Goal: Transaction & Acquisition: Purchase product/service

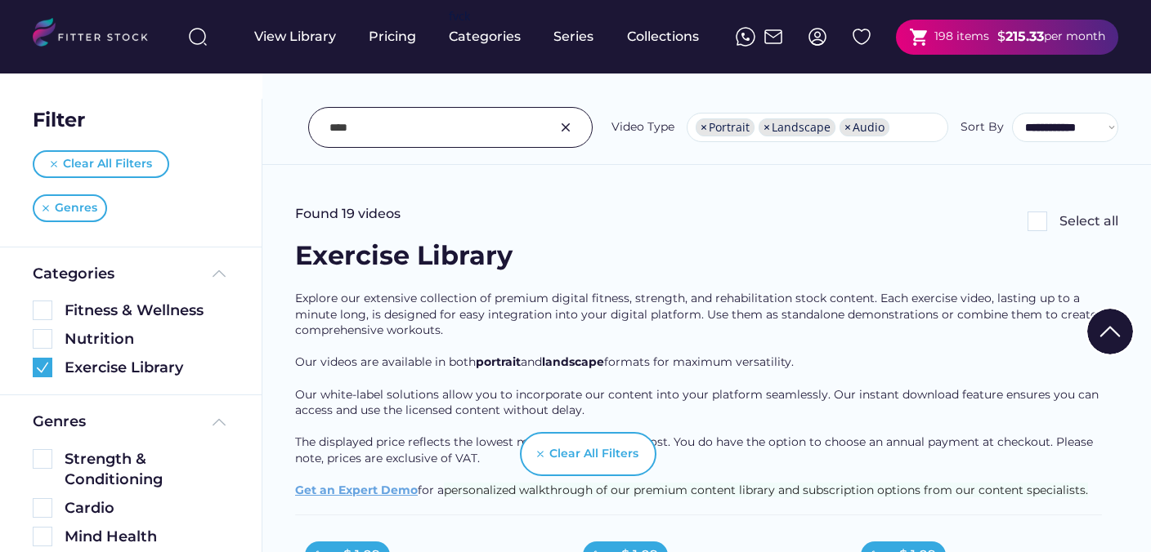
select select "**********"
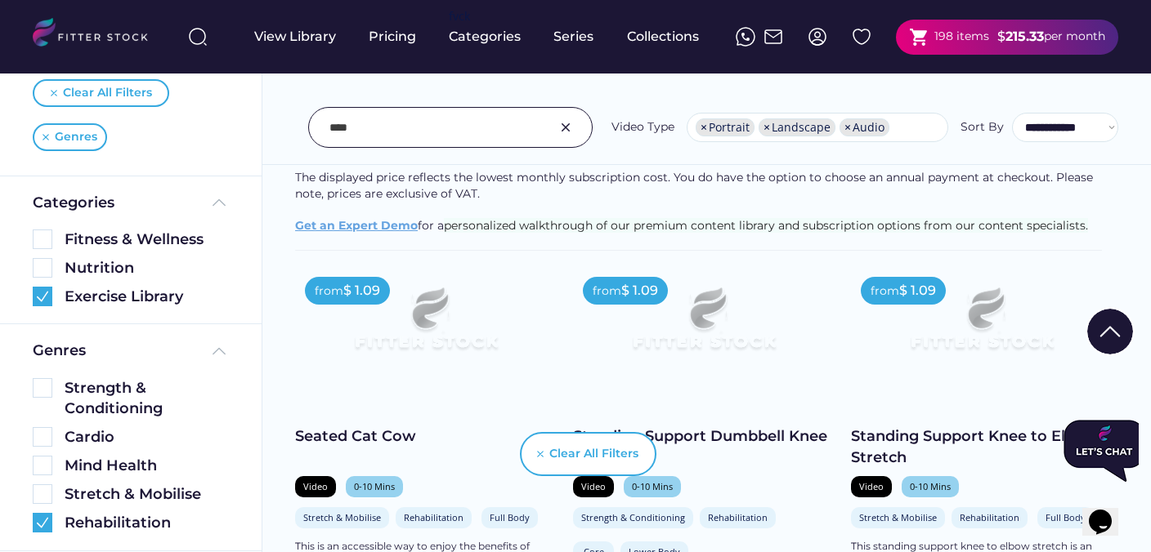
scroll to position [266, 0]
click at [567, 132] on img at bounding box center [566, 128] width 20 height 20
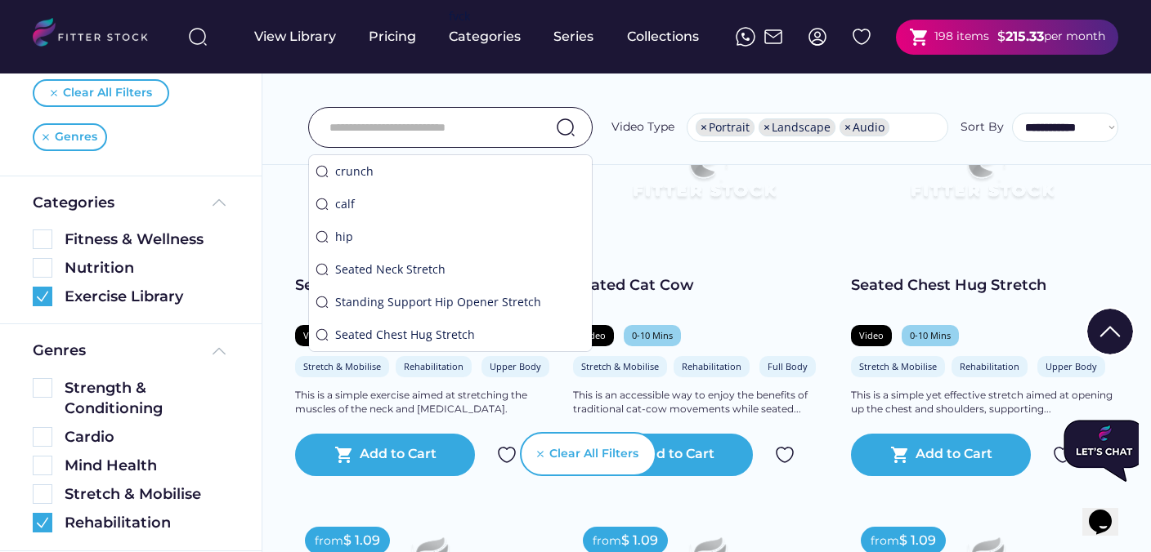
scroll to position [428, 0]
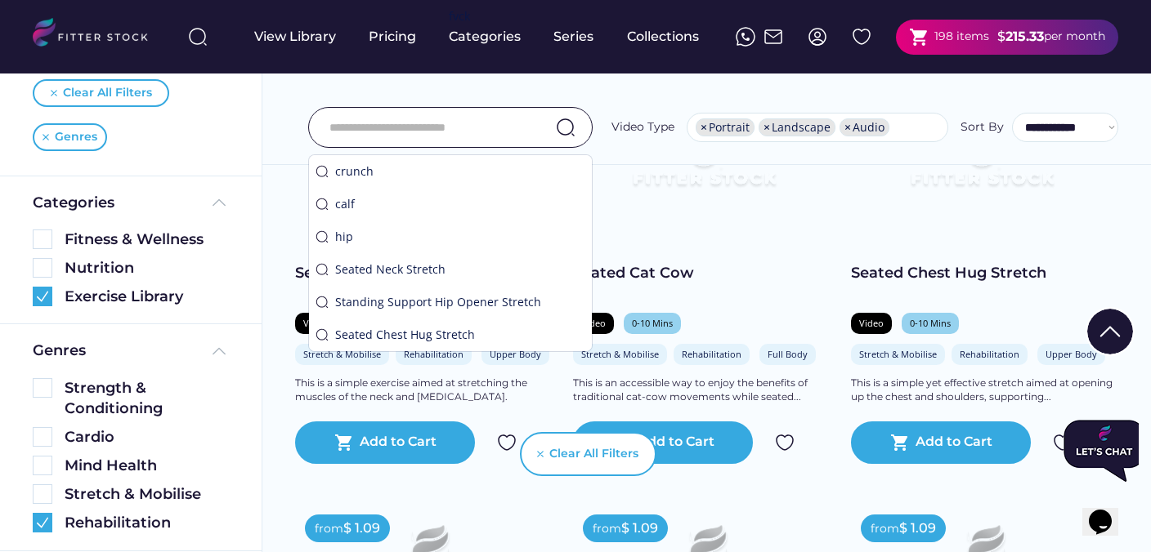
click at [295, 110] on div "**********" at bounding box center [706, 127] width 823 height 41
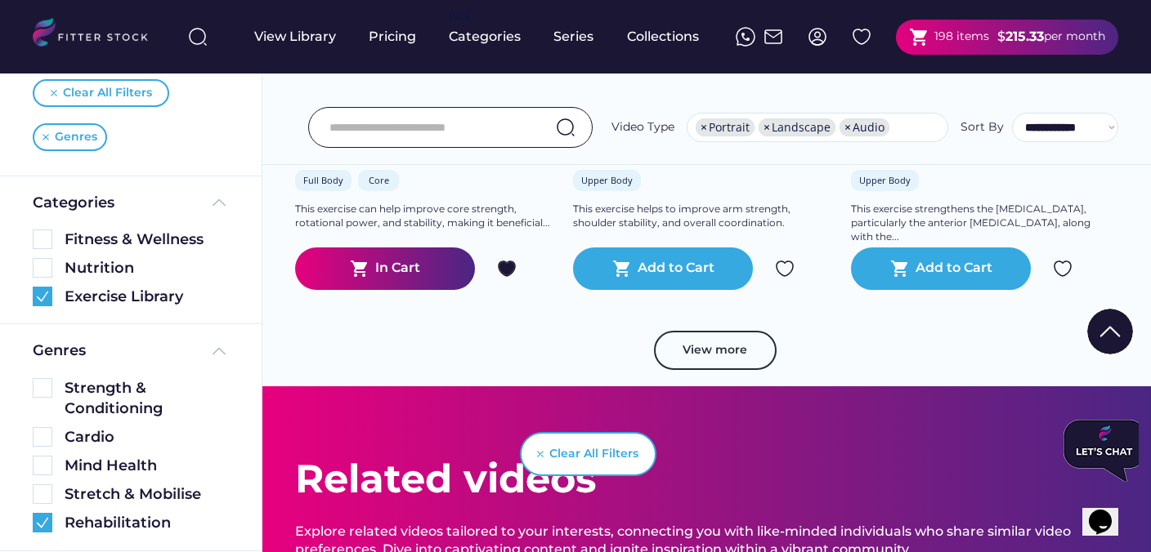
scroll to position [3100, 0]
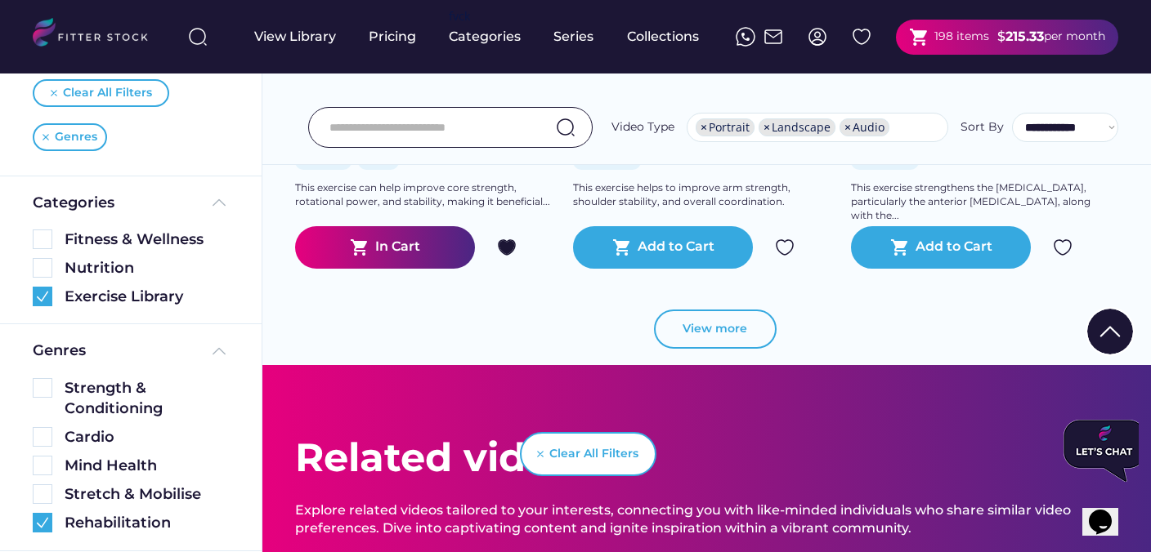
click at [735, 344] on button "View more" at bounding box center [715, 329] width 123 height 39
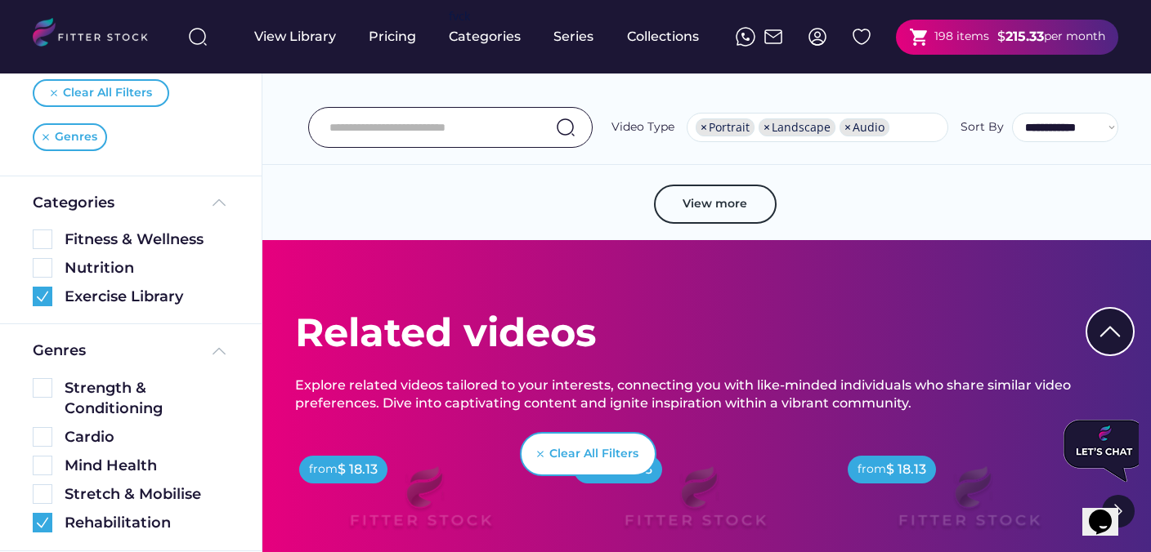
scroll to position [6292, 0]
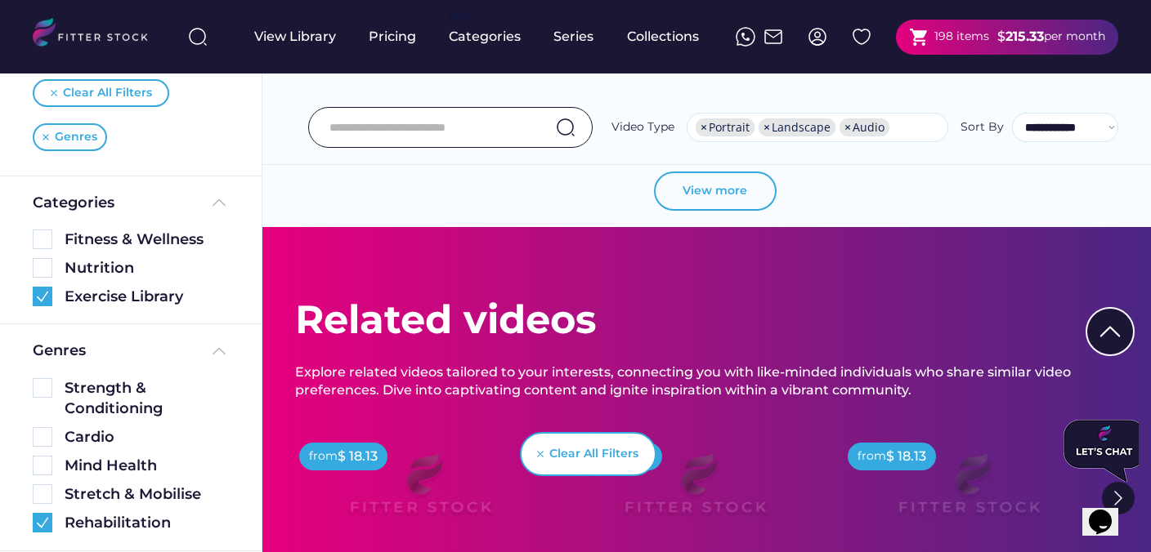
click at [686, 197] on button "View more" at bounding box center [715, 191] width 123 height 39
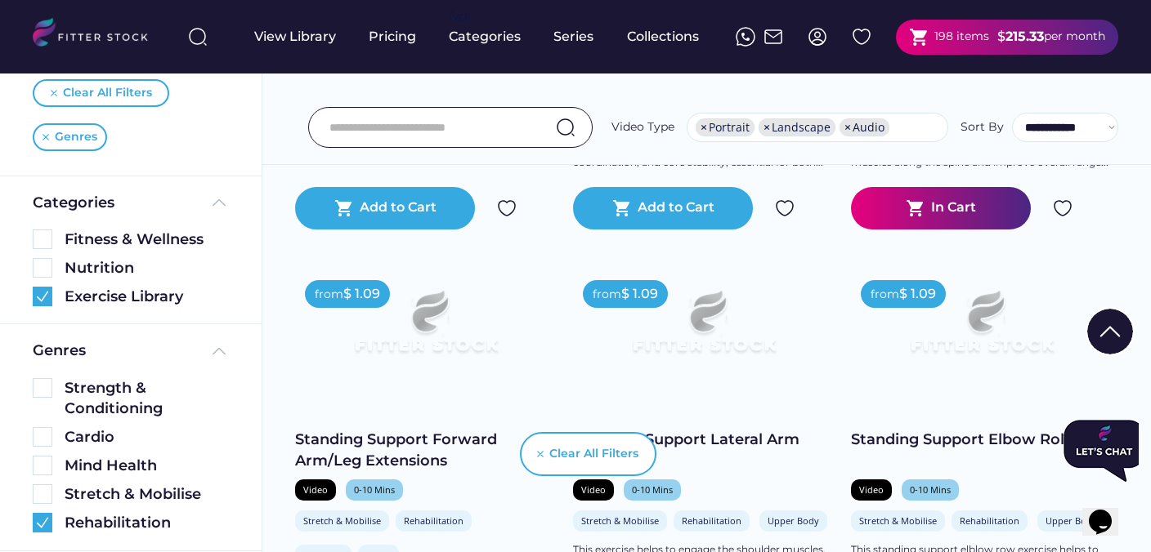
scroll to position [6613, 0]
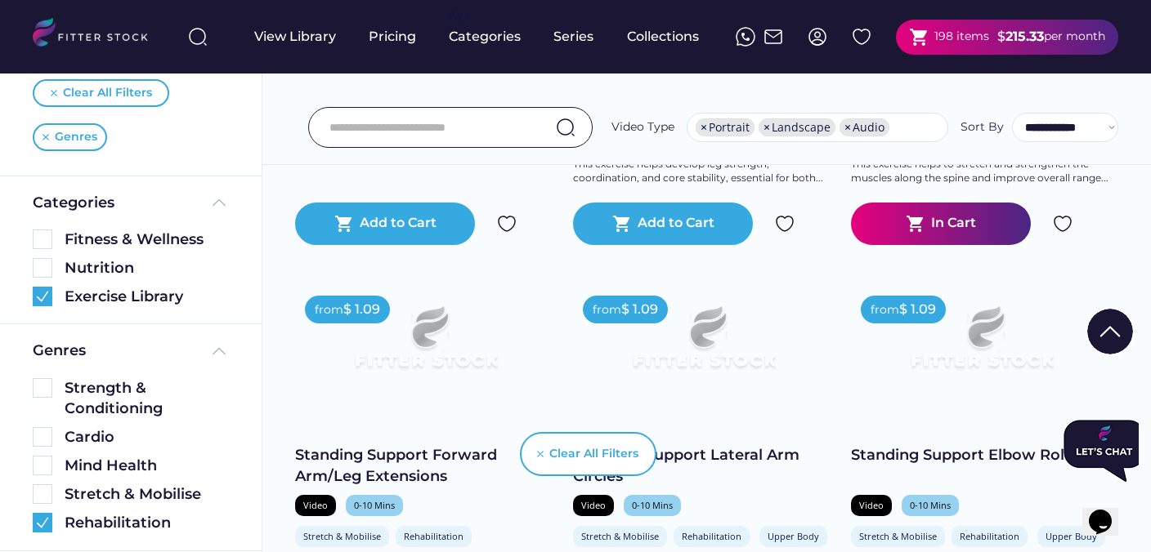
click at [1064, 225] on img at bounding box center [1063, 224] width 20 height 20
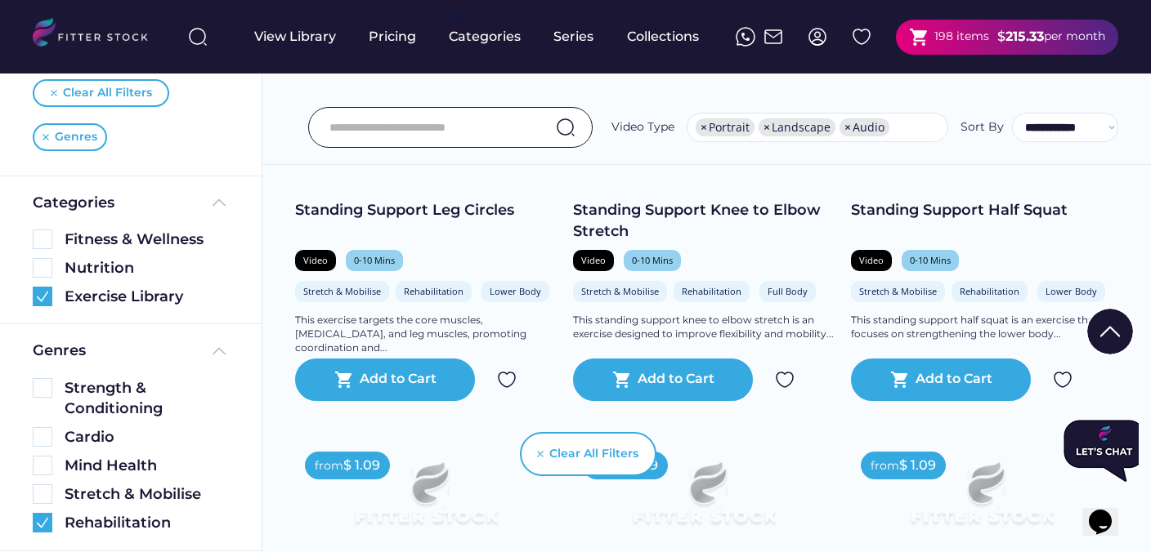
scroll to position [7297, 0]
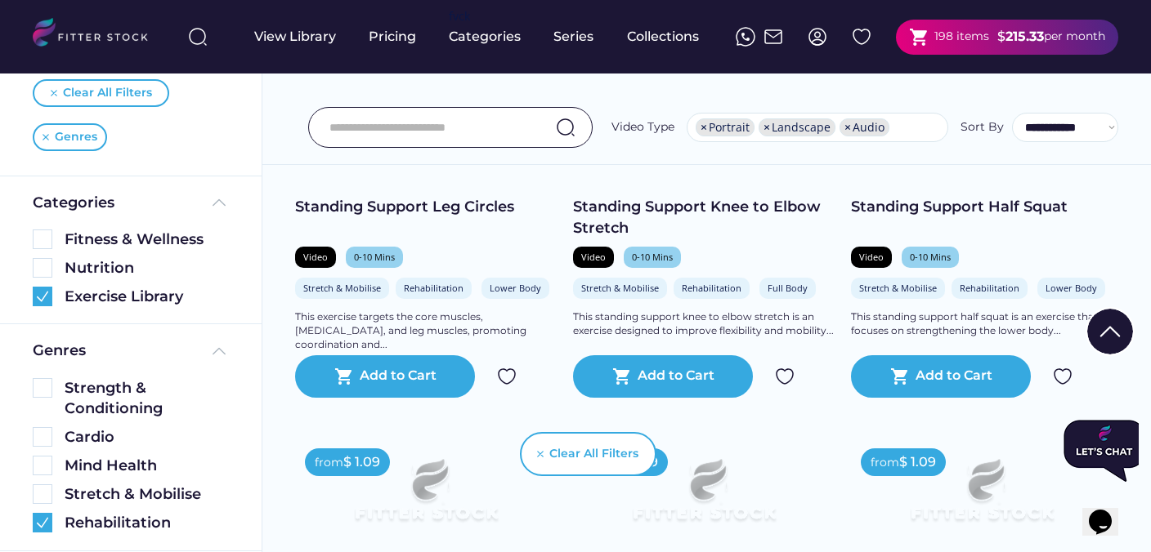
click at [1064, 381] on img at bounding box center [1063, 377] width 20 height 20
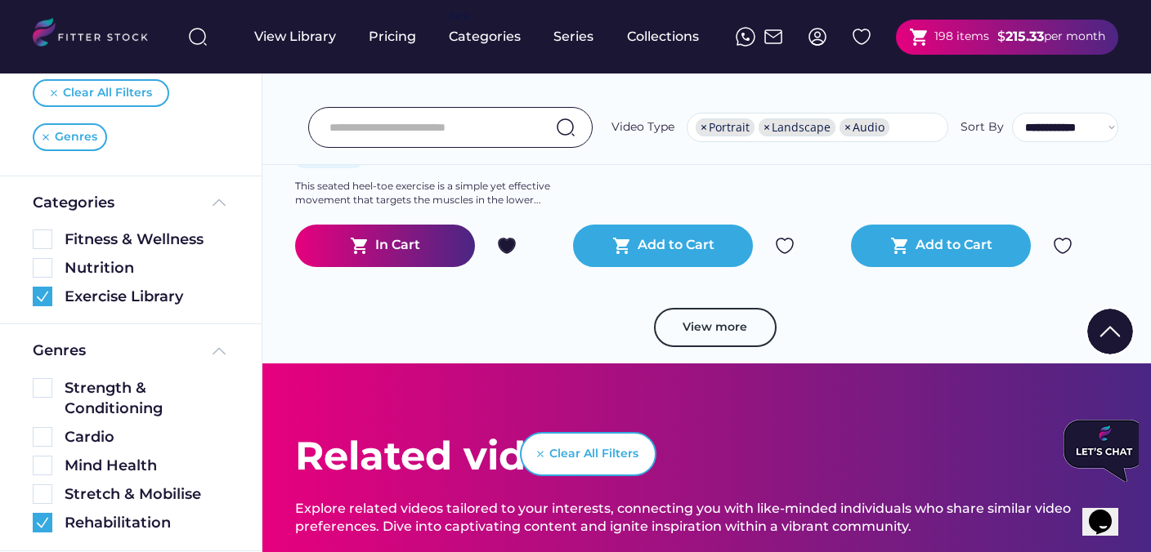
scroll to position [9198, 0]
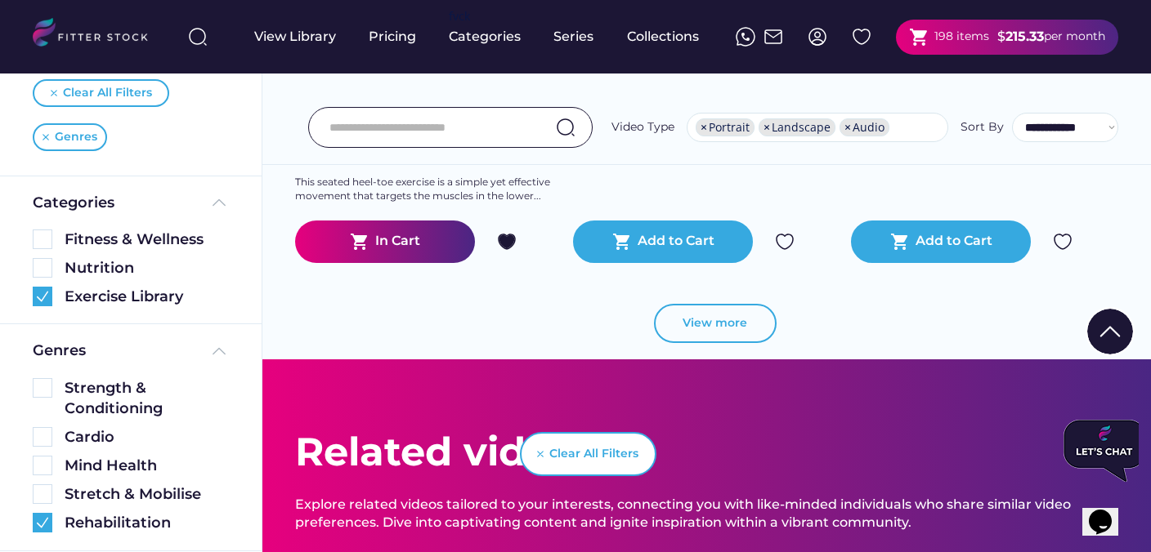
click at [744, 321] on button "View more" at bounding box center [715, 323] width 123 height 39
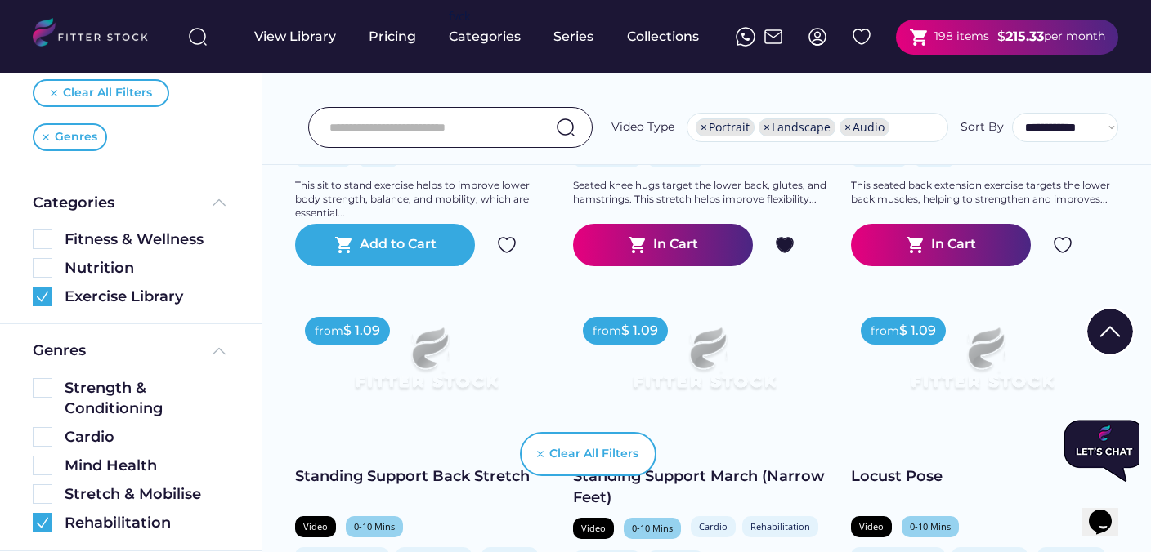
scroll to position [9636, 0]
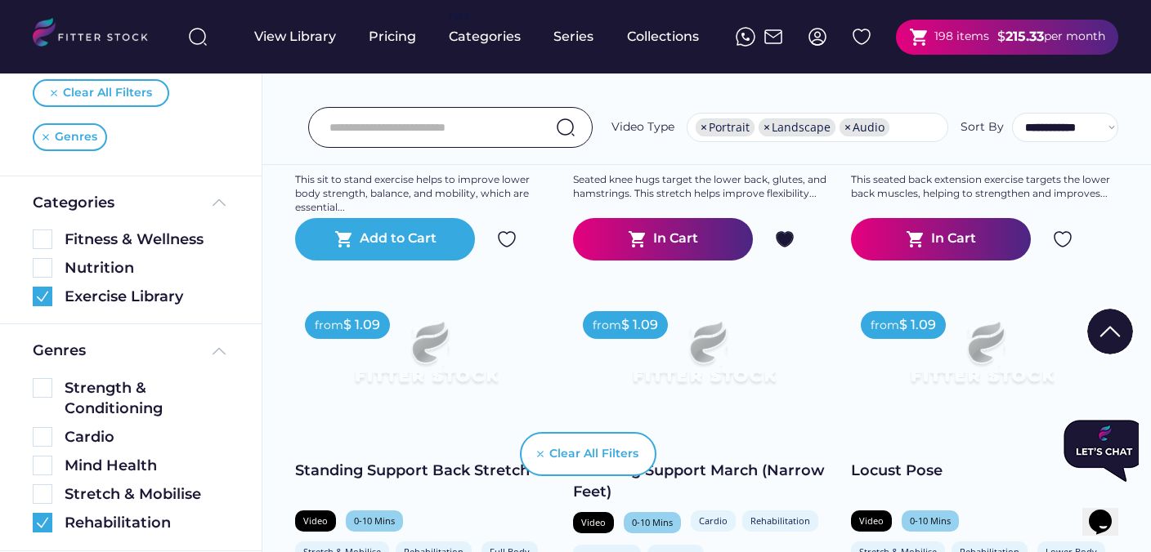
click at [1062, 246] on img at bounding box center [1063, 240] width 20 height 20
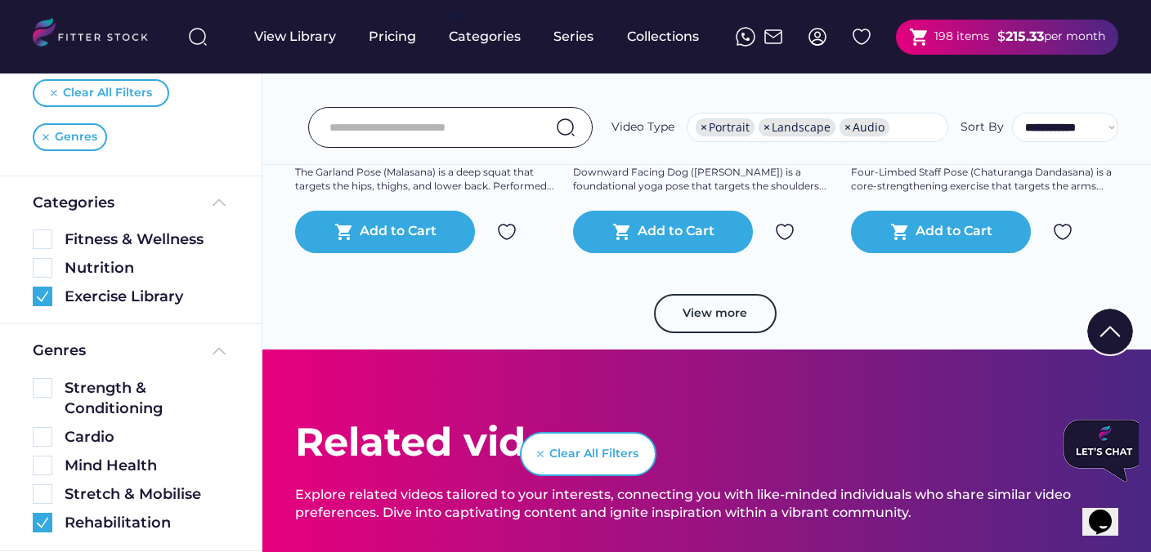
scroll to position [12063, 0]
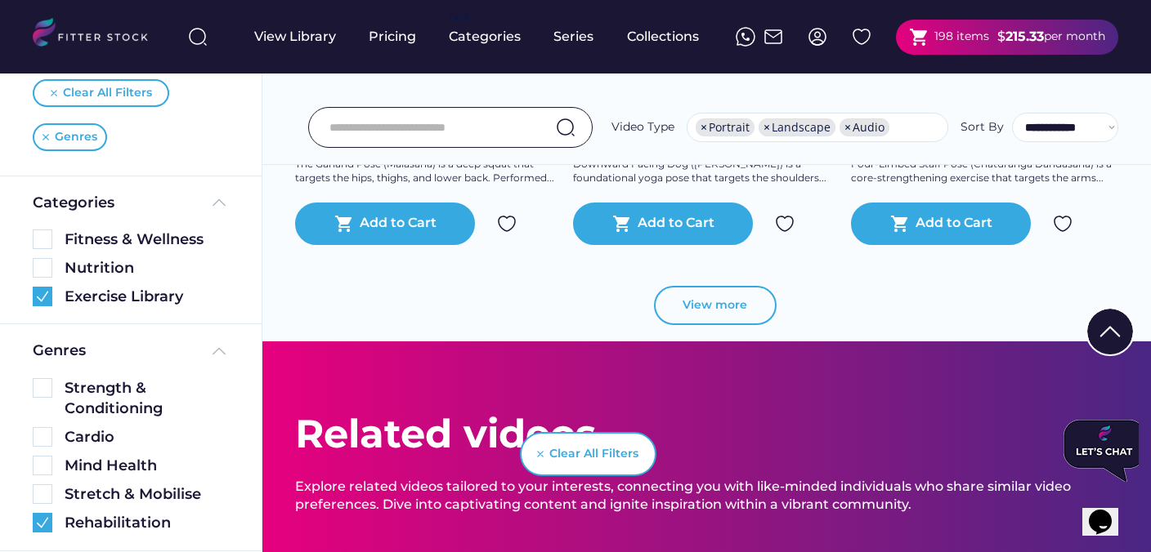
click at [753, 306] on button "View more" at bounding box center [715, 305] width 123 height 39
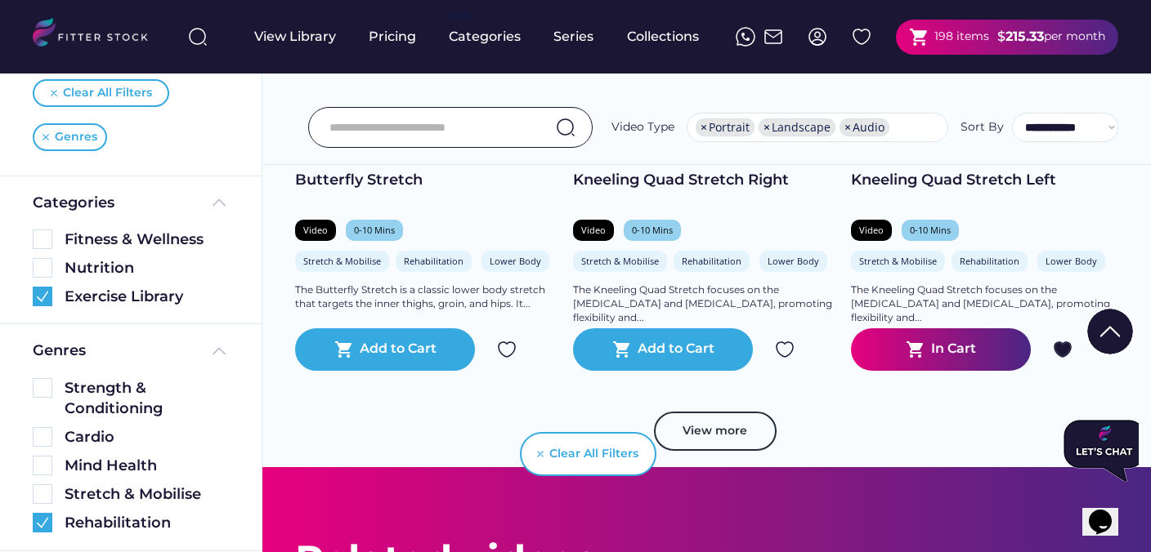
scroll to position [14747, 0]
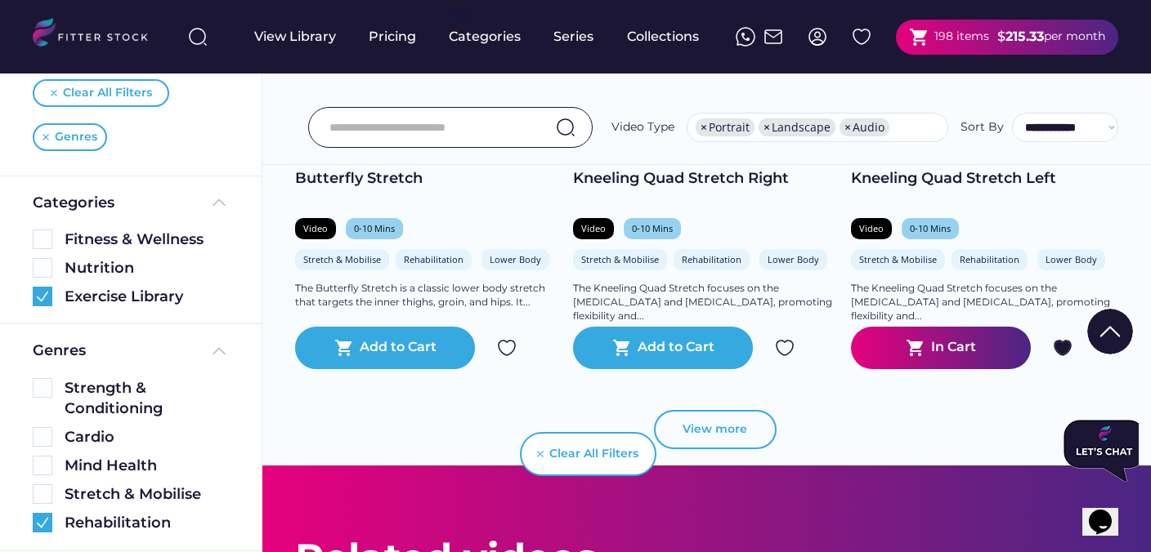
click at [748, 420] on button "View more" at bounding box center [715, 429] width 123 height 39
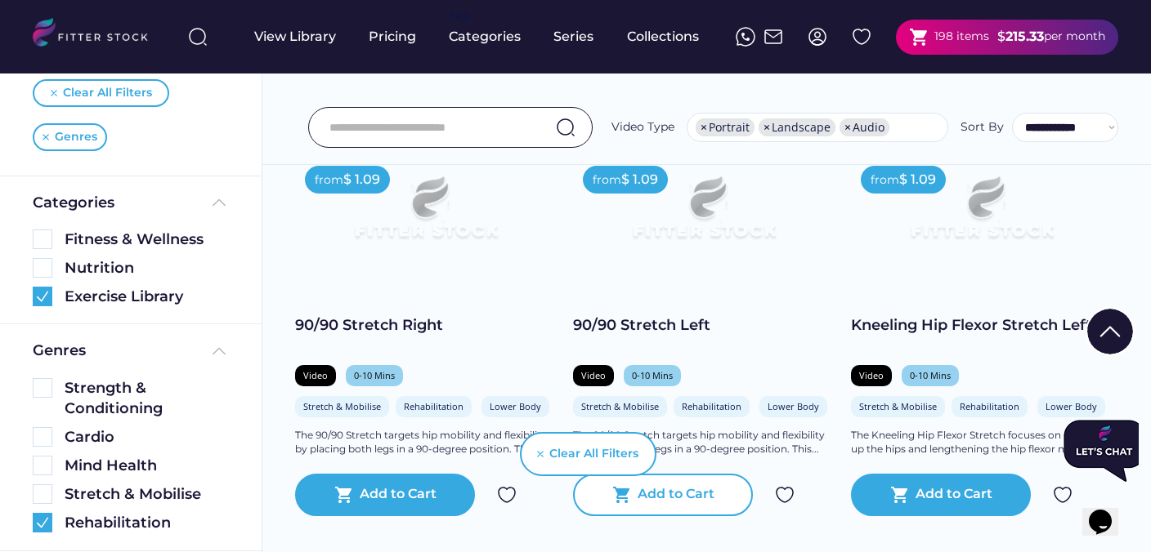
scroll to position [16602, 0]
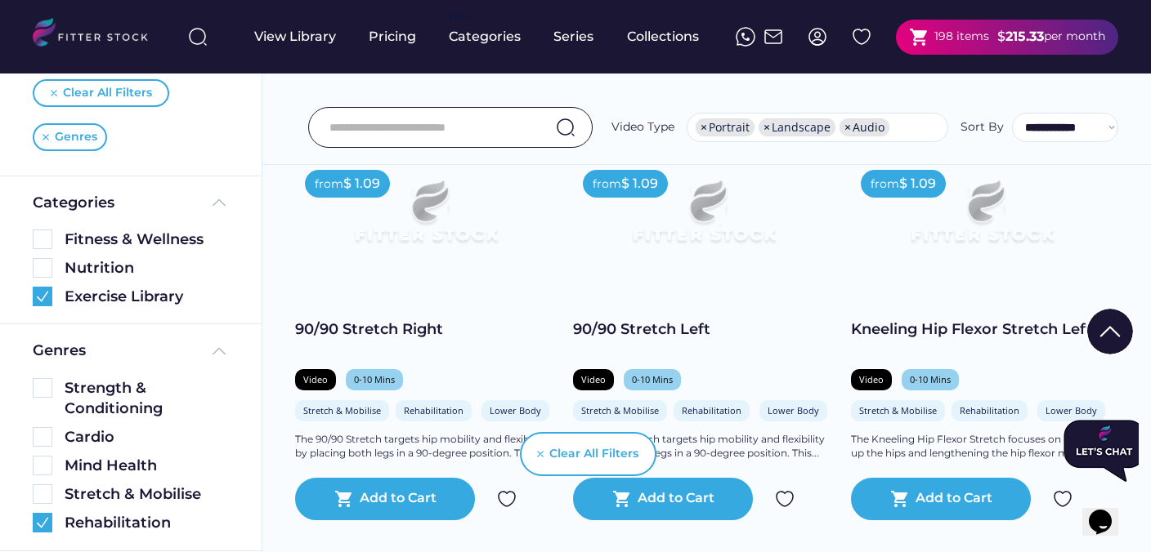
click at [789, 498] on img at bounding box center [785, 500] width 20 height 20
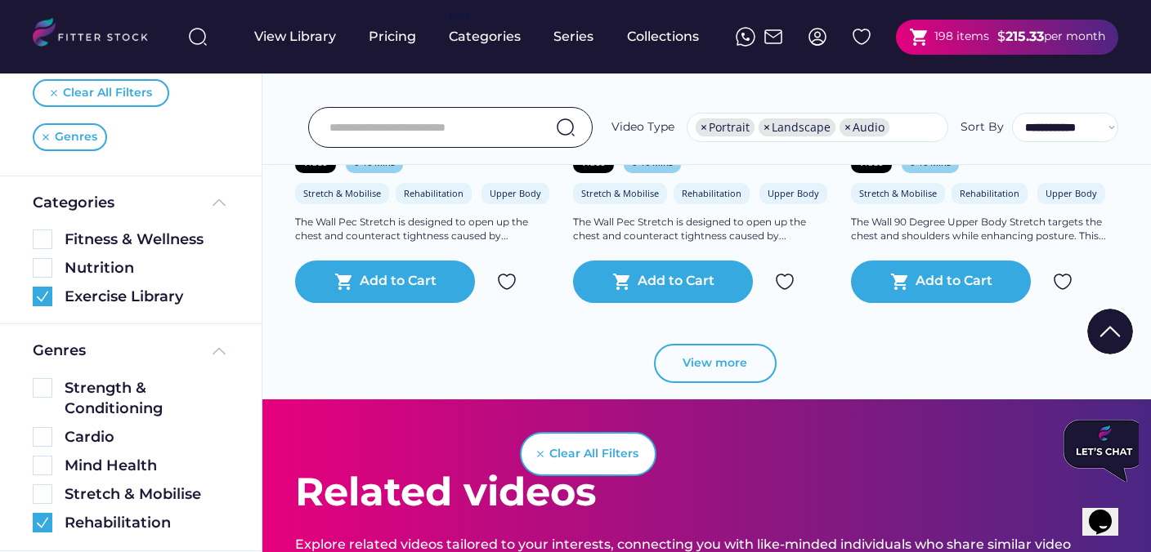
scroll to position [17728, 0]
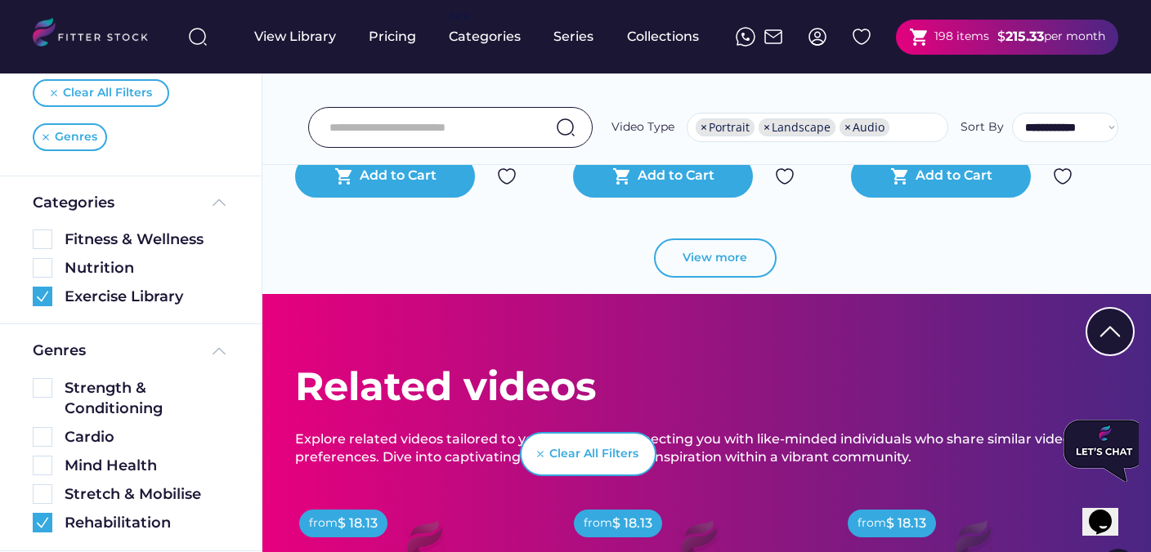
click at [726, 266] on button "View more" at bounding box center [715, 258] width 123 height 39
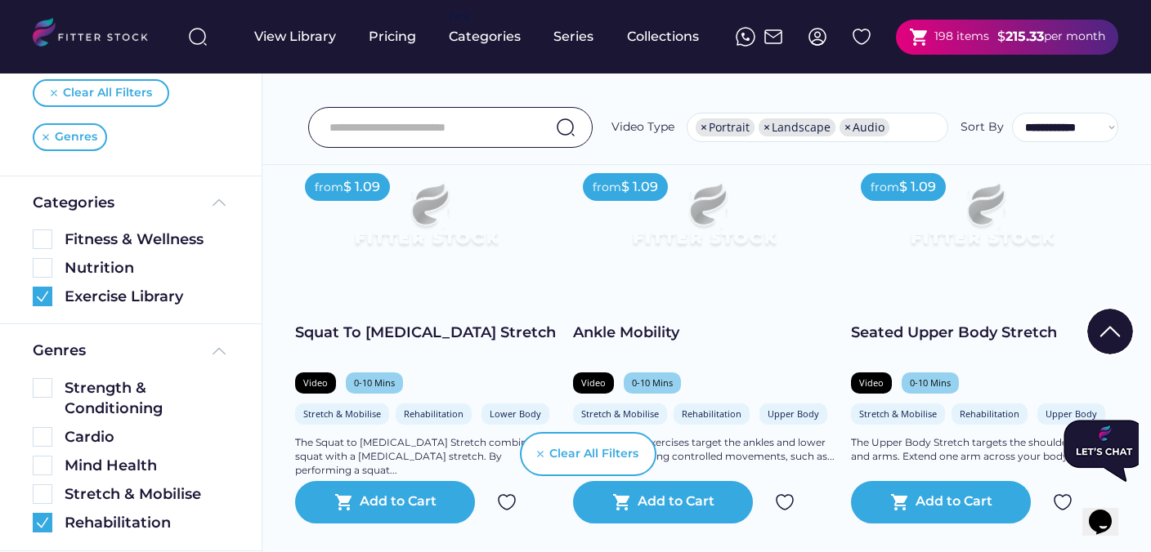
scroll to position [18614, 0]
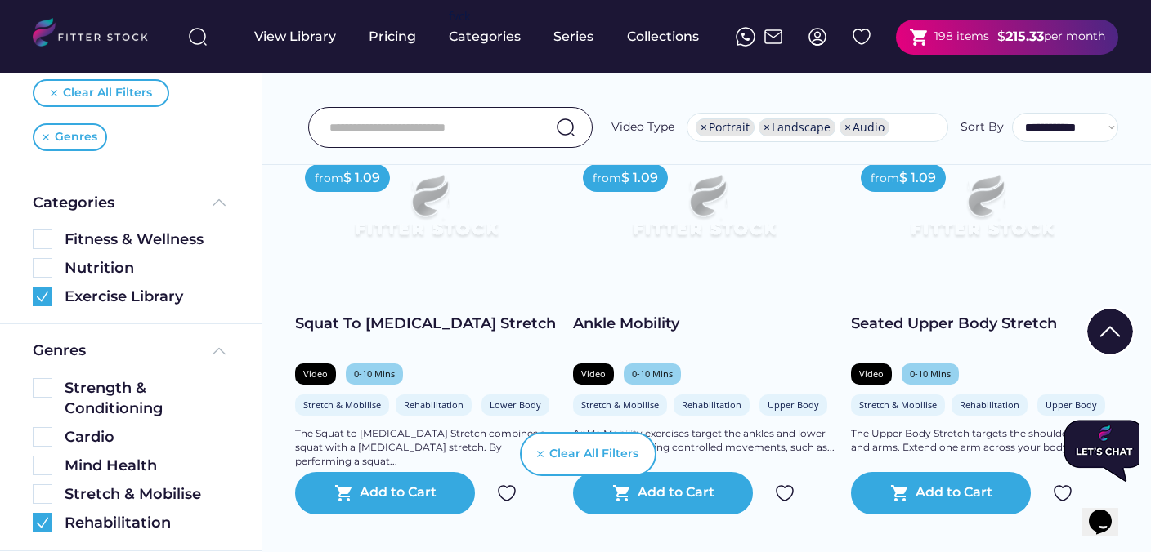
click at [781, 487] on img at bounding box center [785, 494] width 20 height 20
click at [502, 490] on div "Clear All Filters" at bounding box center [575, 455] width 161 height 82
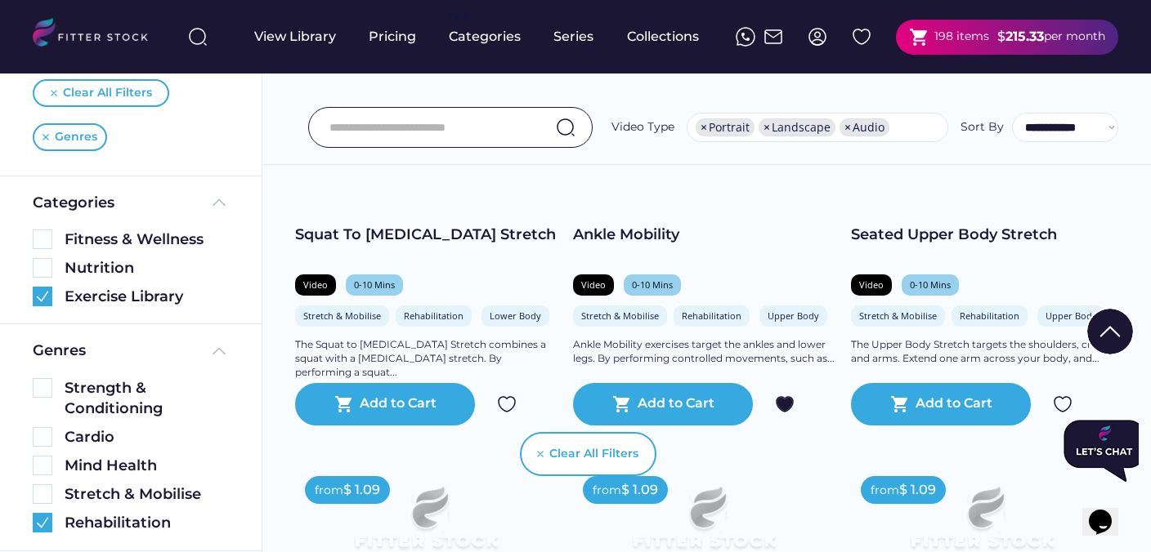
scroll to position [18711, 0]
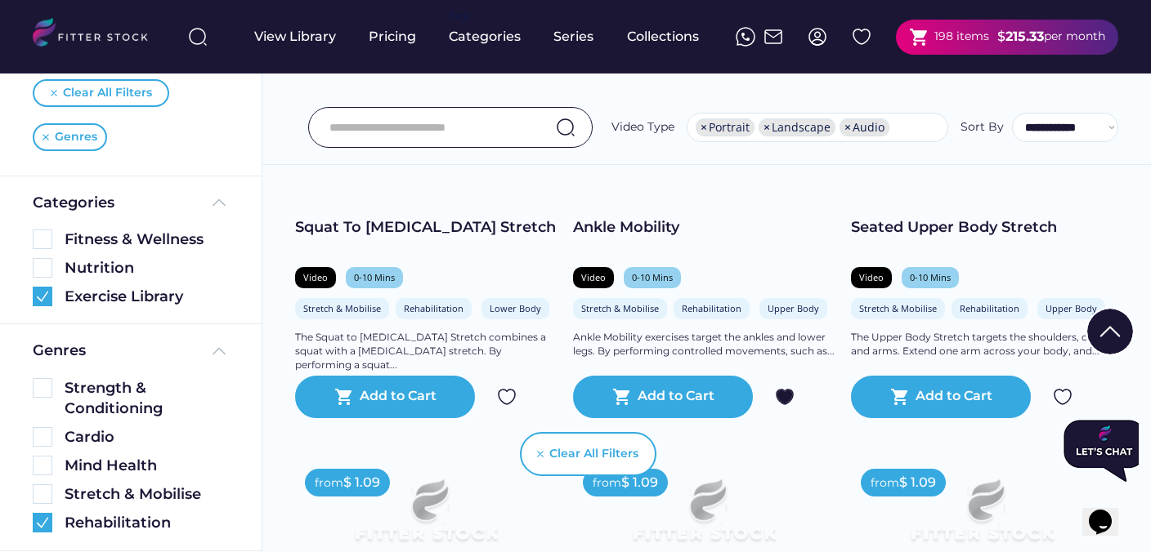
click at [510, 405] on img at bounding box center [507, 397] width 20 height 20
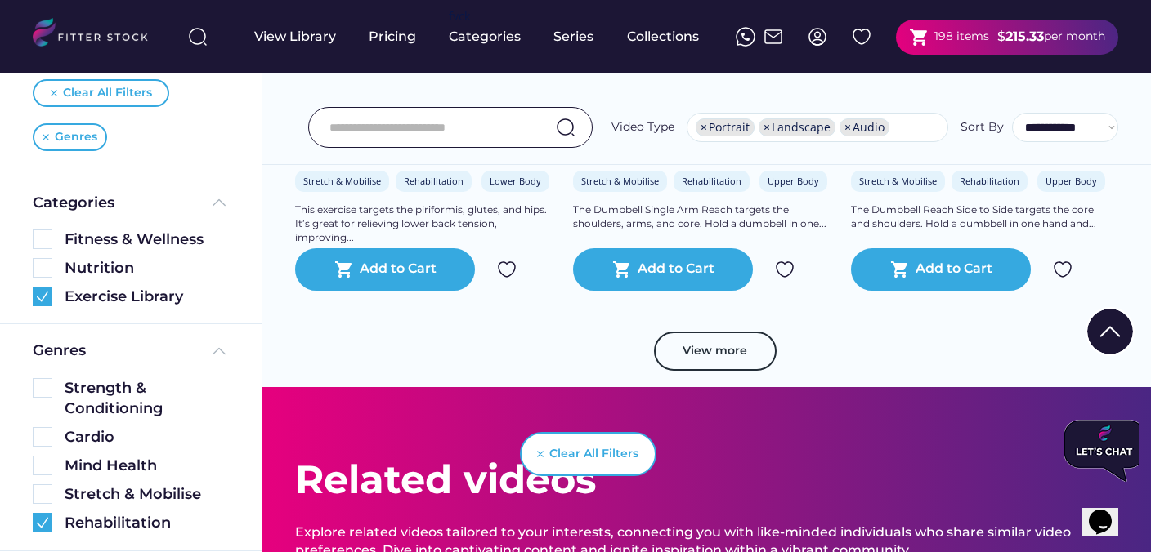
scroll to position [20455, 0]
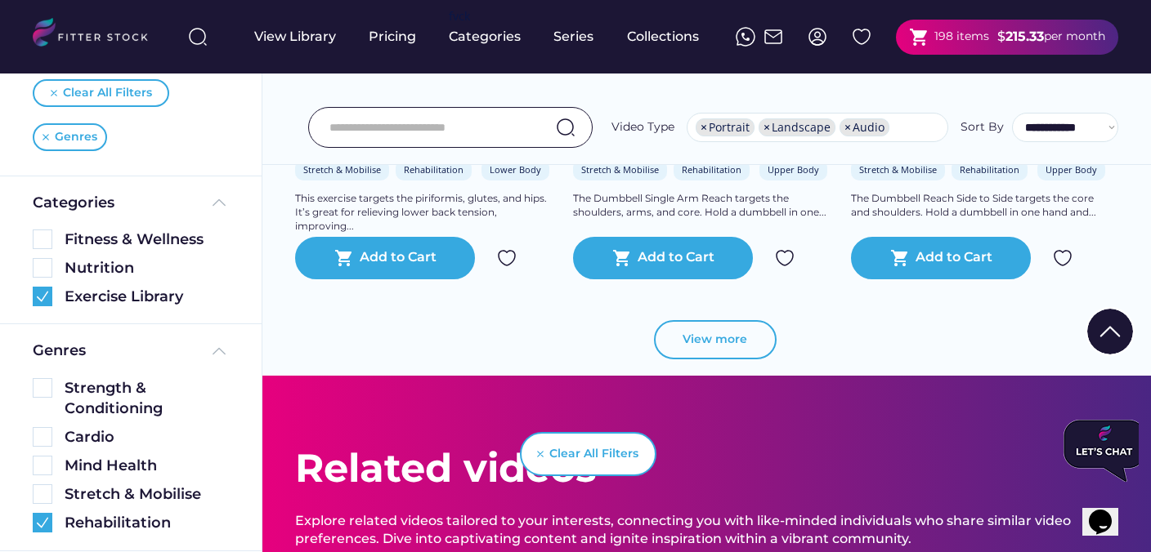
click at [726, 336] on button "View more" at bounding box center [715, 339] width 123 height 39
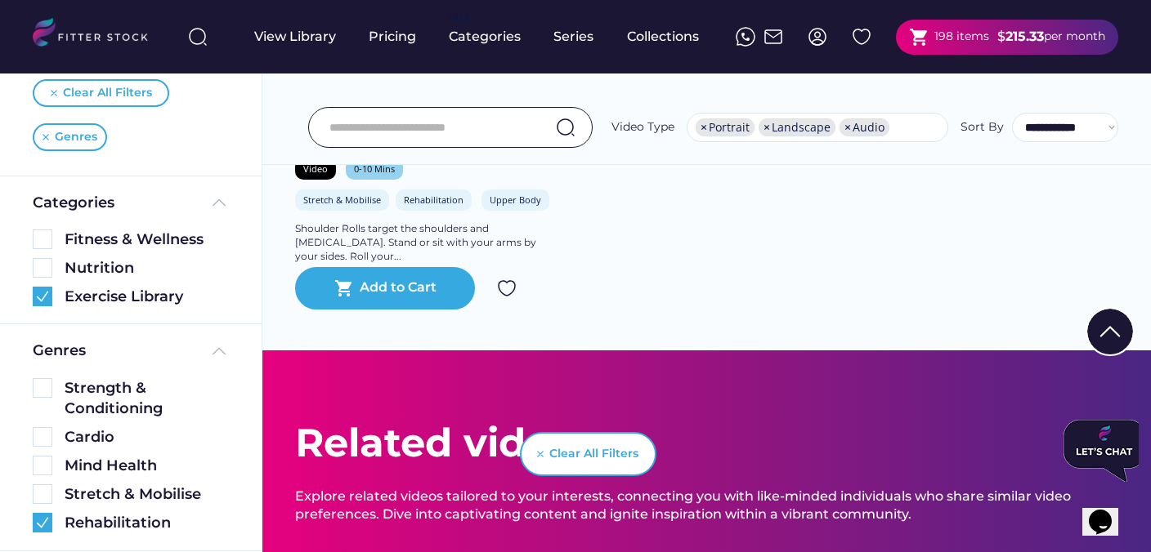
scroll to position [20822, 0]
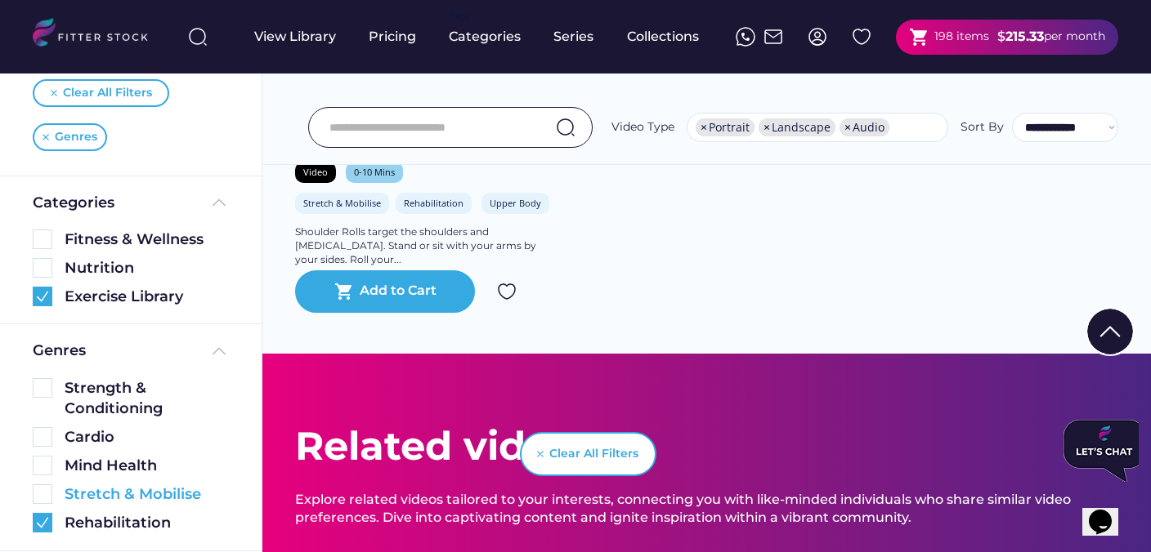
click at [40, 494] on img at bounding box center [43, 495] width 20 height 20
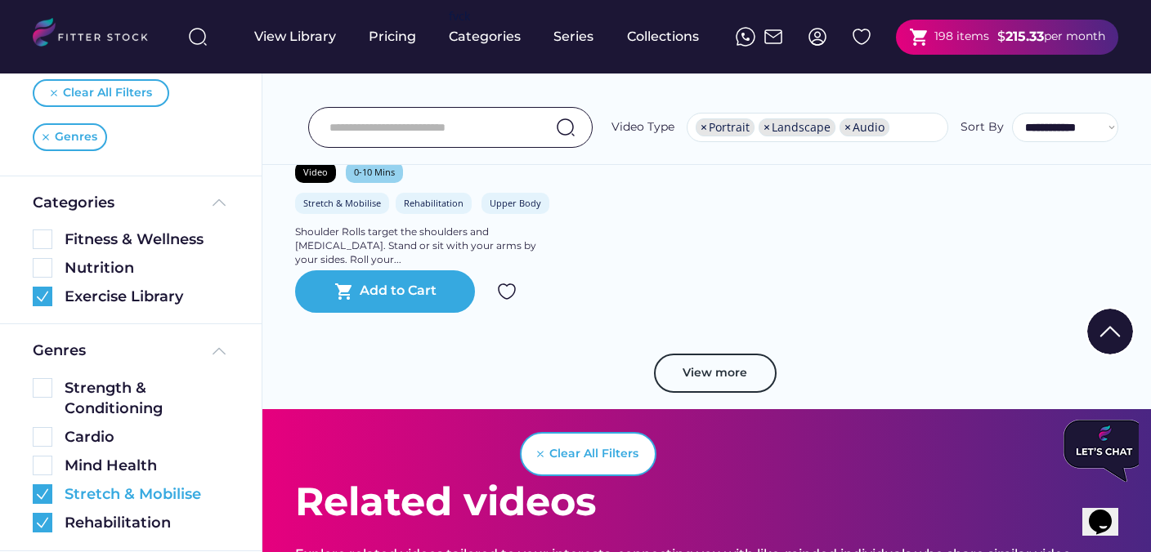
scroll to position [20596, 0]
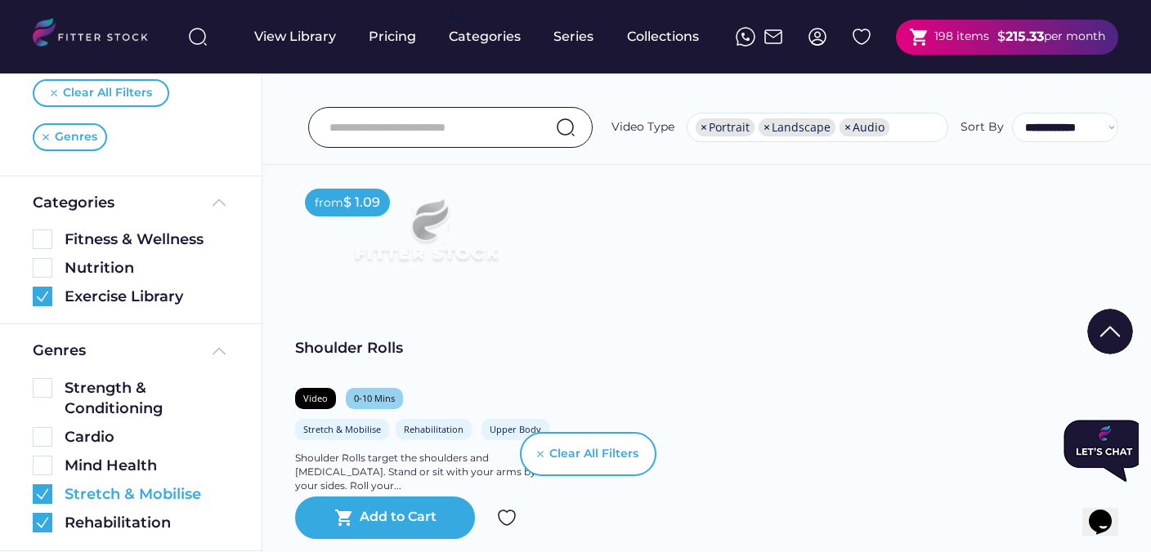
click at [42, 524] on img at bounding box center [43, 523] width 20 height 20
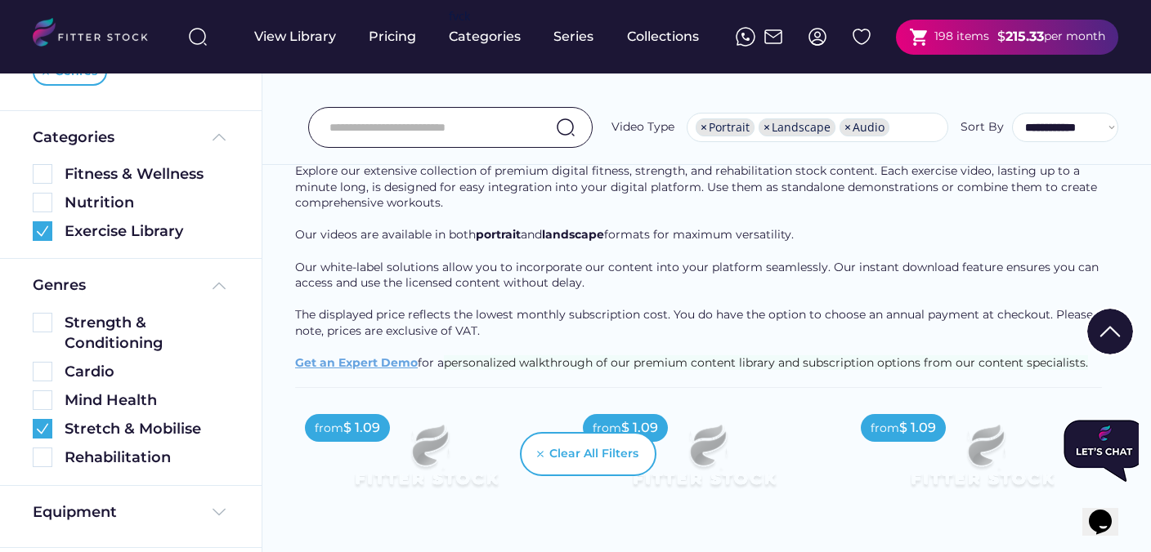
scroll to position [138, 0]
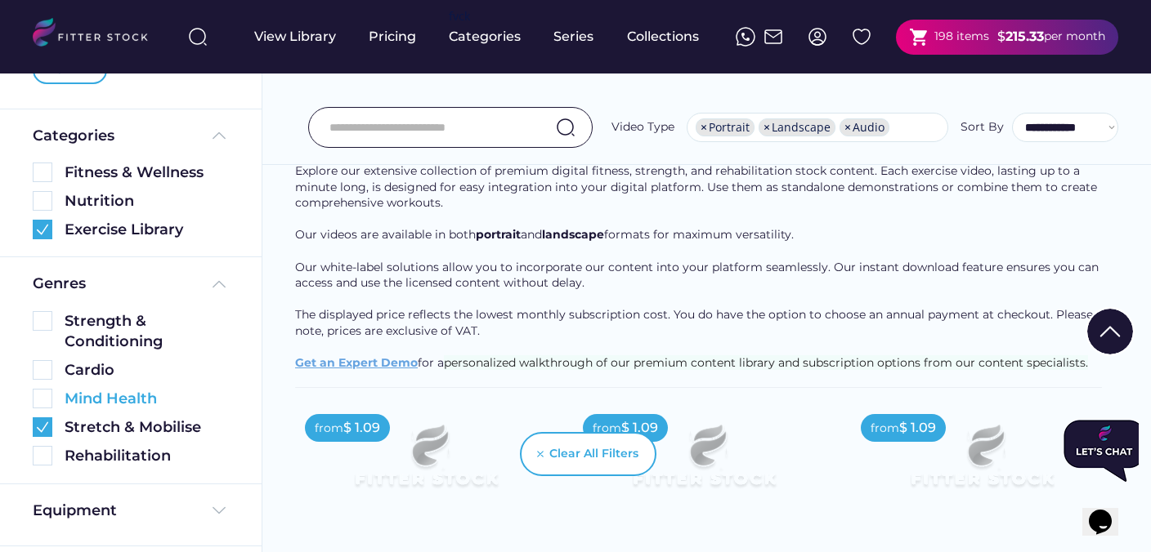
click at [48, 400] on img at bounding box center [43, 399] width 20 height 20
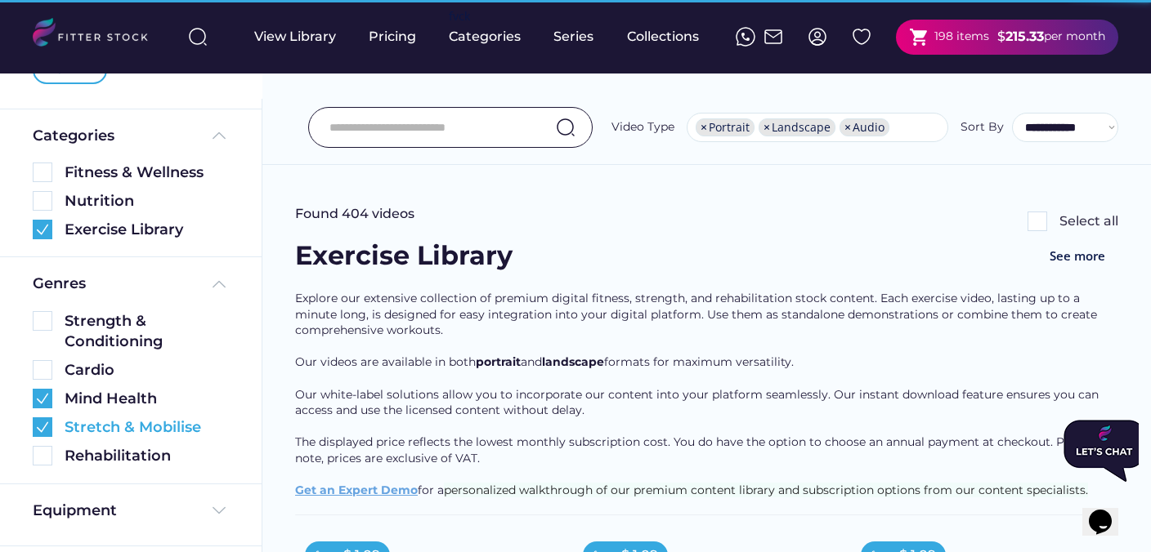
click at [47, 426] on img at bounding box center [43, 428] width 20 height 20
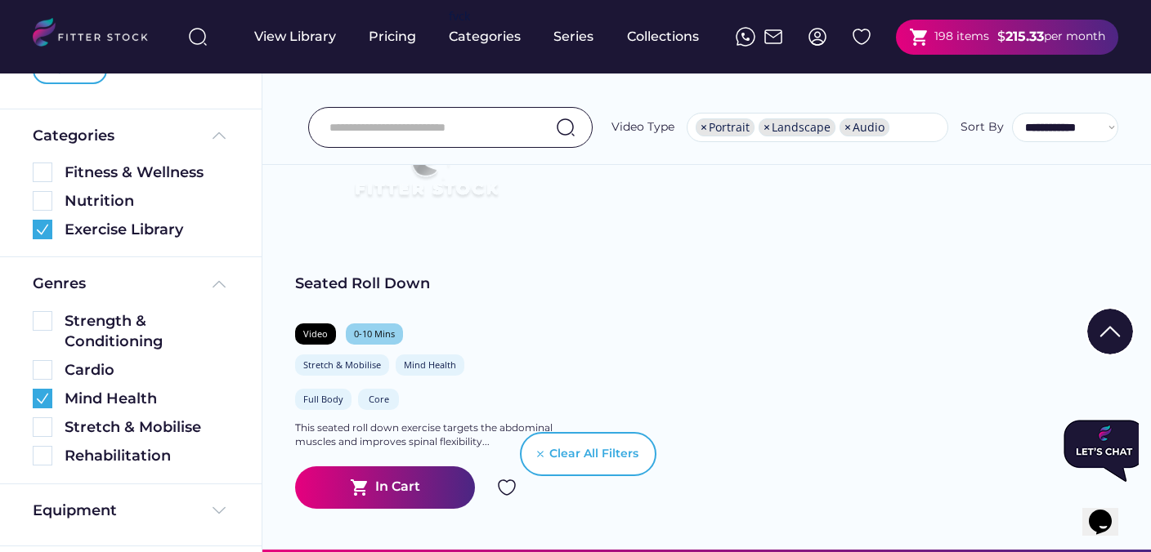
scroll to position [422, 0]
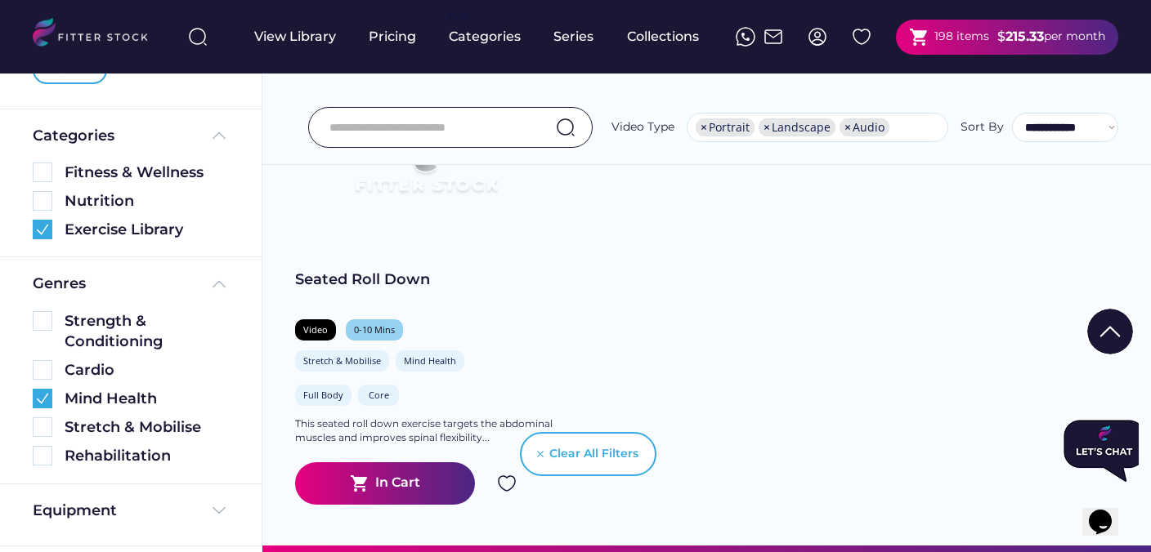
click at [504, 483] on div "Clear All Filters" at bounding box center [575, 455] width 161 height 82
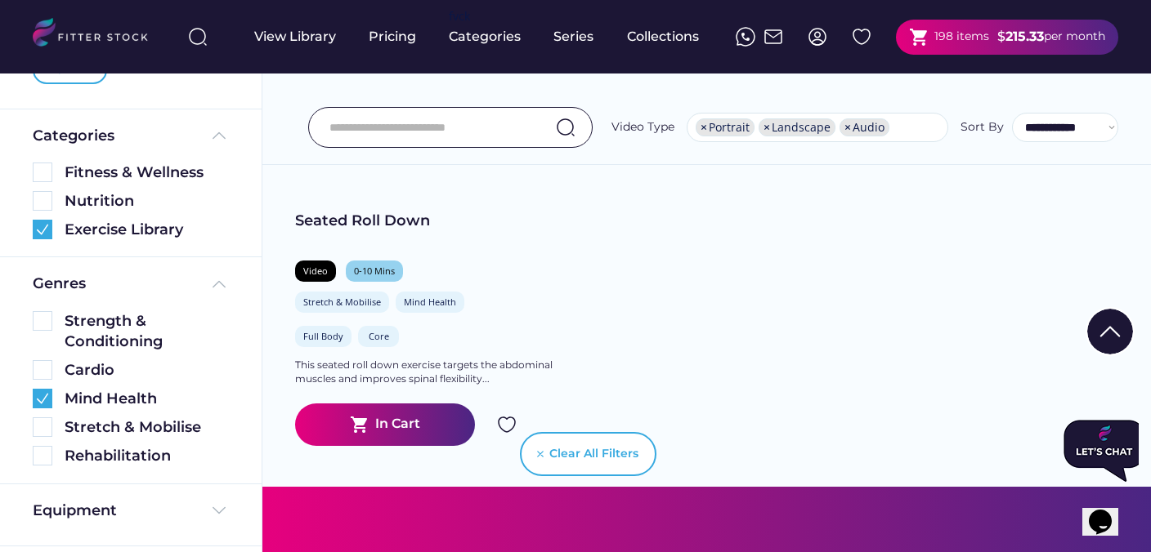
scroll to position [497, 0]
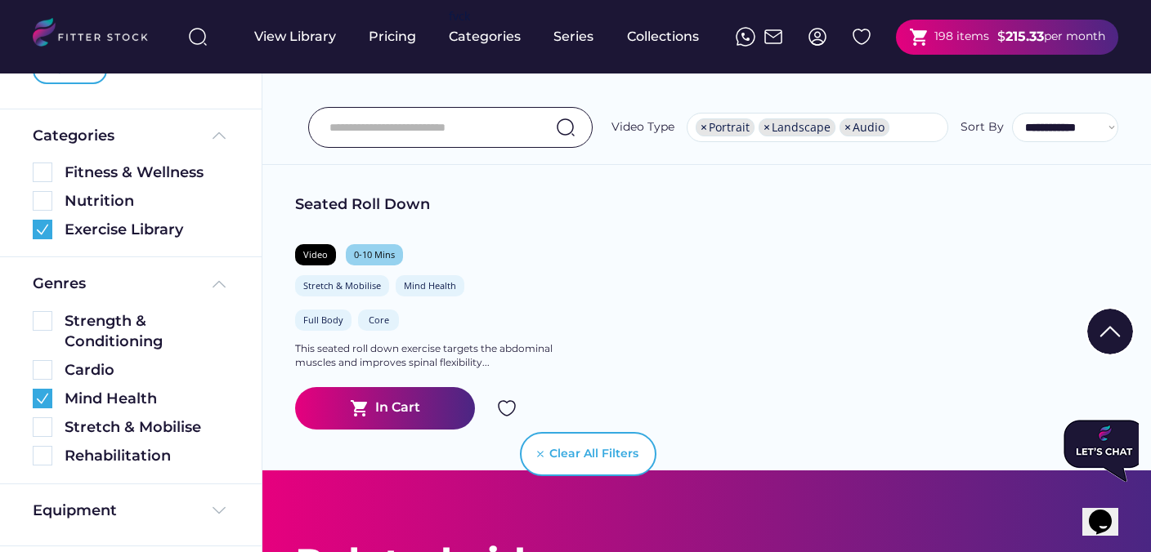
click at [507, 414] on div "Clear All Filters" at bounding box center [575, 455] width 161 height 82
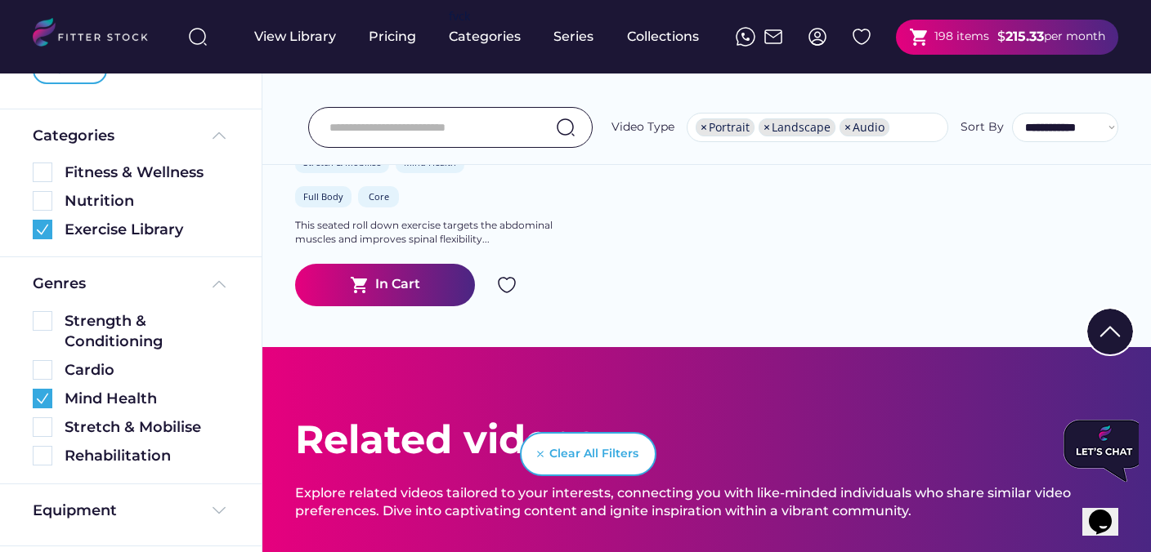
scroll to position [624, 0]
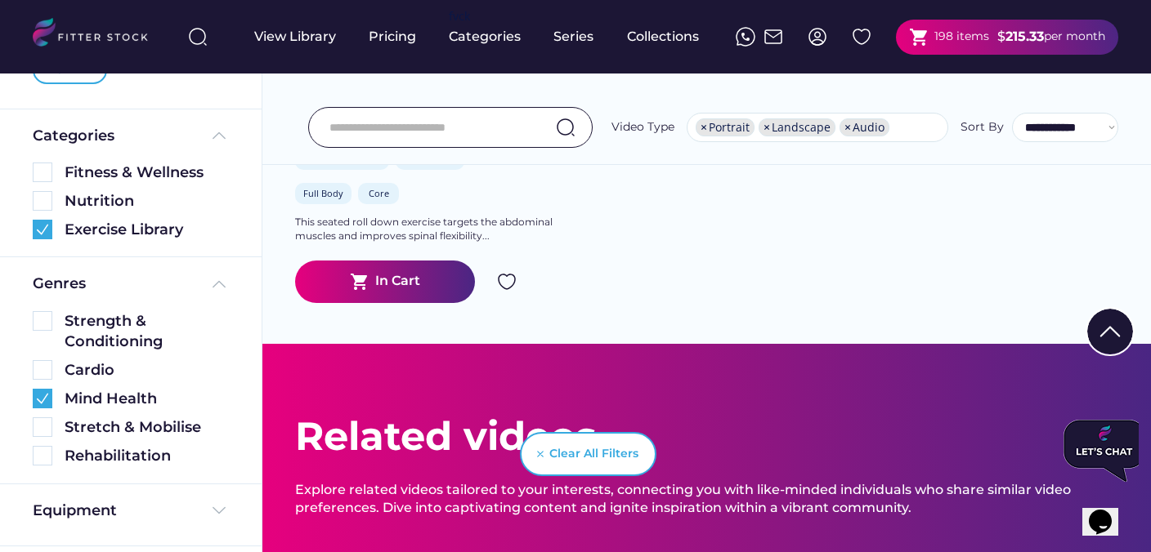
click at [509, 285] on img at bounding box center [507, 282] width 20 height 20
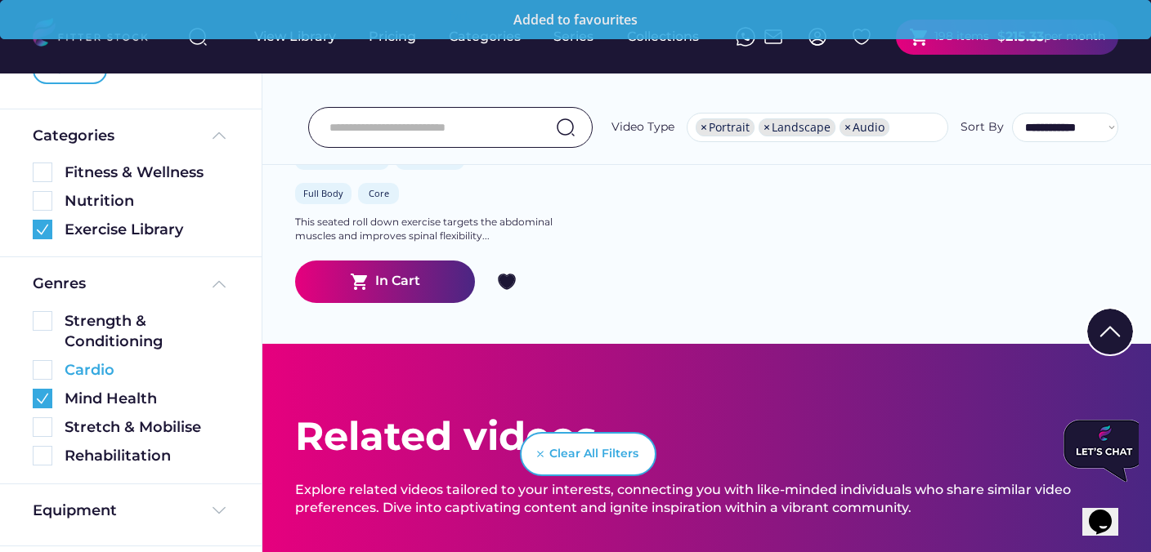
click at [45, 371] on img at bounding box center [43, 370] width 20 height 20
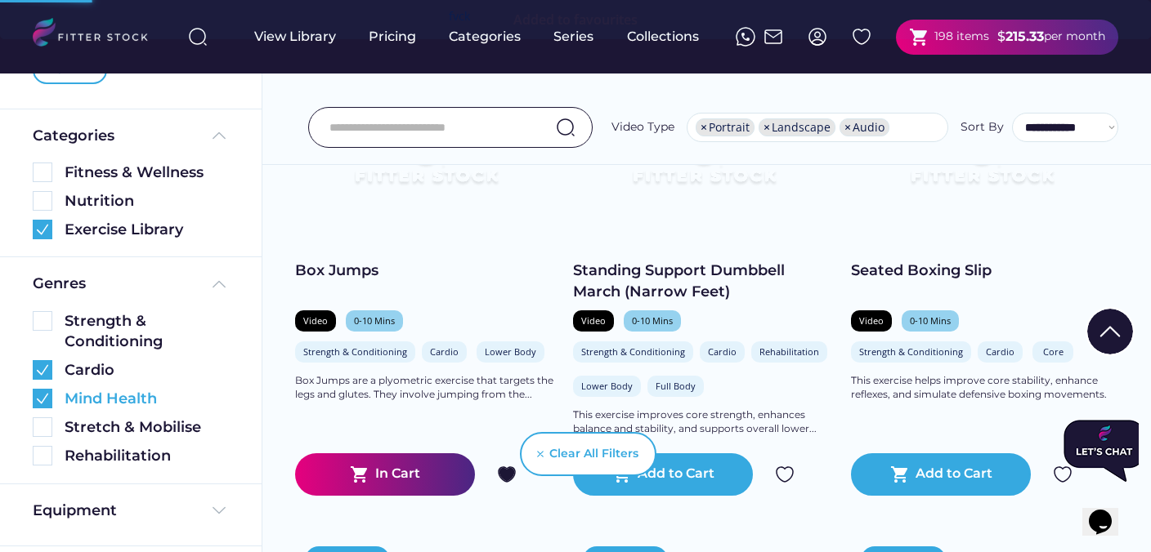
scroll to position [235, 0]
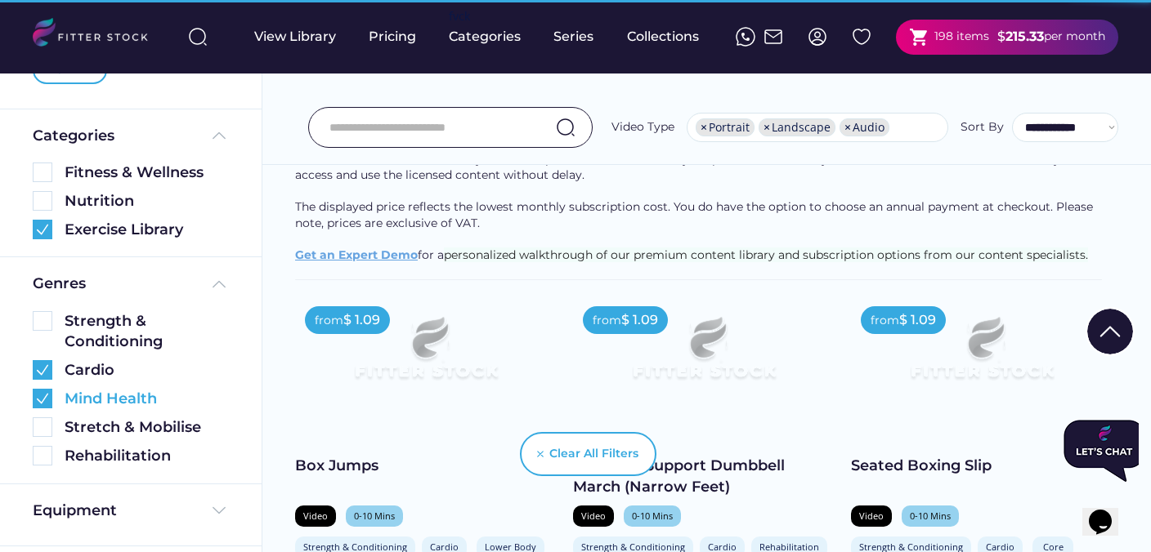
click at [46, 405] on img at bounding box center [43, 399] width 20 height 20
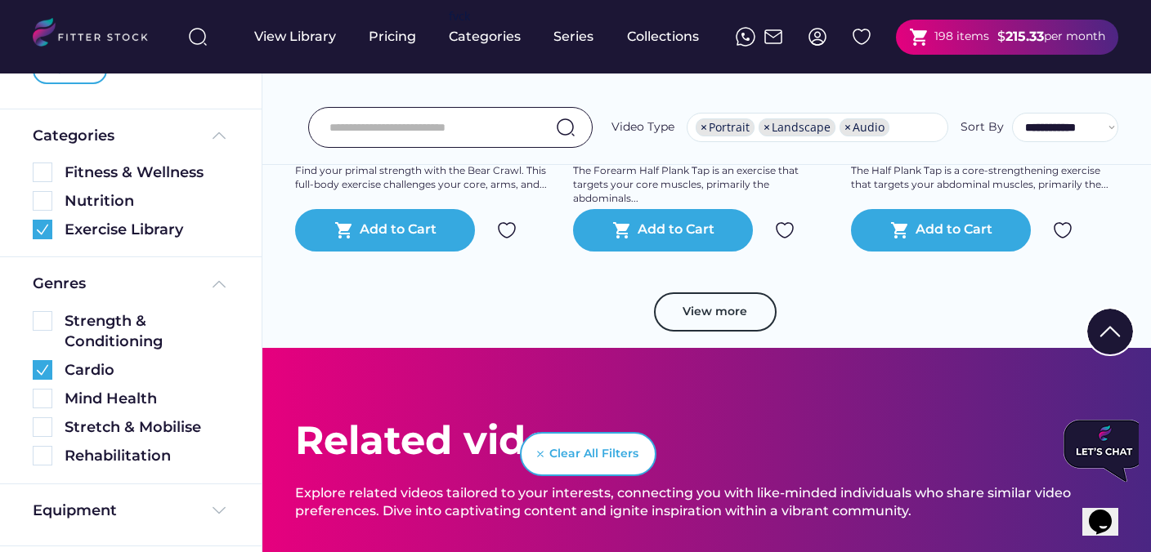
scroll to position [3293, 0]
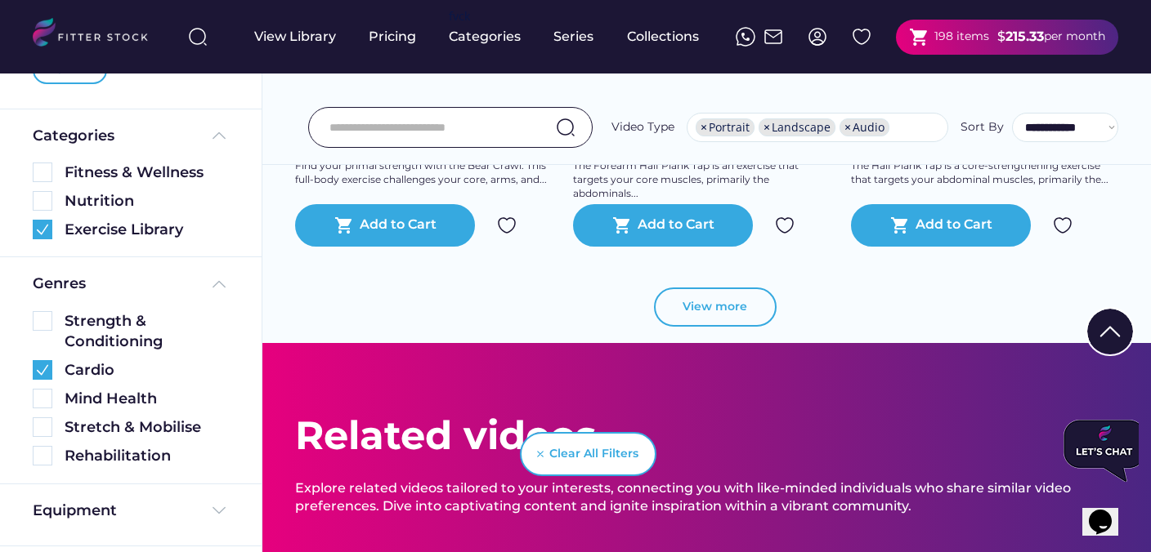
click at [713, 311] on button "View more" at bounding box center [715, 307] width 123 height 39
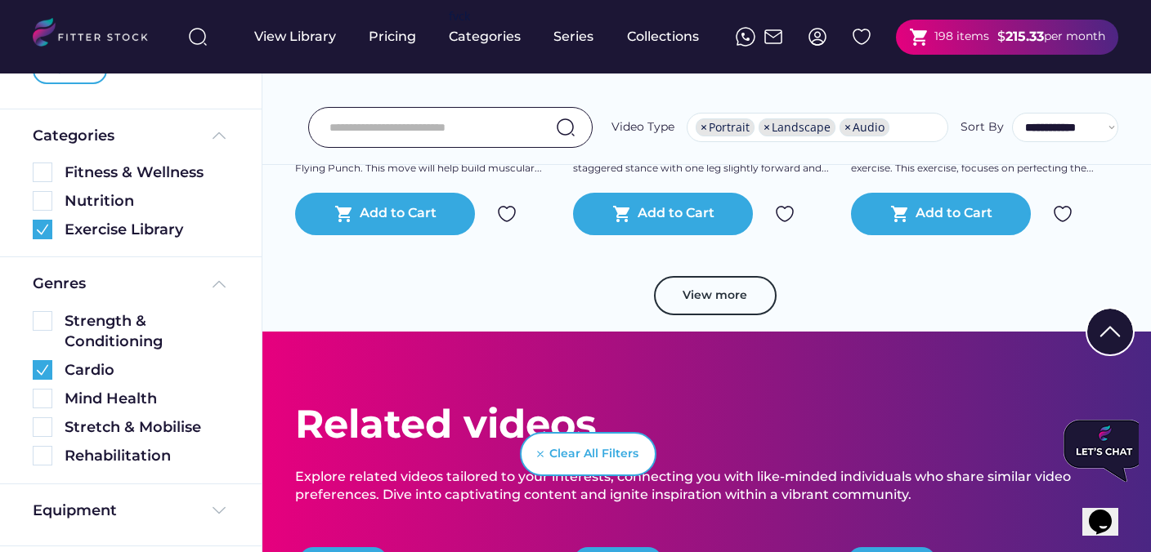
scroll to position [6368, 0]
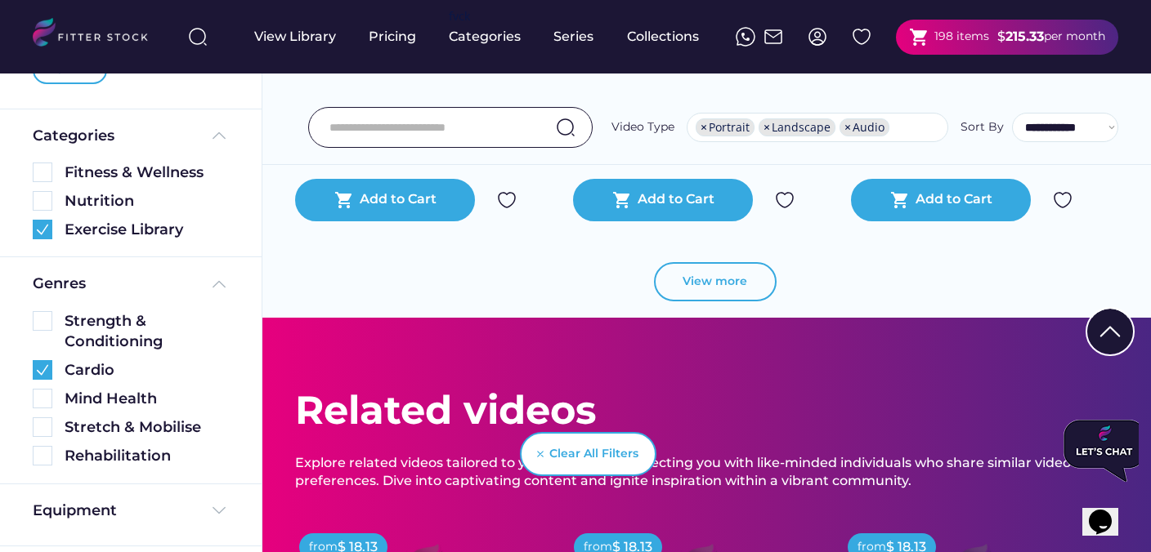
click at [715, 284] on button "View more" at bounding box center [715, 281] width 123 height 39
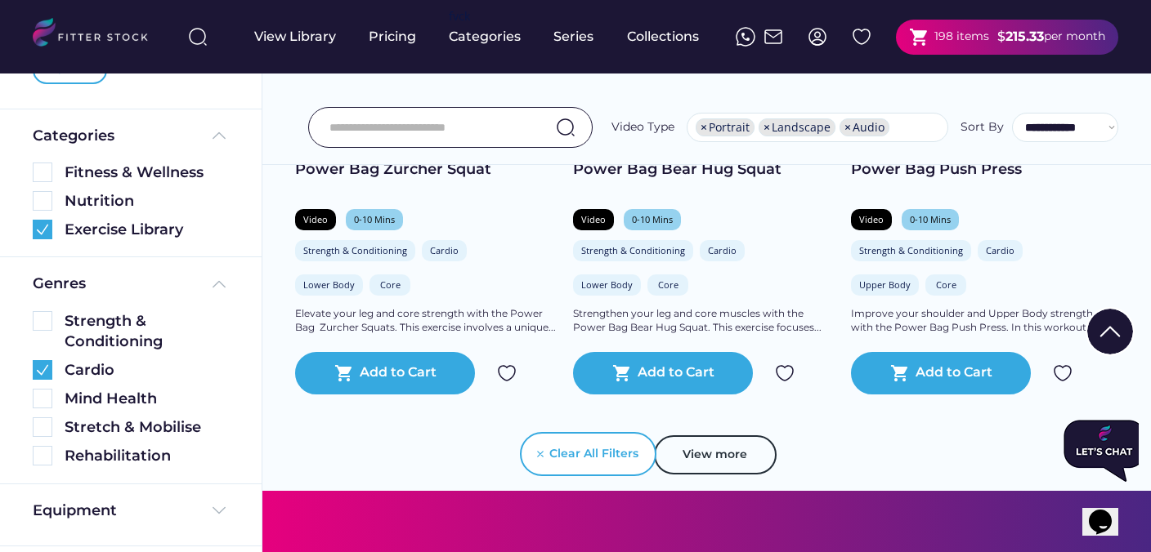
scroll to position [9246, 0]
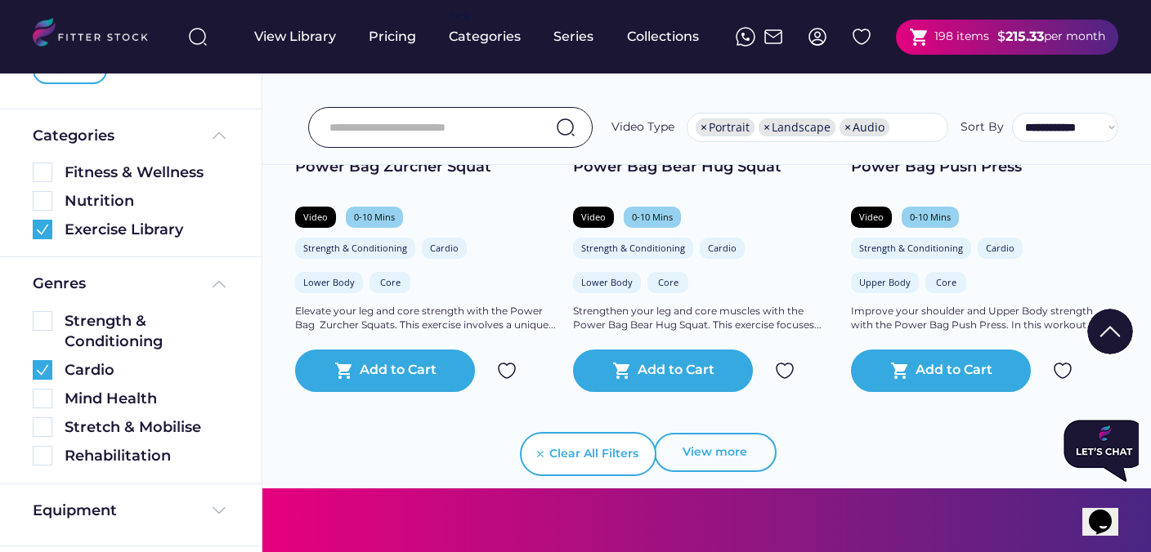
click at [744, 452] on button "View more" at bounding box center [715, 452] width 123 height 39
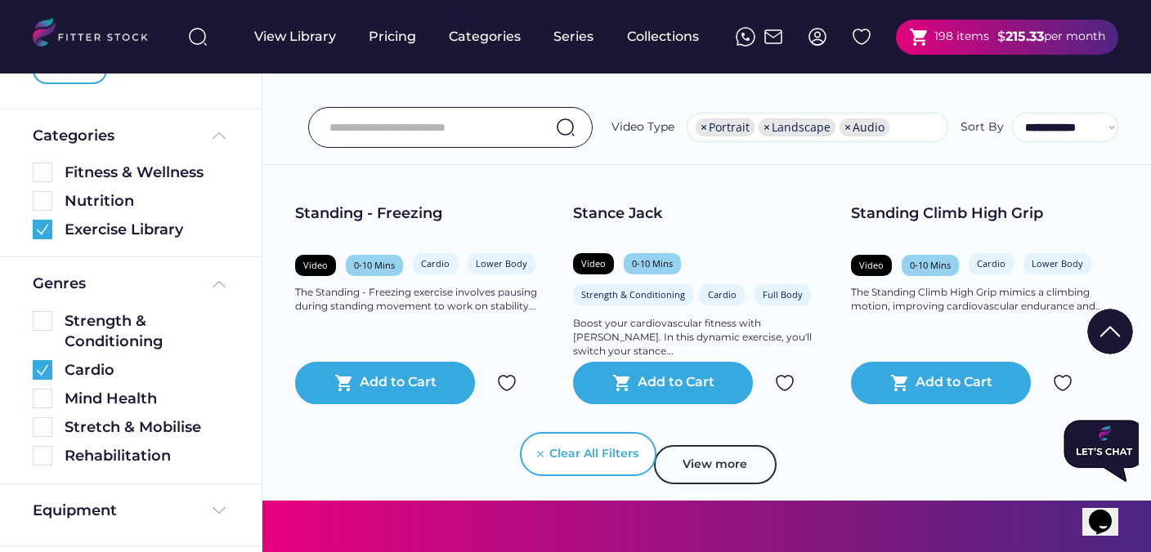
scroll to position [12186, 0]
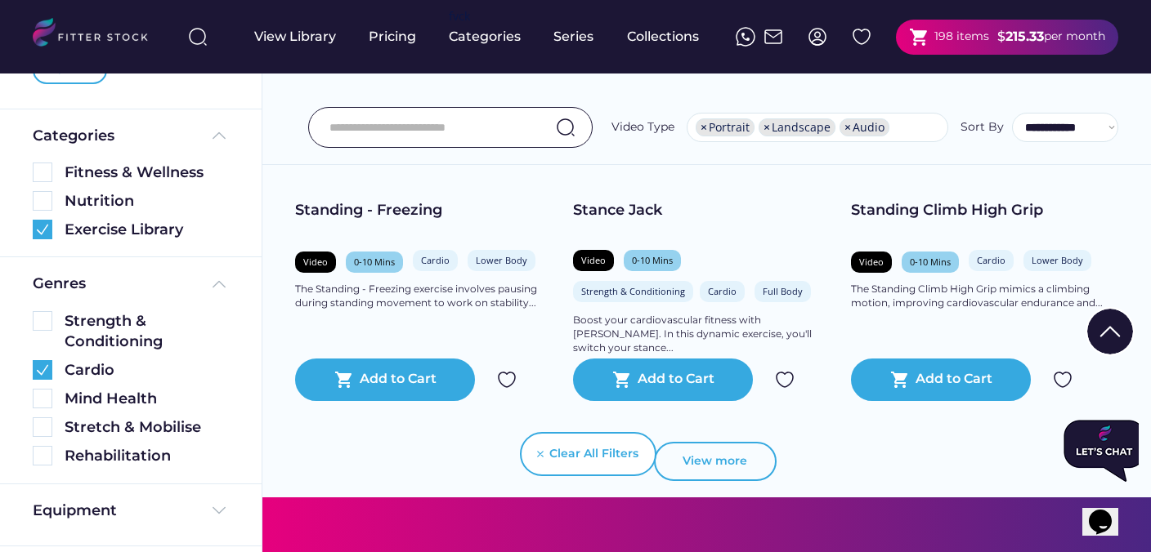
click at [744, 452] on button "View more" at bounding box center [715, 461] width 123 height 39
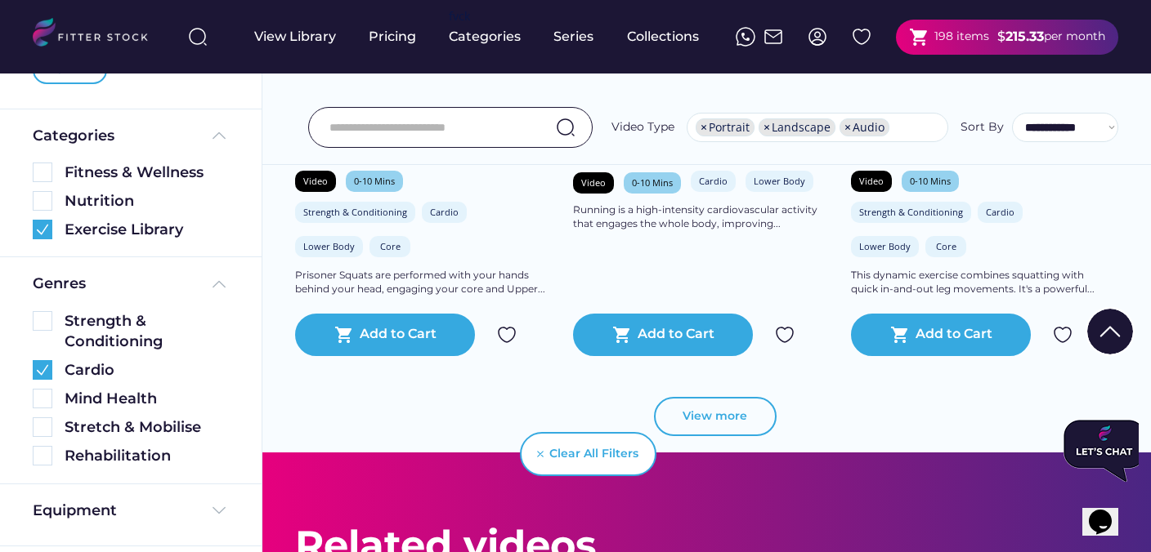
scroll to position [15282, 0]
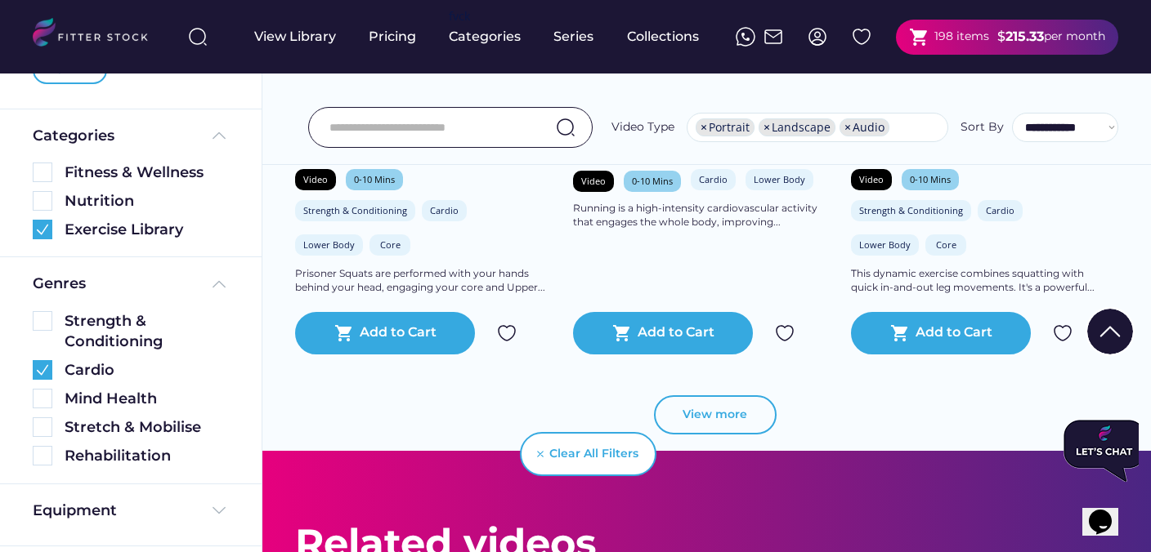
click at [737, 415] on button "View more" at bounding box center [715, 415] width 123 height 39
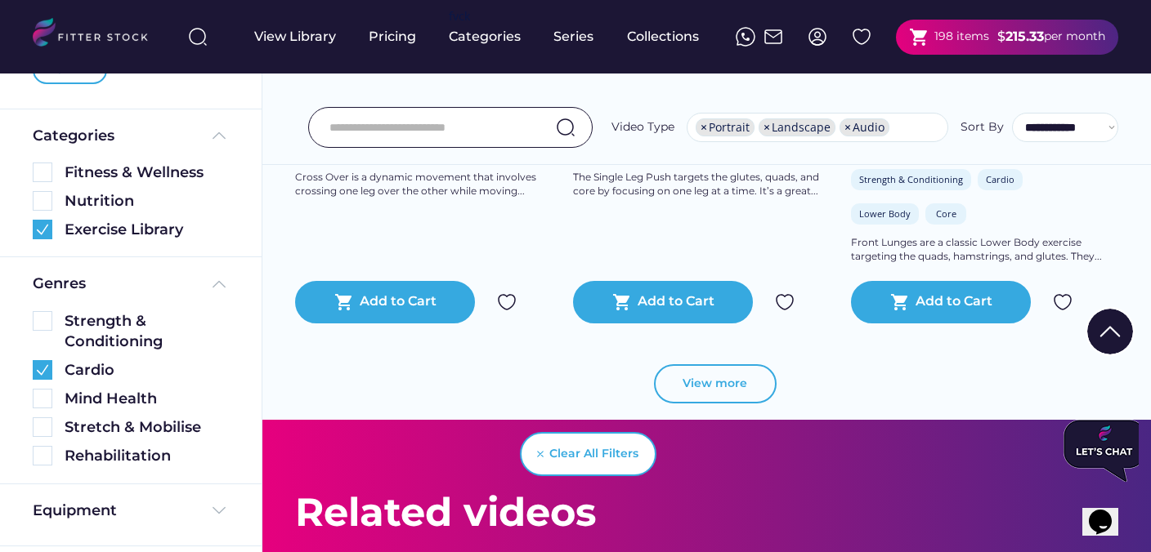
scroll to position [18306, 0]
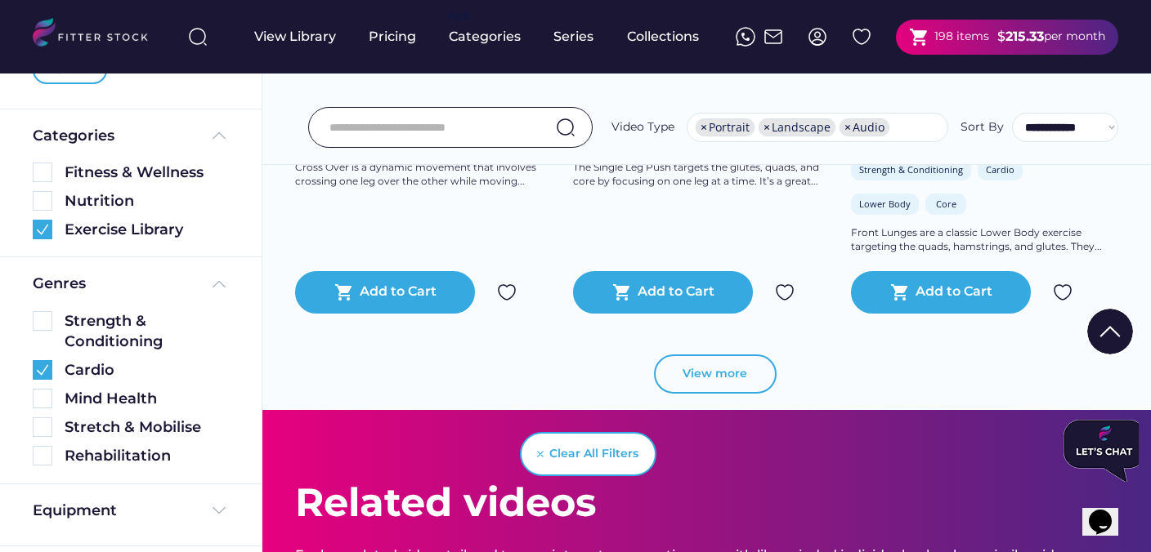
click at [736, 382] on button "View more" at bounding box center [715, 374] width 123 height 39
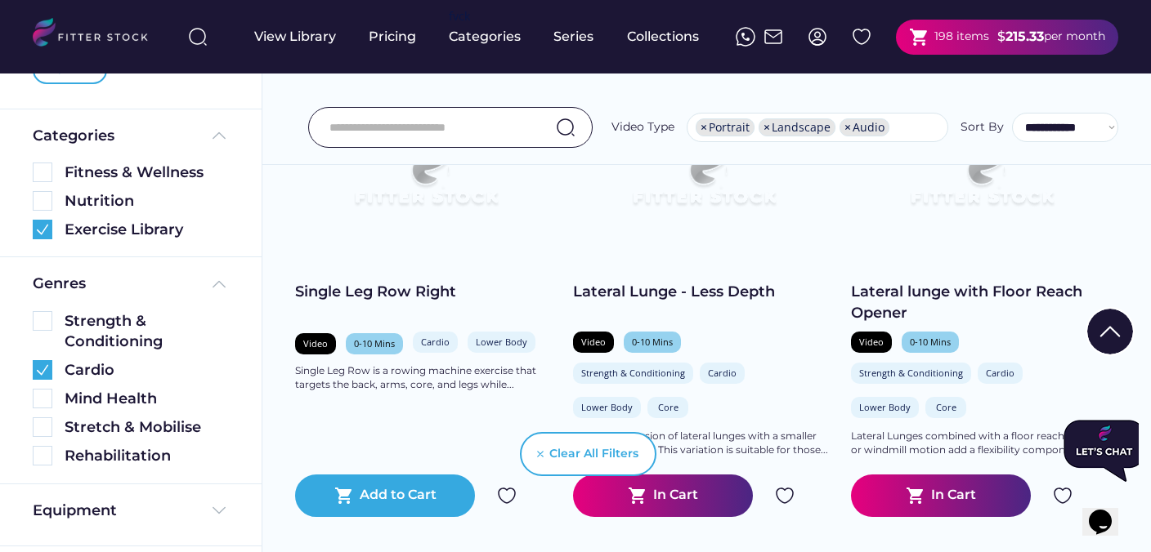
scroll to position [19451, 0]
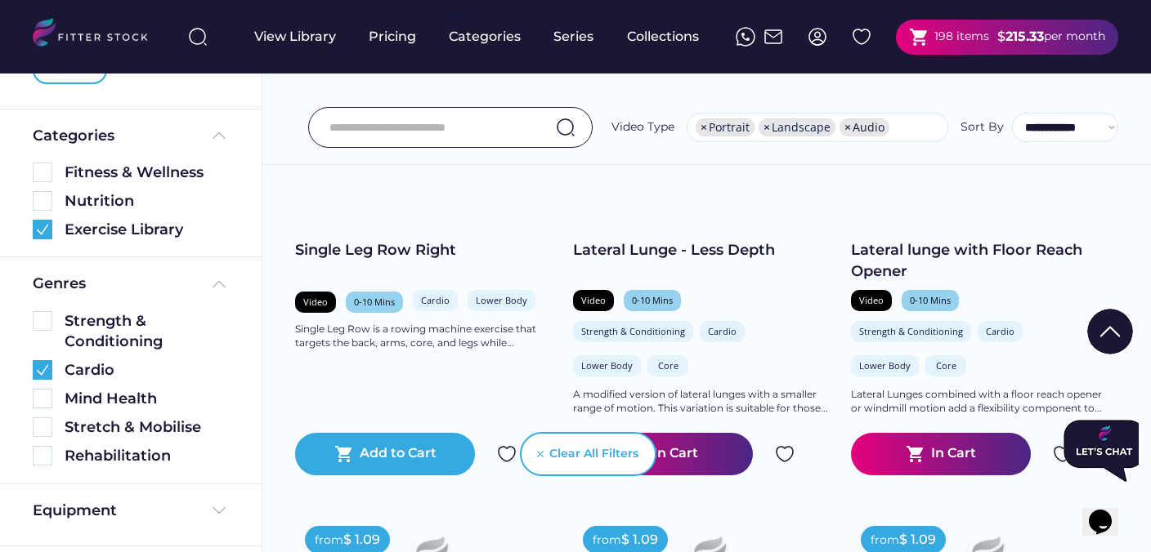
click at [789, 453] on img at bounding box center [785, 455] width 20 height 20
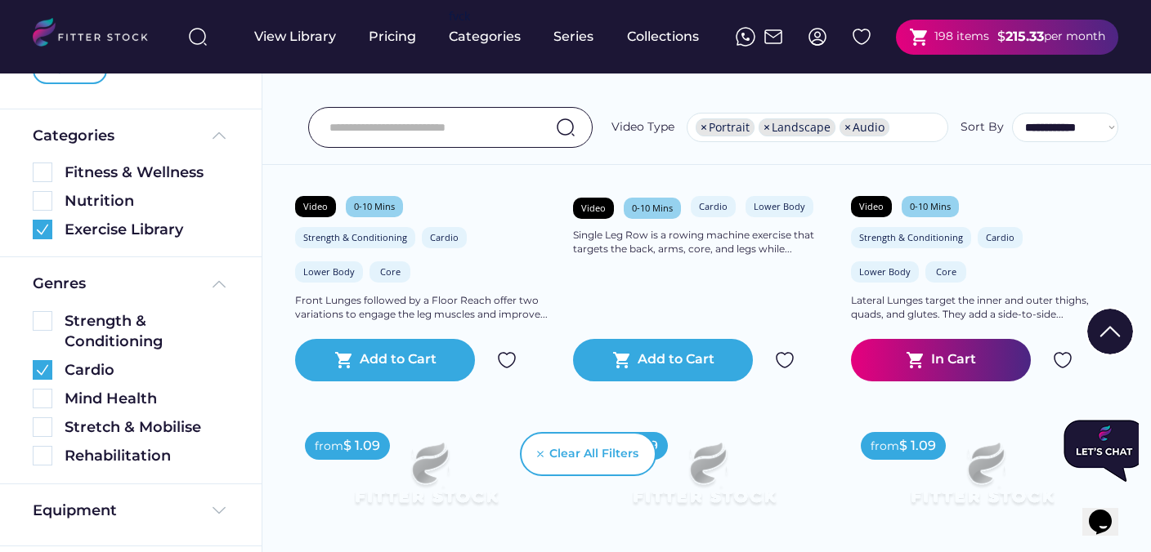
scroll to position [19121, 0]
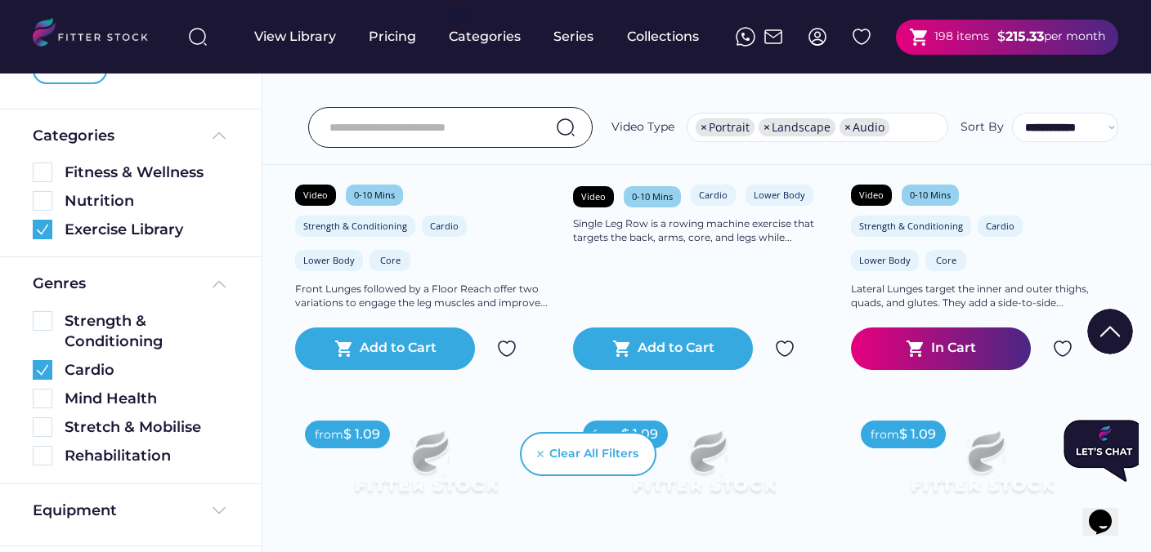
click at [1064, 353] on img at bounding box center [1063, 349] width 20 height 20
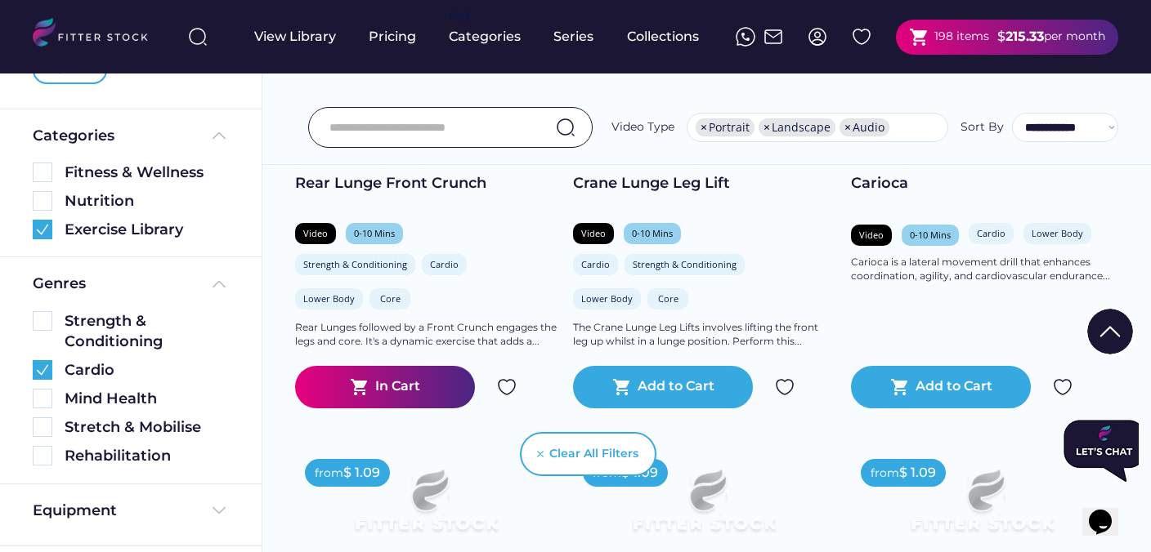
scroll to position [20332, 0]
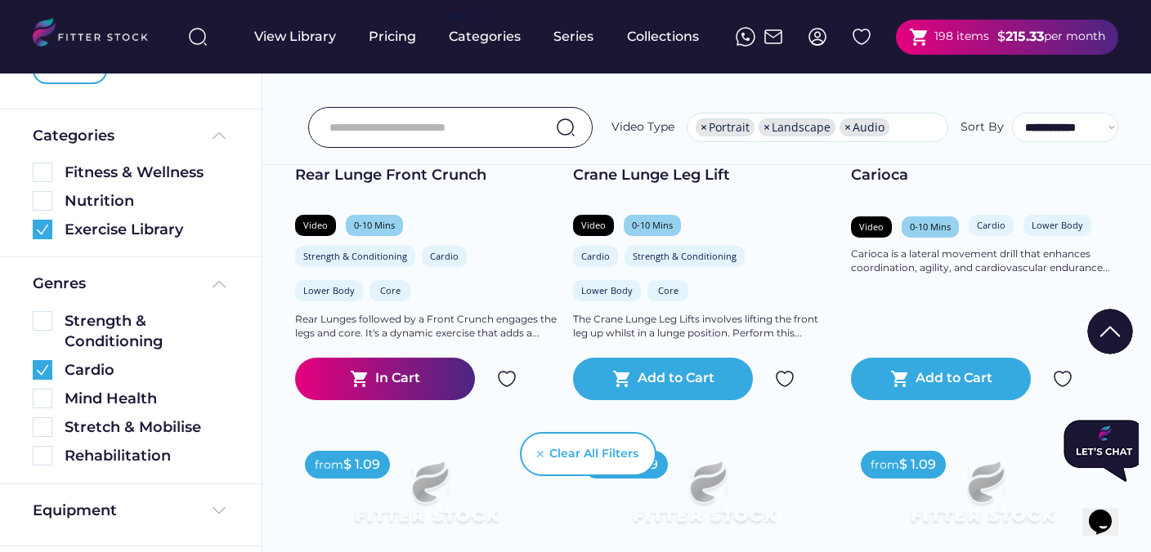
click at [511, 380] on img at bounding box center [507, 379] width 20 height 20
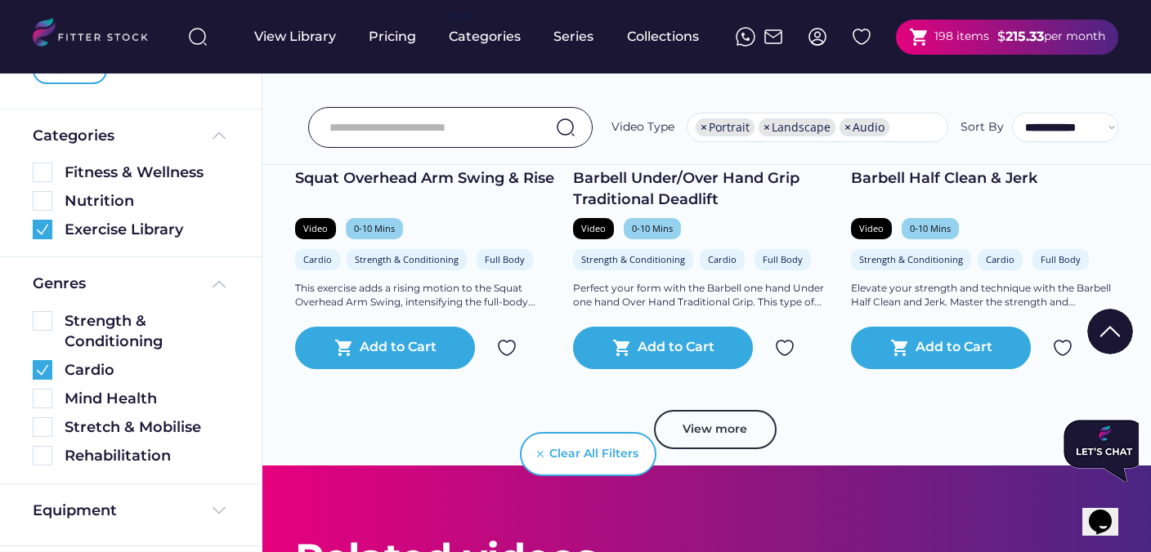
scroll to position [21175, 0]
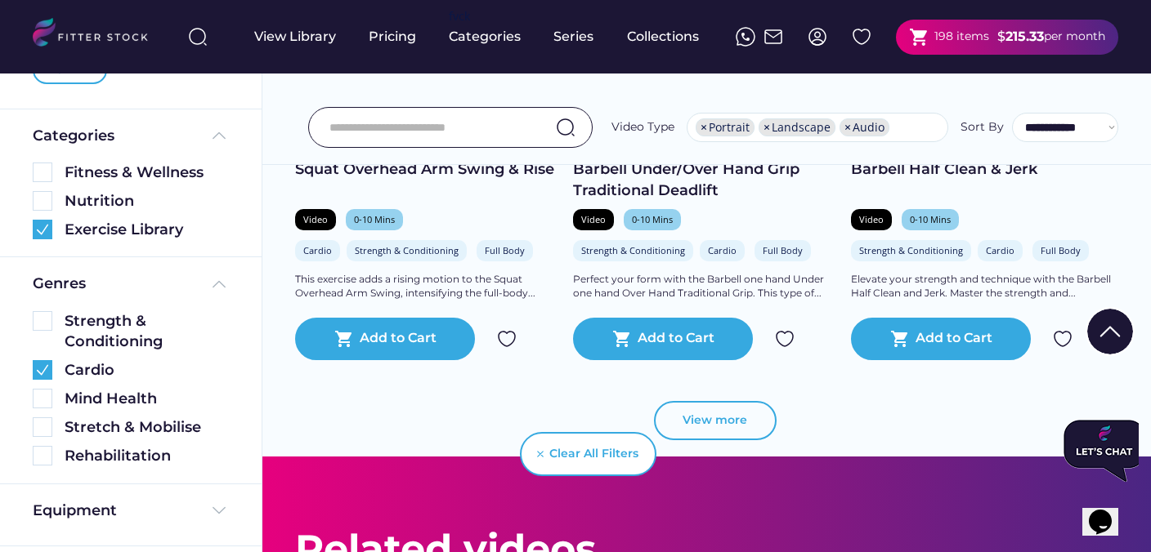
click at [719, 414] on button "View more" at bounding box center [715, 420] width 123 height 39
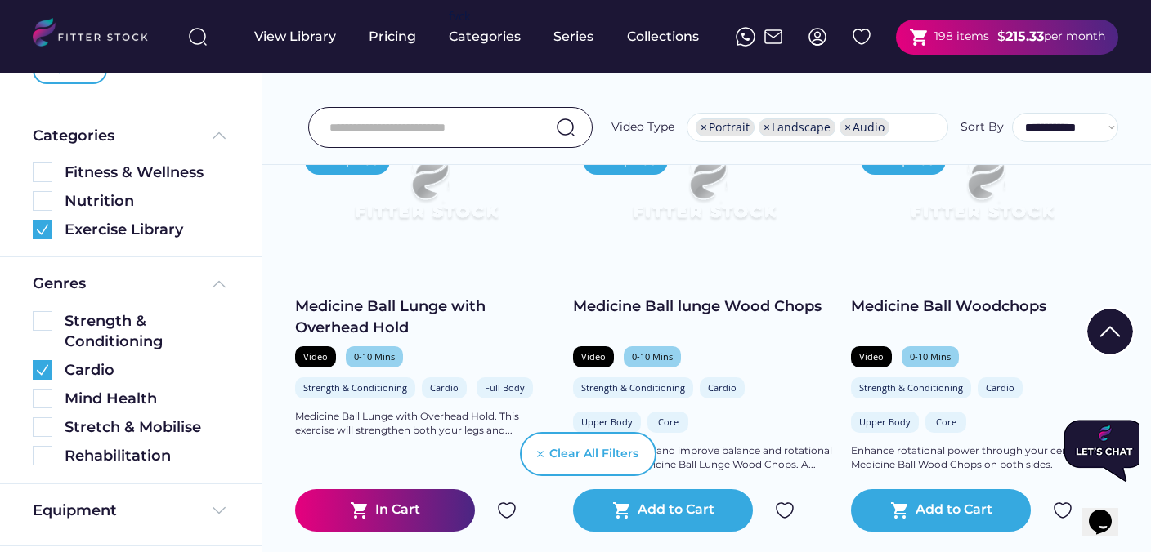
scroll to position [24067, 0]
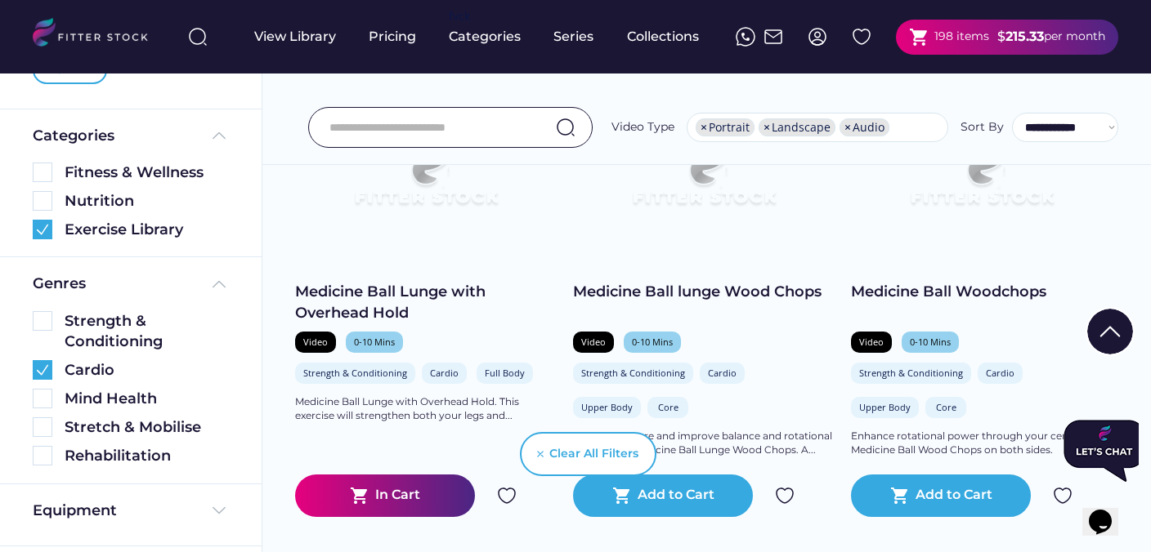
click at [512, 498] on img at bounding box center [507, 496] width 20 height 20
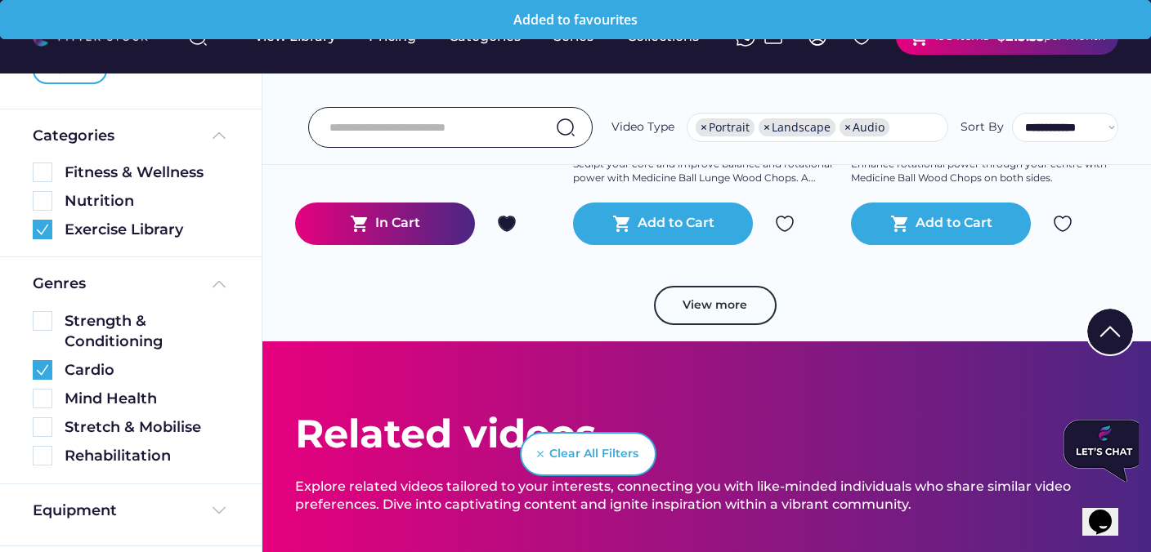
scroll to position [24343, 0]
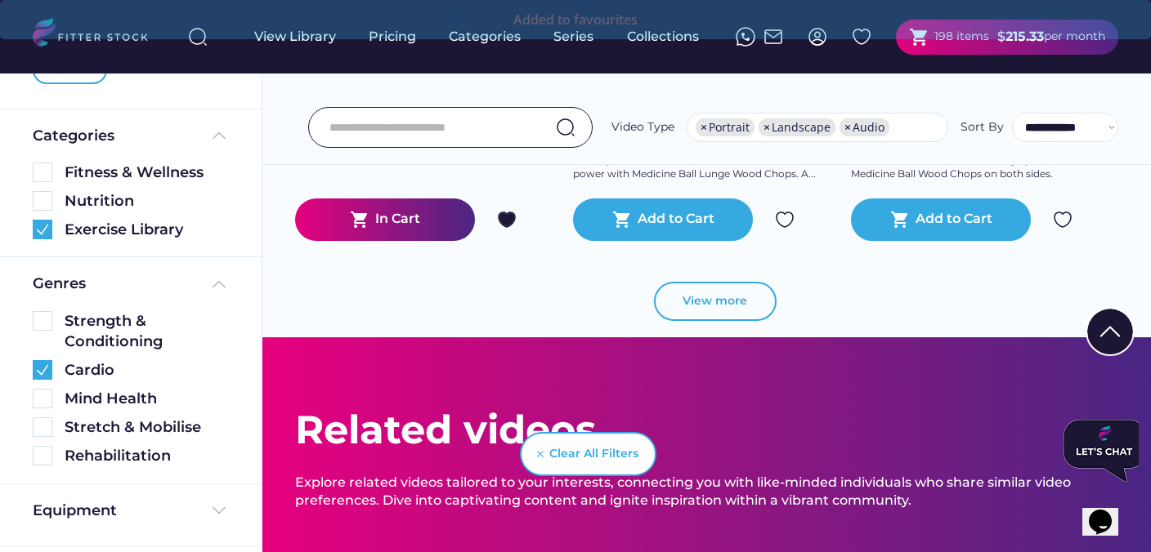
click at [709, 293] on button "View more" at bounding box center [715, 301] width 123 height 39
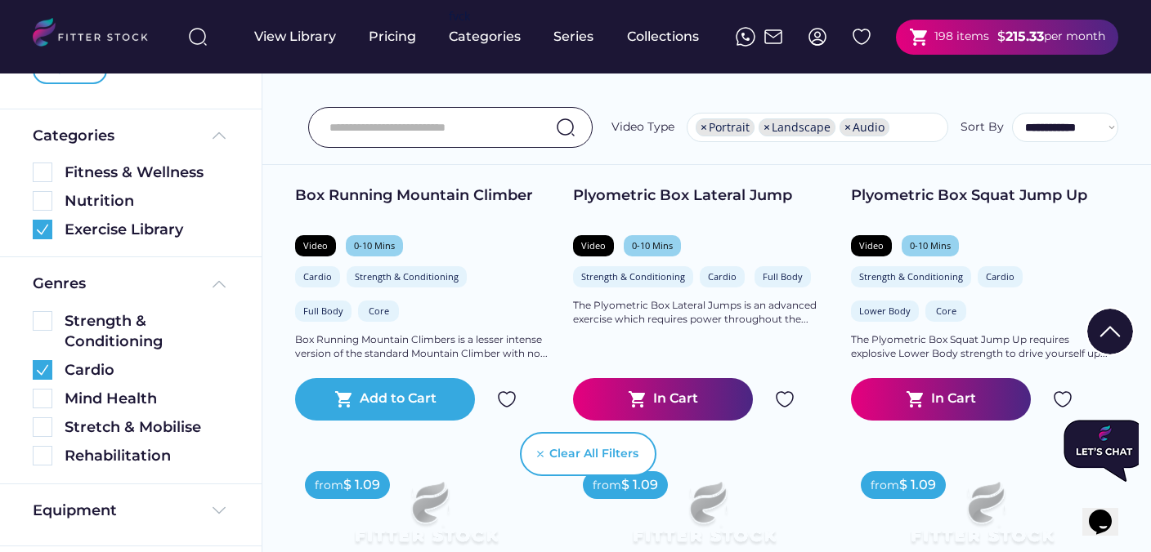
scroll to position [25908, 0]
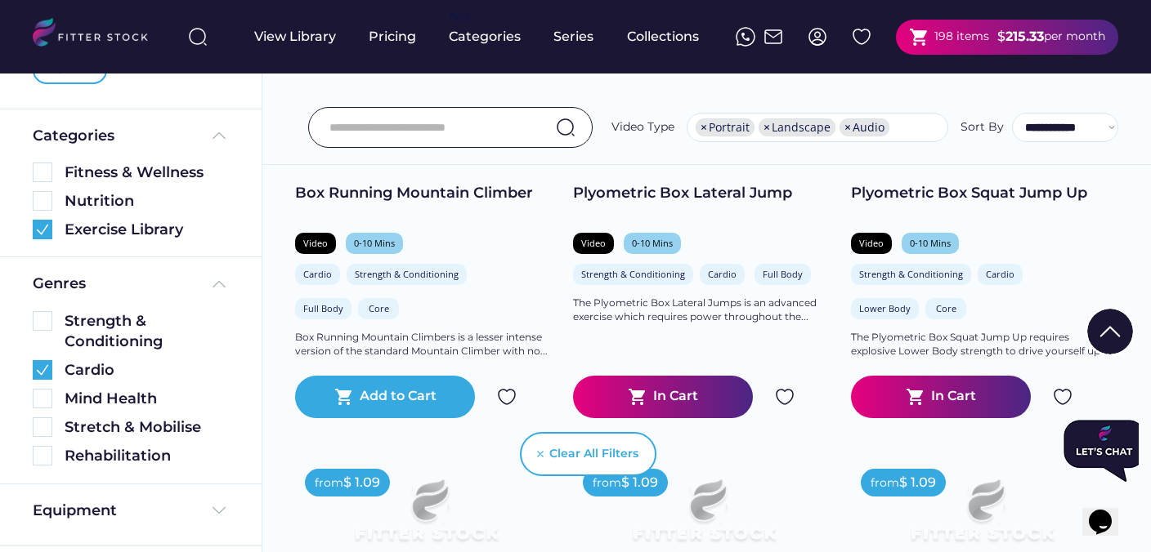
click at [781, 394] on img at bounding box center [785, 397] width 20 height 20
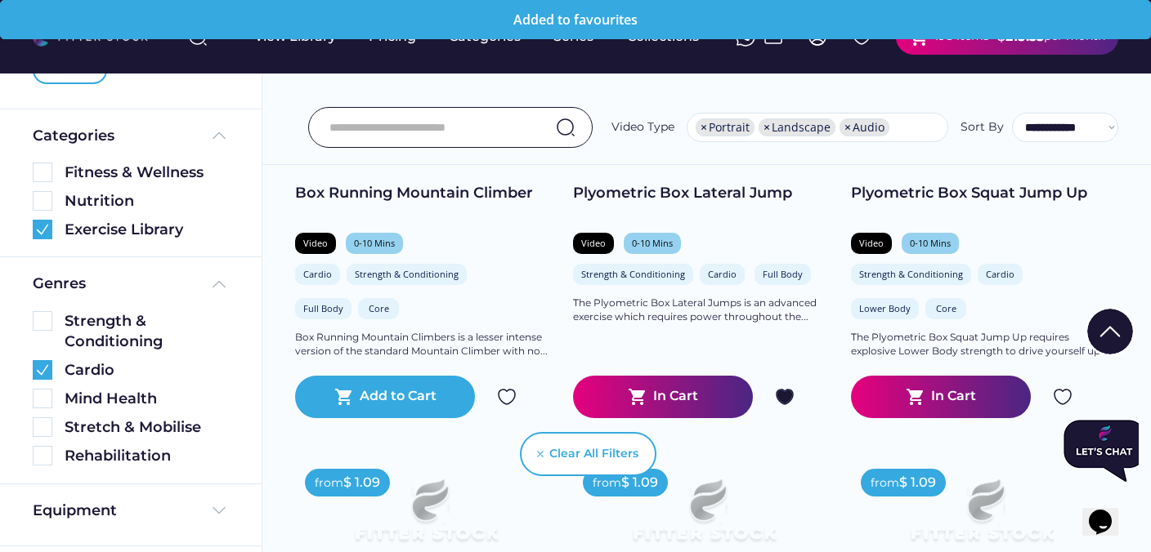
click at [1062, 396] on img at bounding box center [1063, 397] width 20 height 20
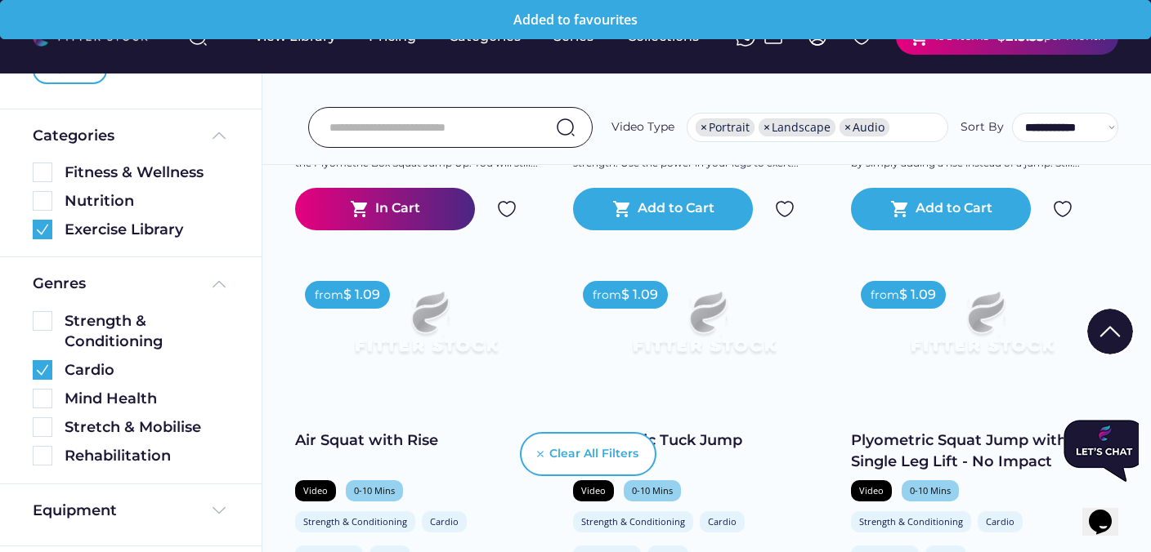
scroll to position [26536, 0]
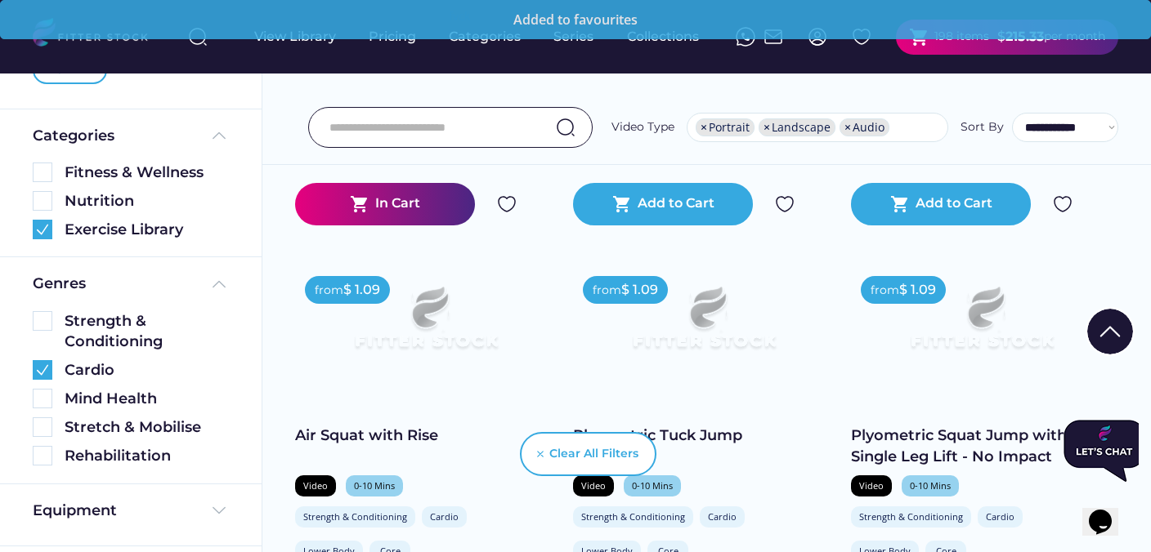
click at [506, 201] on img at bounding box center [507, 204] width 20 height 20
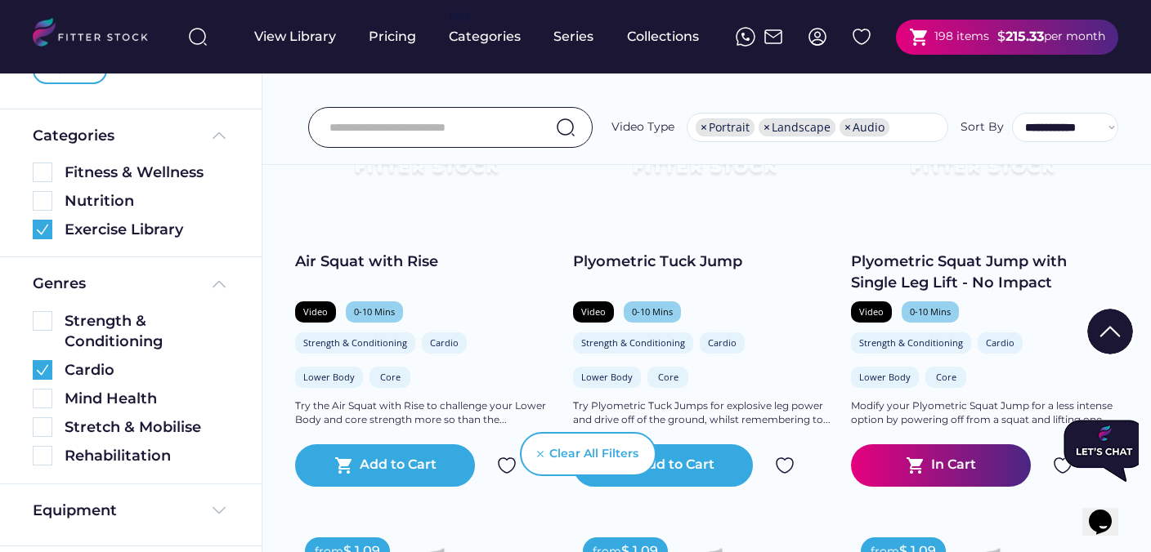
scroll to position [26719, 0]
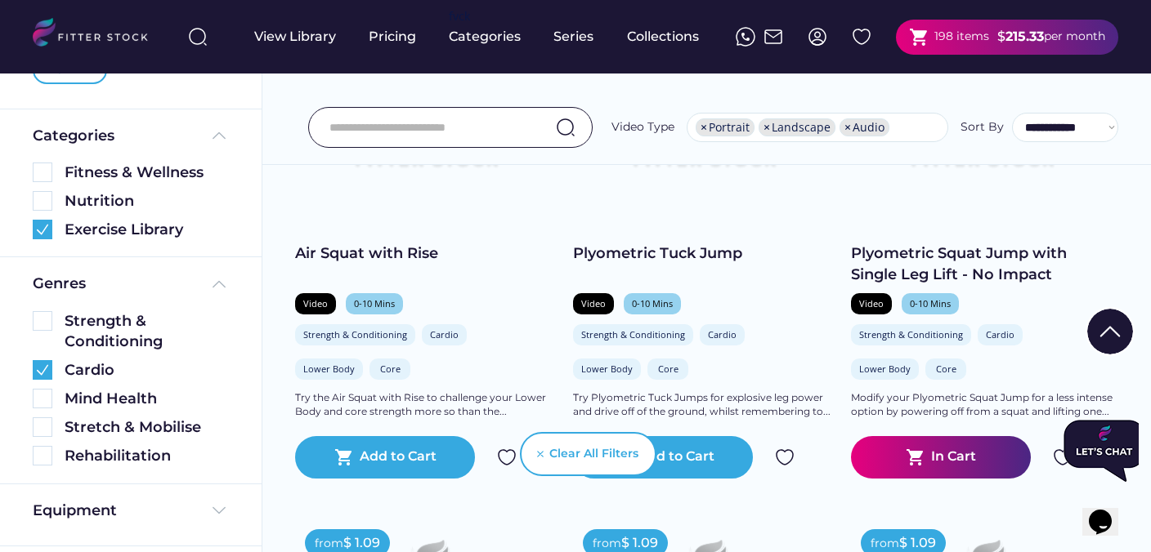
click at [781, 454] on img at bounding box center [785, 458] width 20 height 20
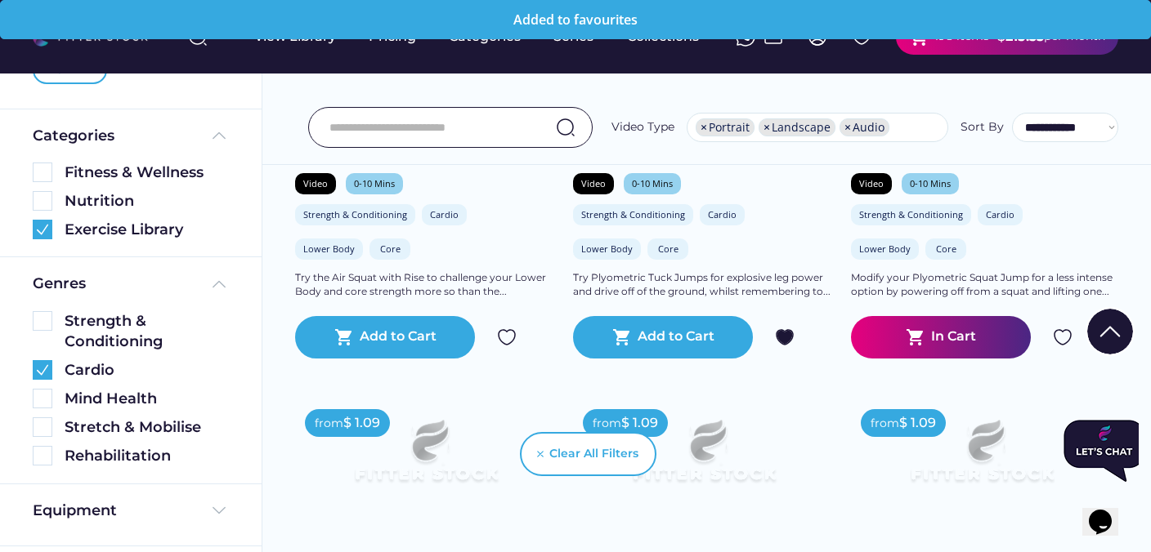
scroll to position [26864, 0]
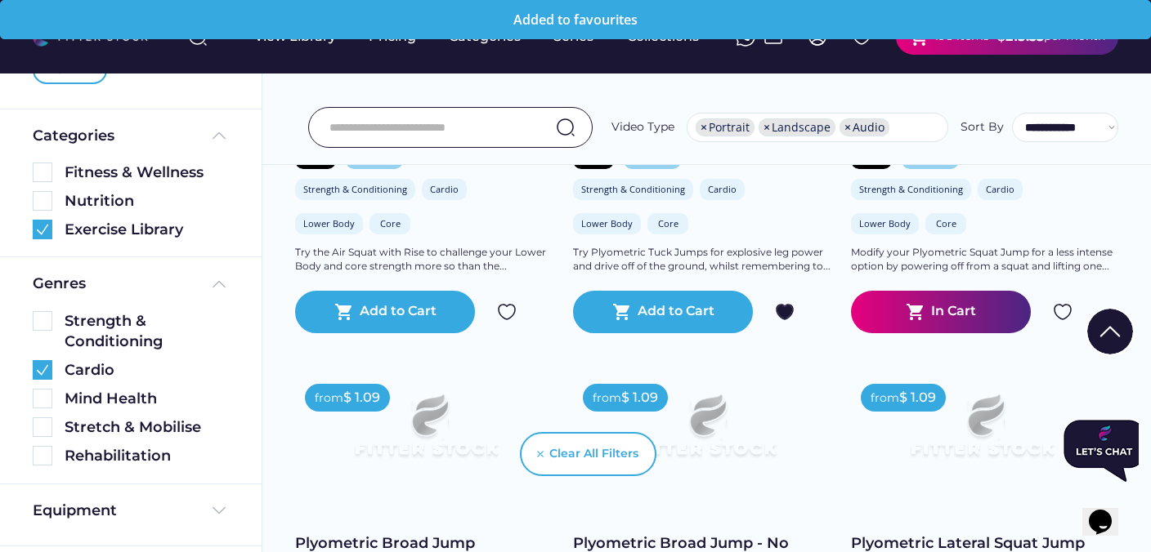
click at [1067, 312] on img at bounding box center [1063, 312] width 20 height 20
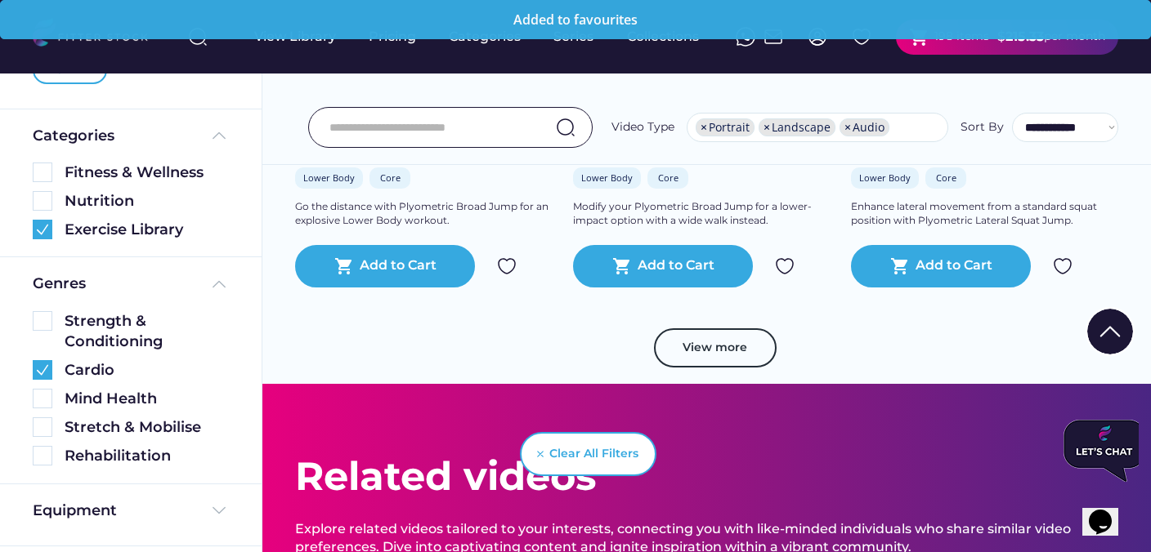
scroll to position [27363, 0]
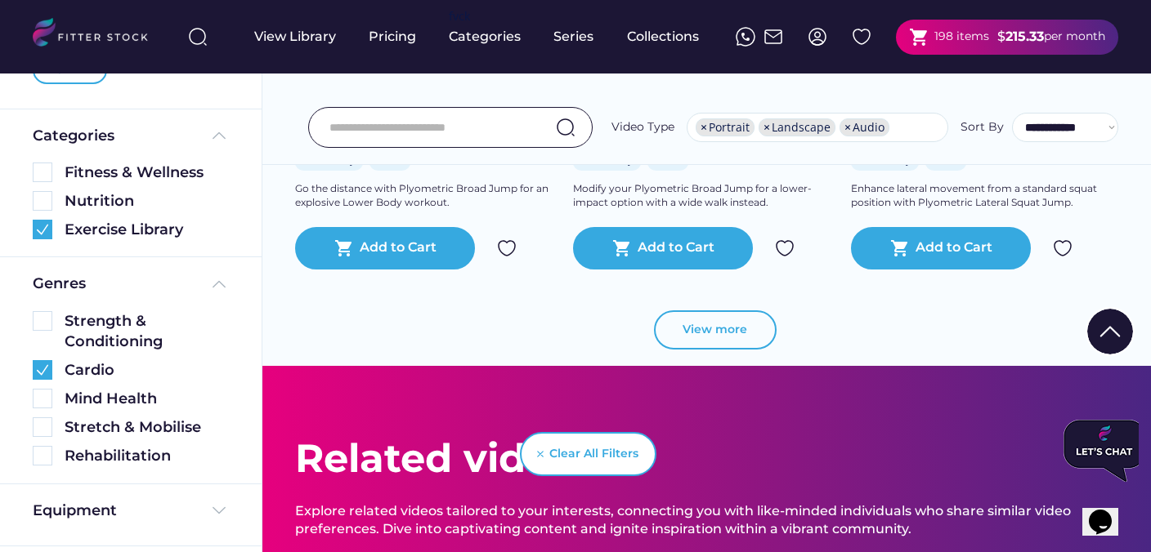
click at [761, 333] on button "View more" at bounding box center [715, 330] width 123 height 39
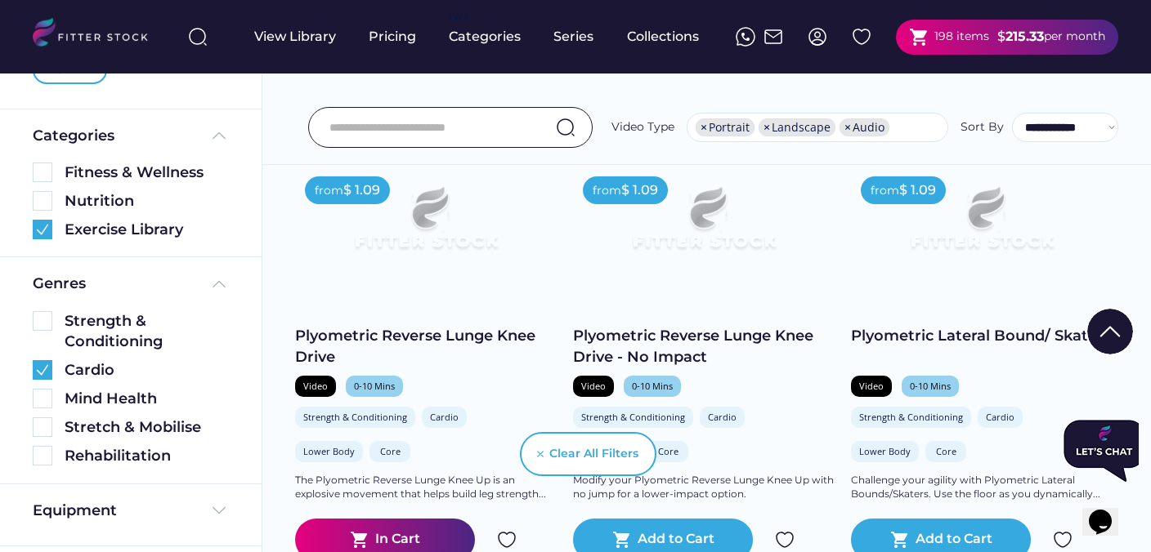
scroll to position [27604, 0]
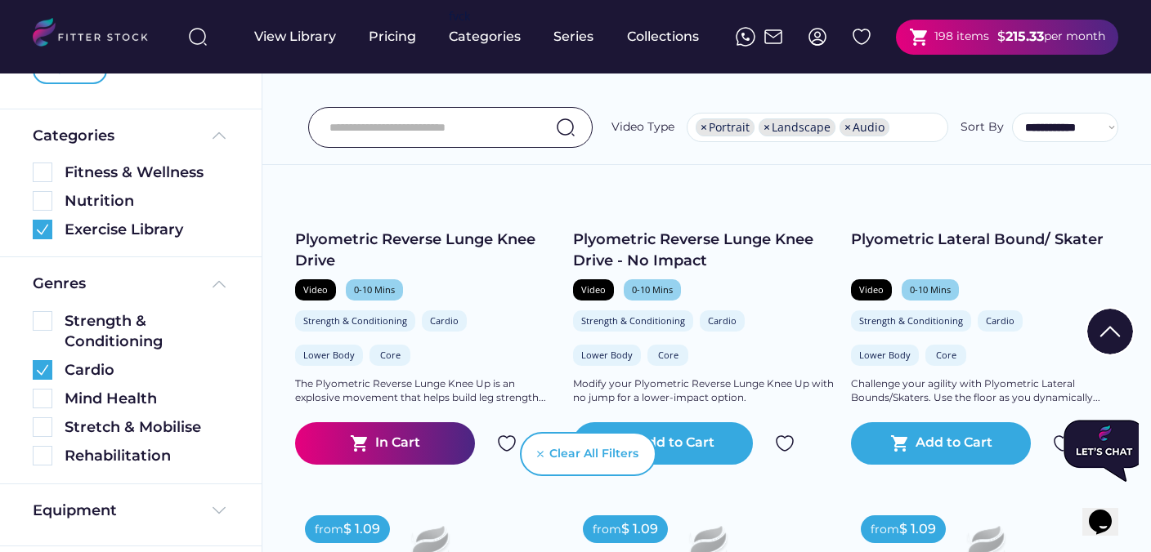
click at [503, 327] on div "Video 0-10 Mins Strength & Conditioning Cardio Lower Body Core" at bounding box center [426, 324] width 262 height 90
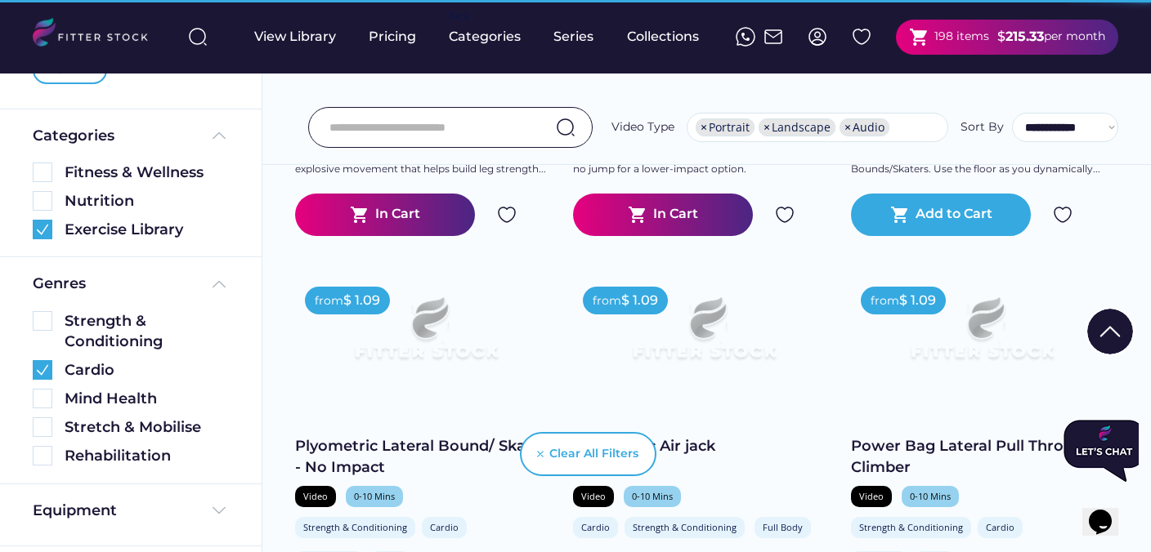
scroll to position [27774, 0]
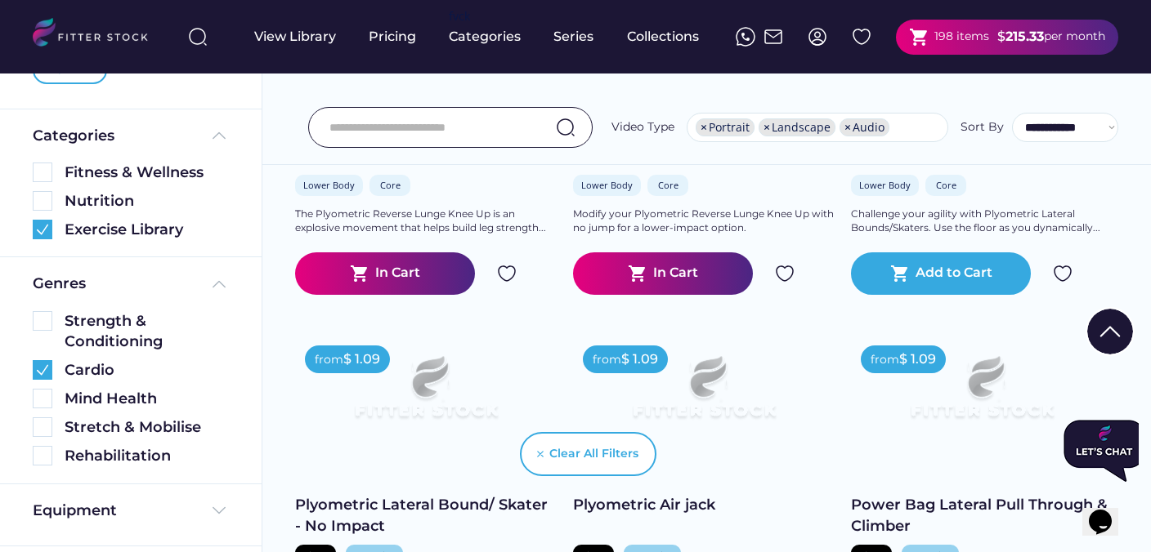
click at [507, 276] on img at bounding box center [507, 274] width 20 height 20
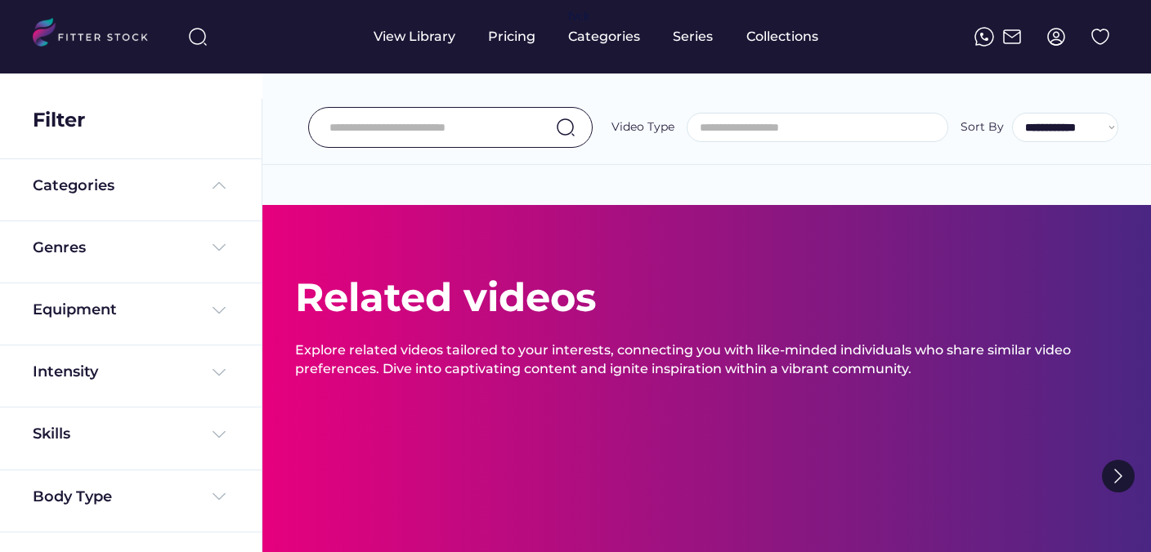
select select "**********"
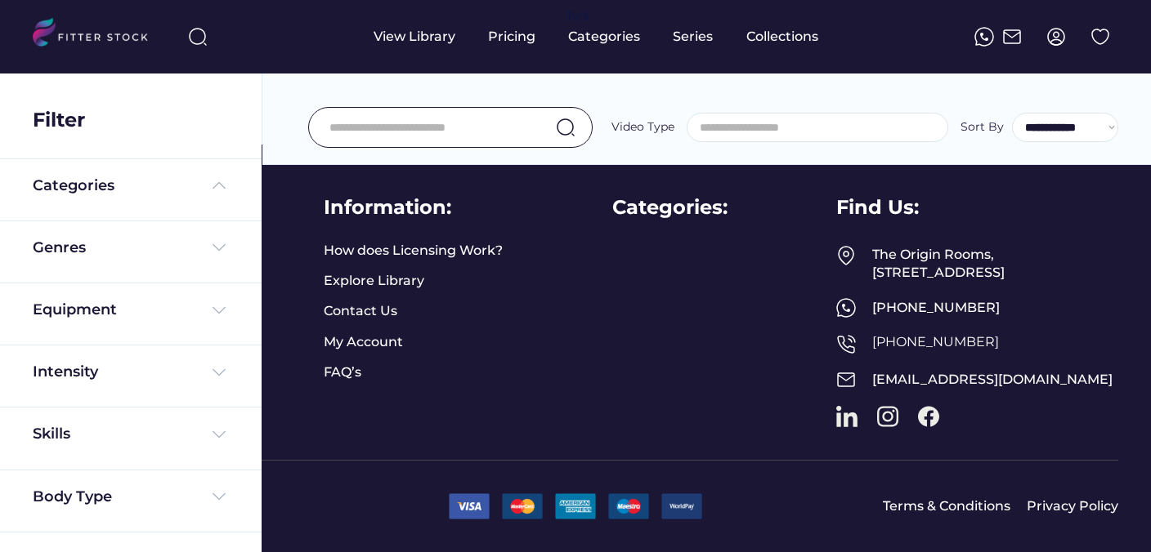
select select "**********"
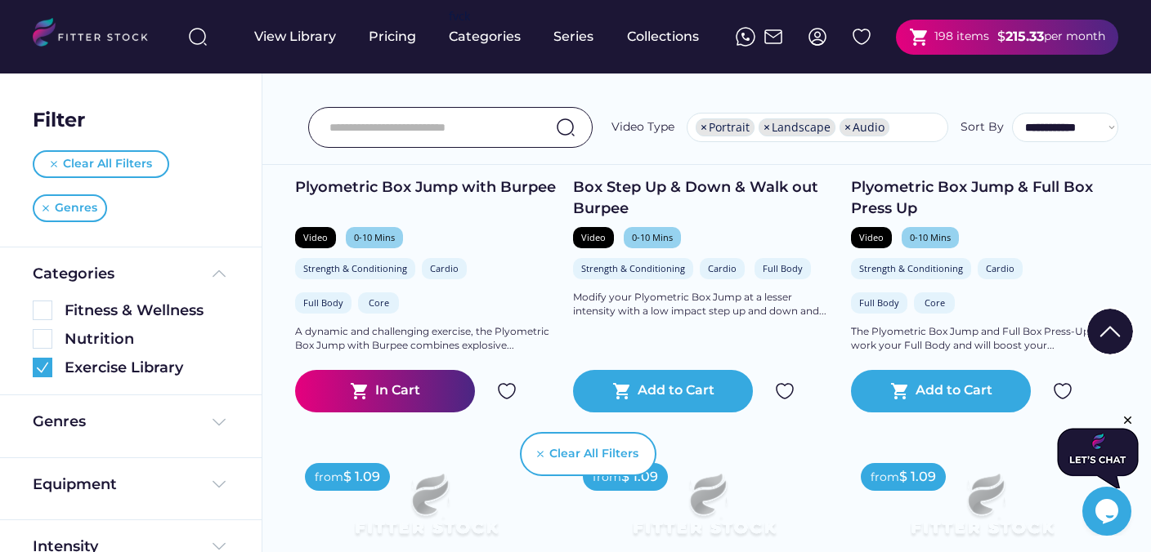
scroll to position [24635, 0]
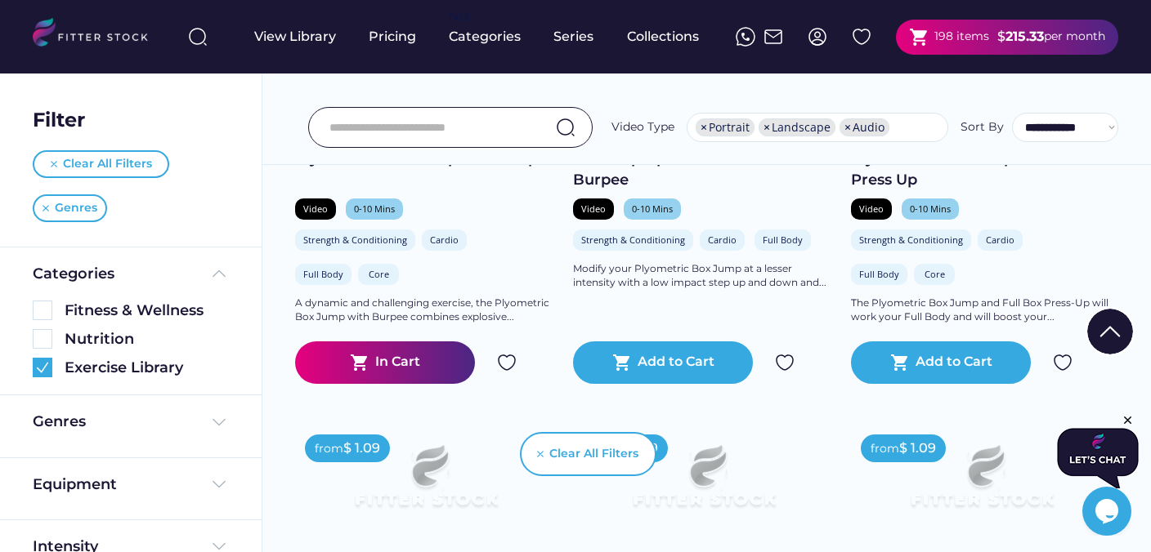
click at [512, 360] on img at bounding box center [507, 363] width 20 height 20
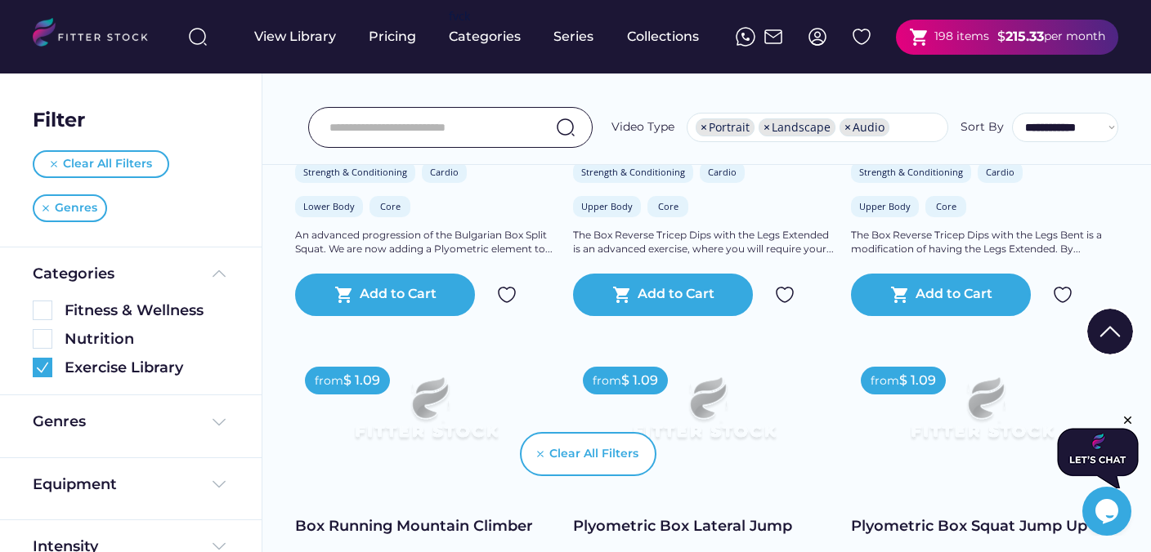
scroll to position [25578, 0]
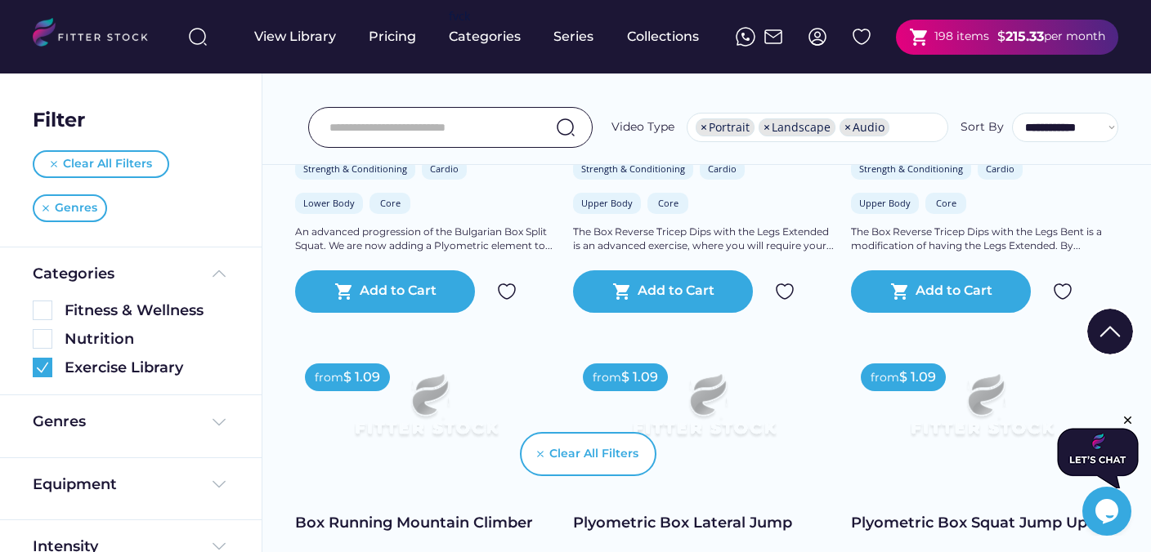
click at [1061, 292] on img at bounding box center [1063, 292] width 20 height 20
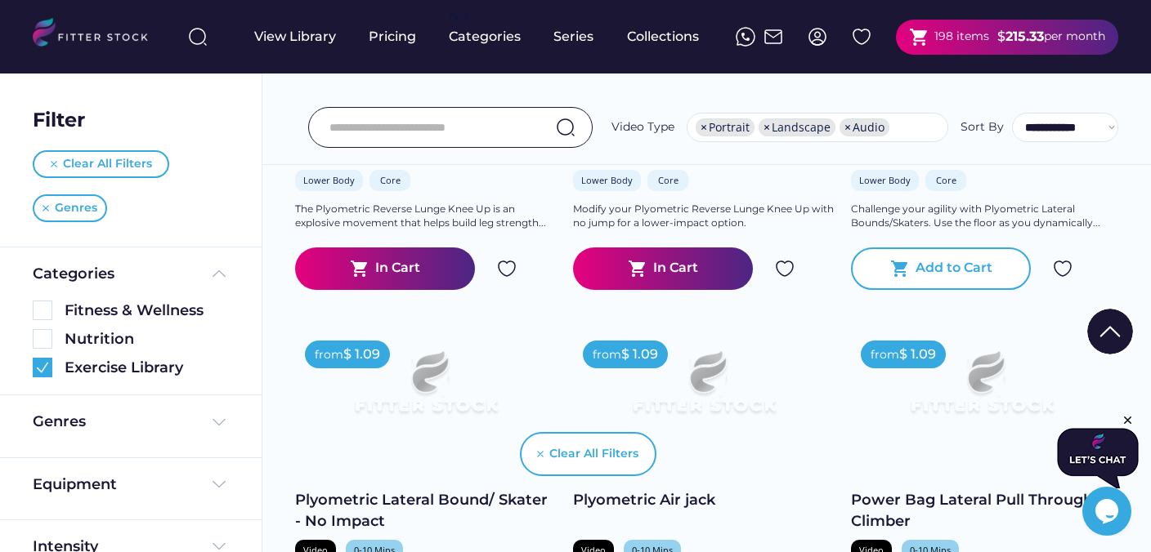
scroll to position [27757, 0]
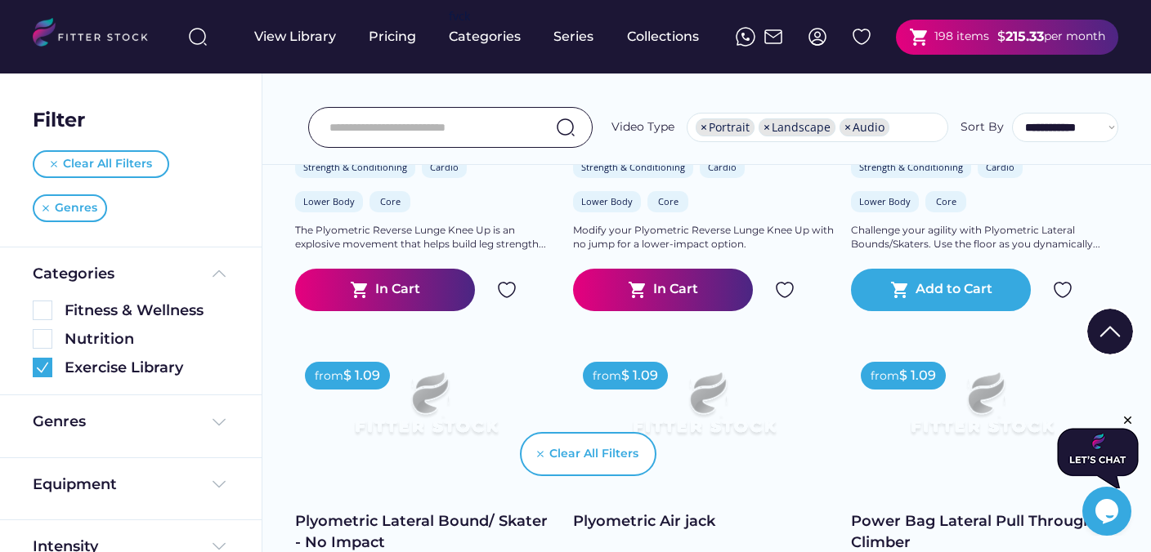
click at [785, 290] on img at bounding box center [785, 290] width 20 height 20
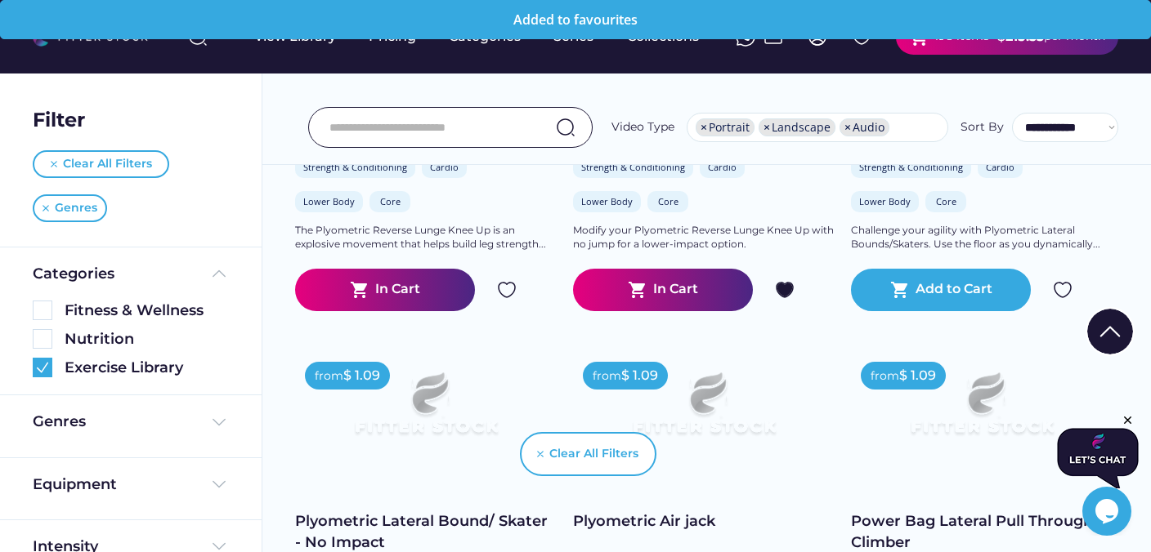
click at [506, 298] on img at bounding box center [507, 290] width 20 height 20
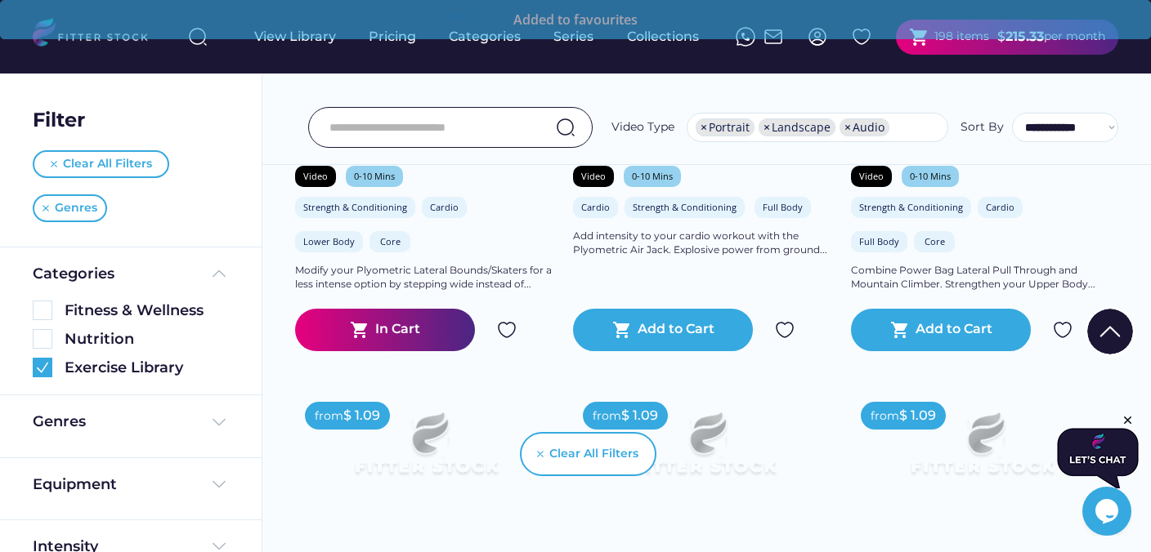
scroll to position [28191, 0]
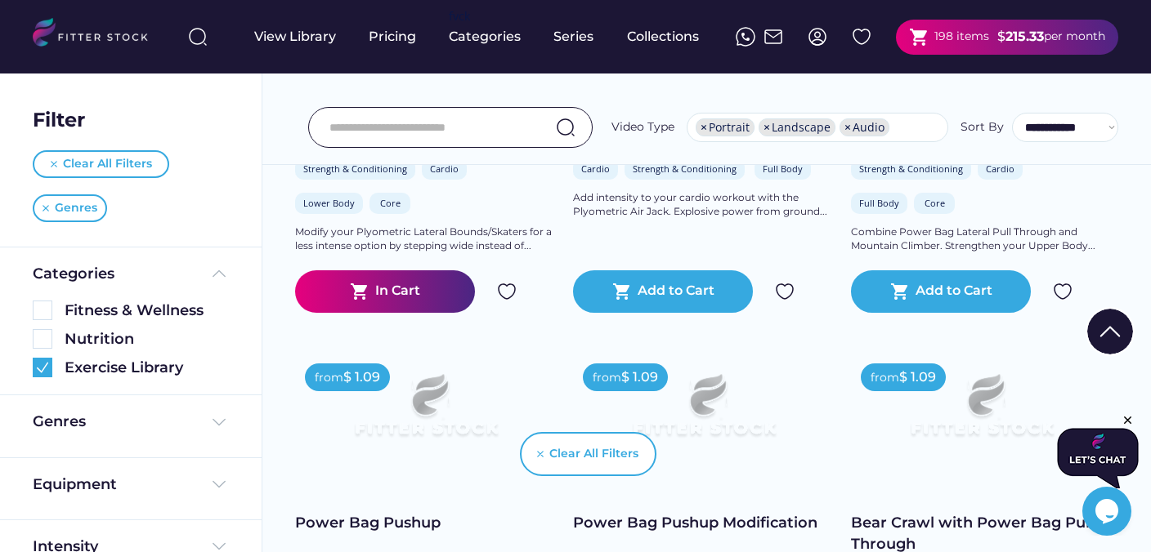
click at [506, 298] on img at bounding box center [507, 292] width 20 height 20
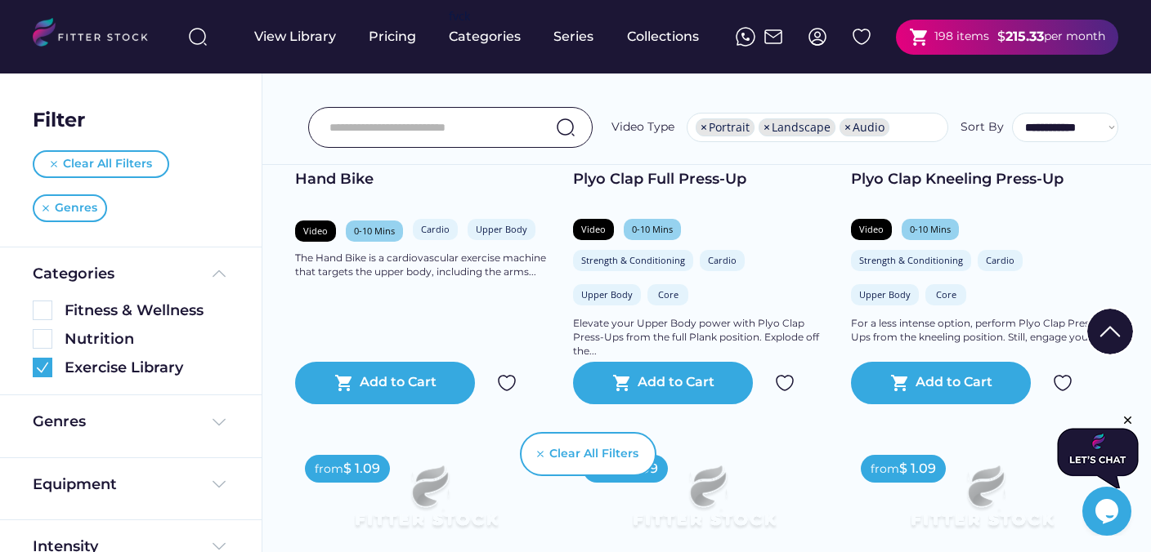
scroll to position [28987, 0]
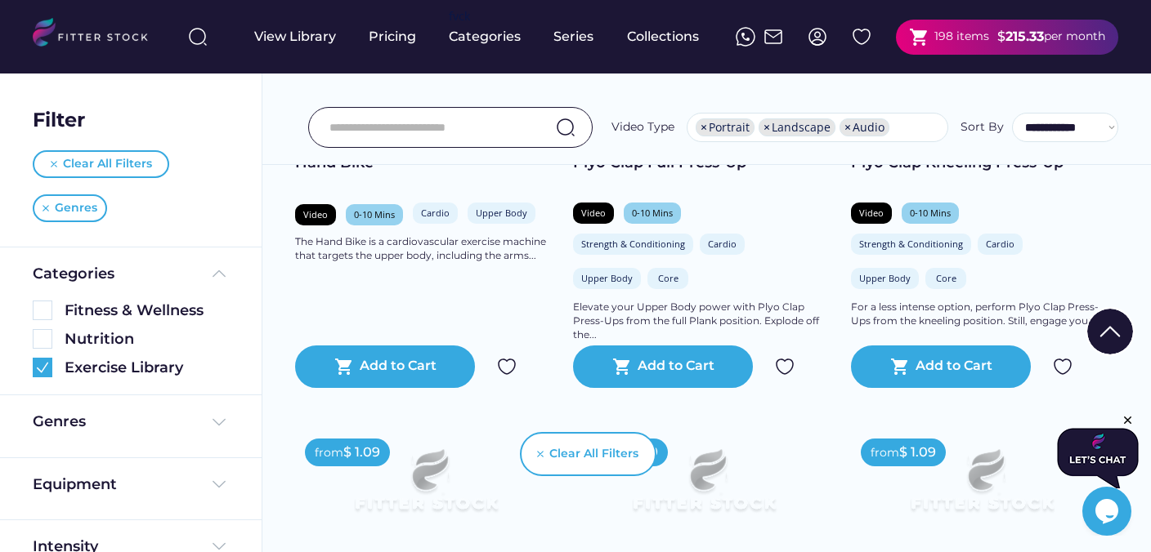
click at [506, 369] on img at bounding box center [507, 367] width 20 height 20
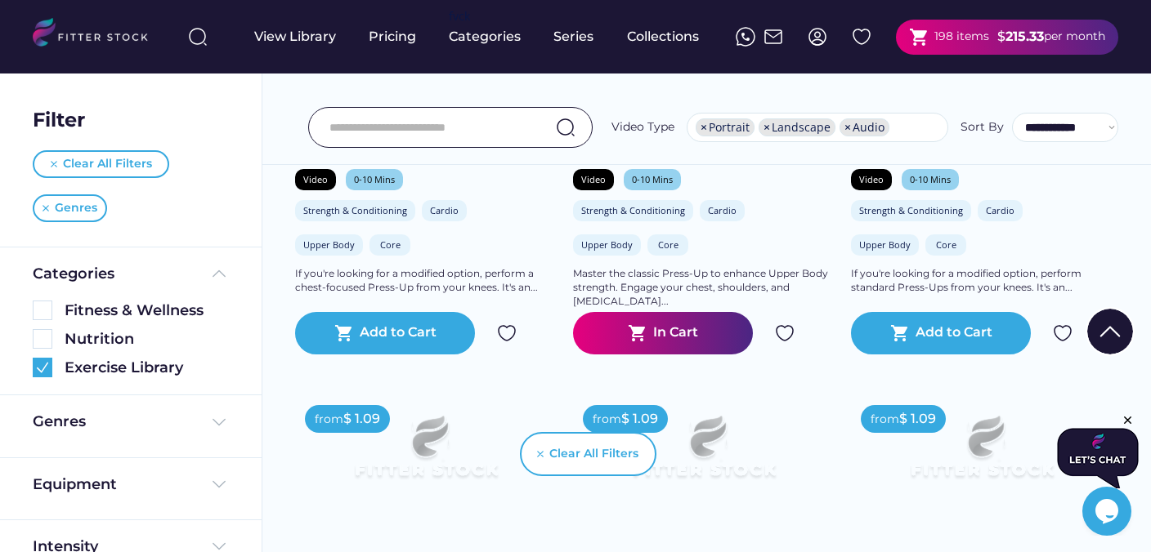
scroll to position [29902, 0]
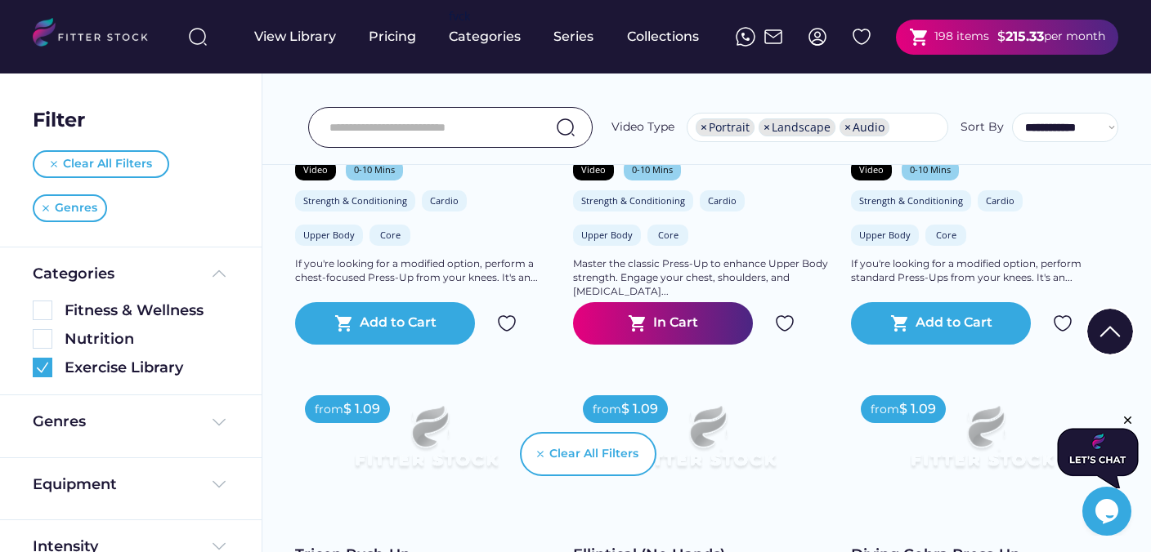
click at [789, 324] on img at bounding box center [785, 324] width 20 height 20
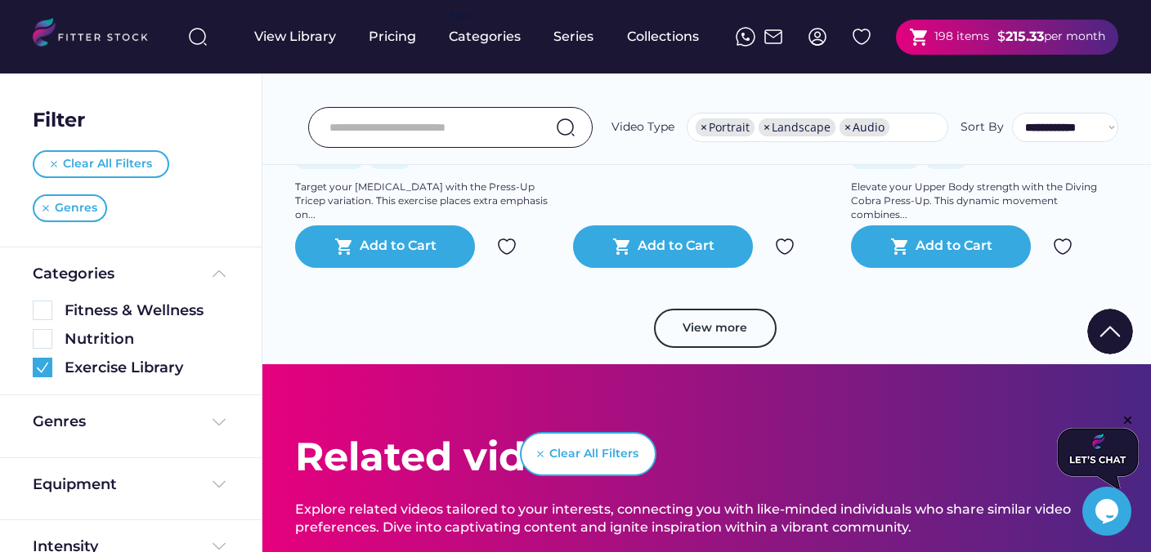
scroll to position [30415, 0]
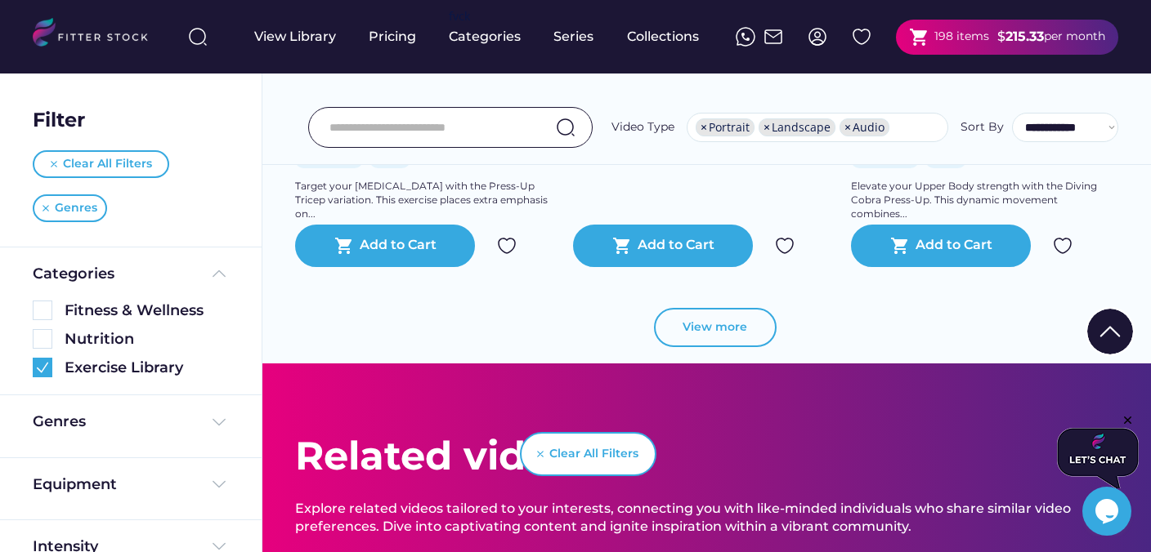
click at [689, 326] on button "View more" at bounding box center [715, 327] width 123 height 39
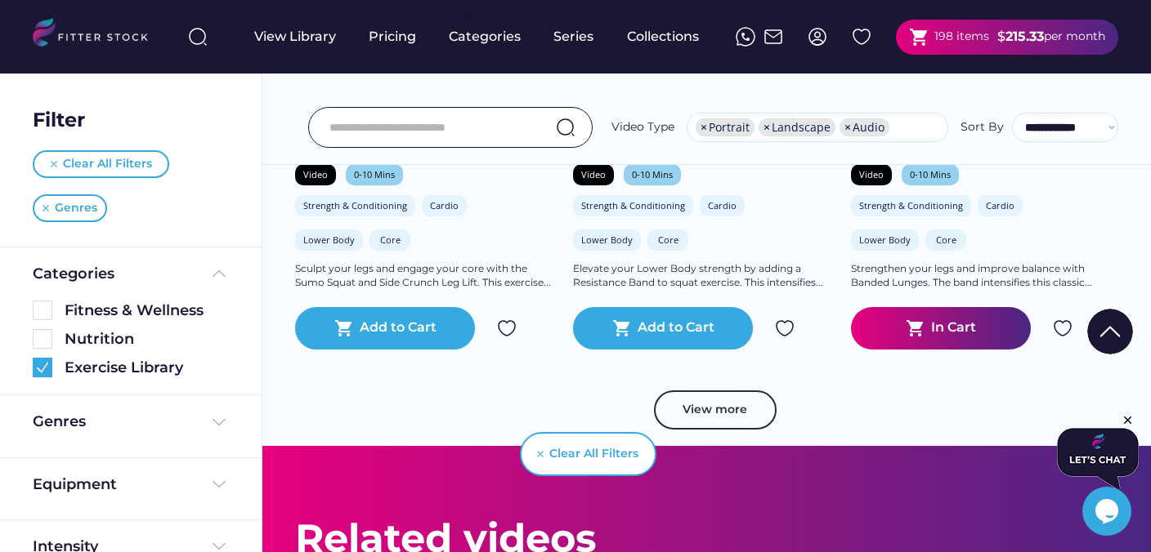
scroll to position [33386, 0]
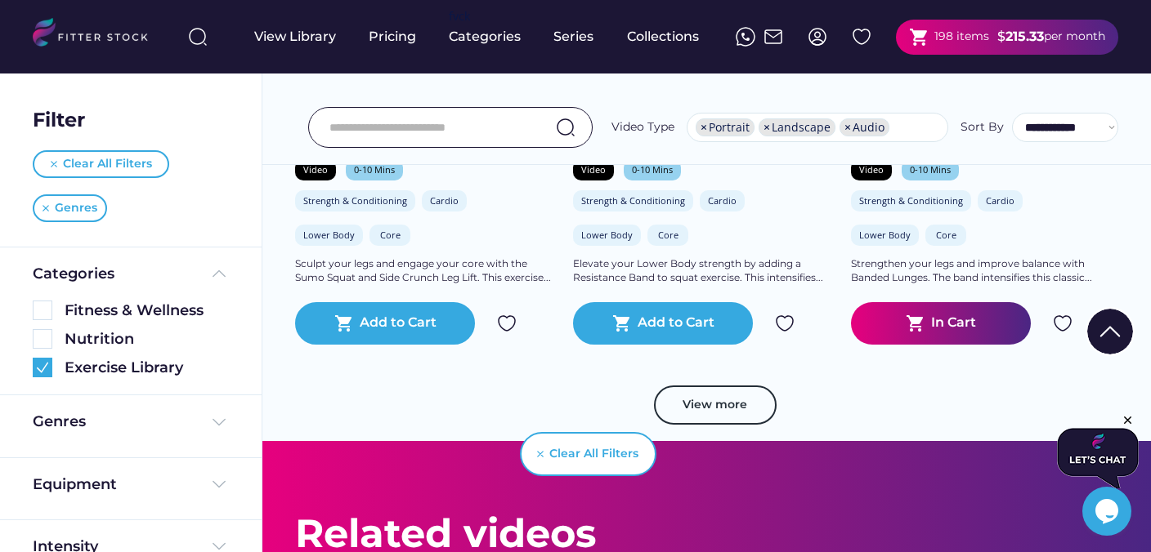
click at [1060, 319] on img at bounding box center [1063, 324] width 20 height 20
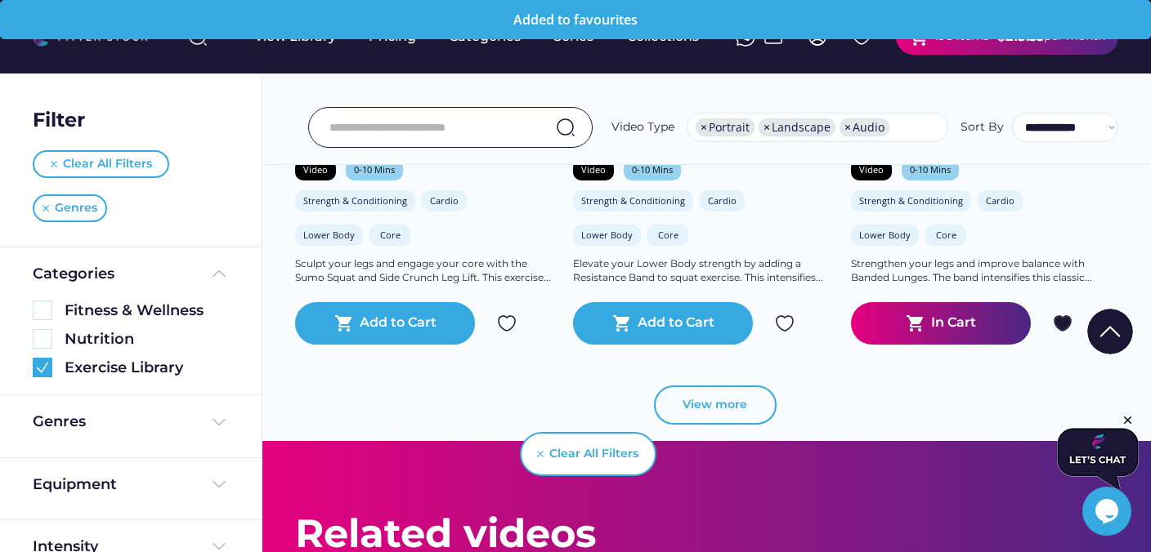
click at [746, 402] on button "View more" at bounding box center [715, 405] width 123 height 39
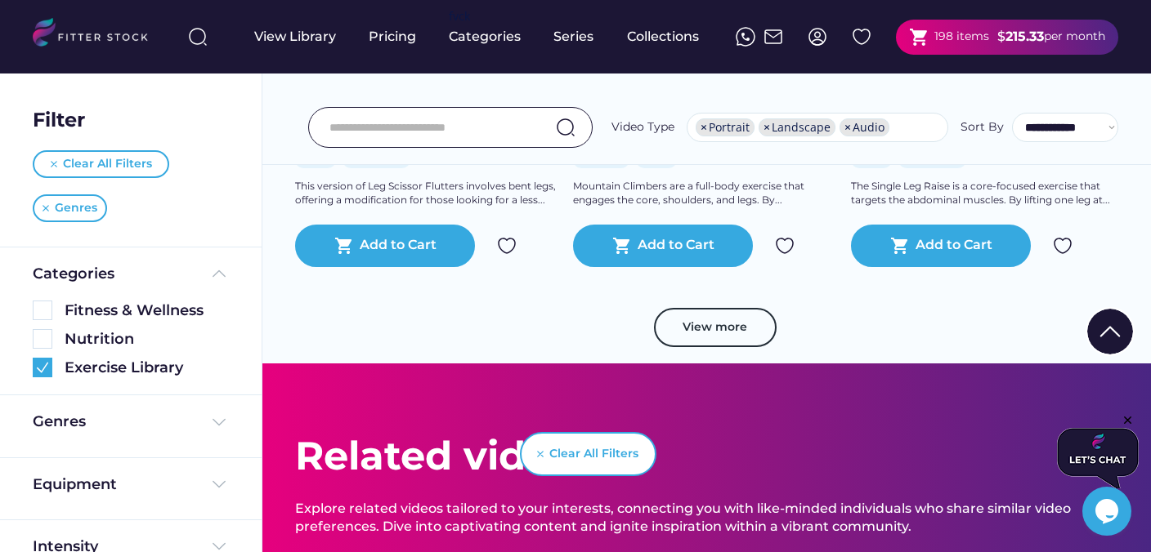
scroll to position [36514, 0]
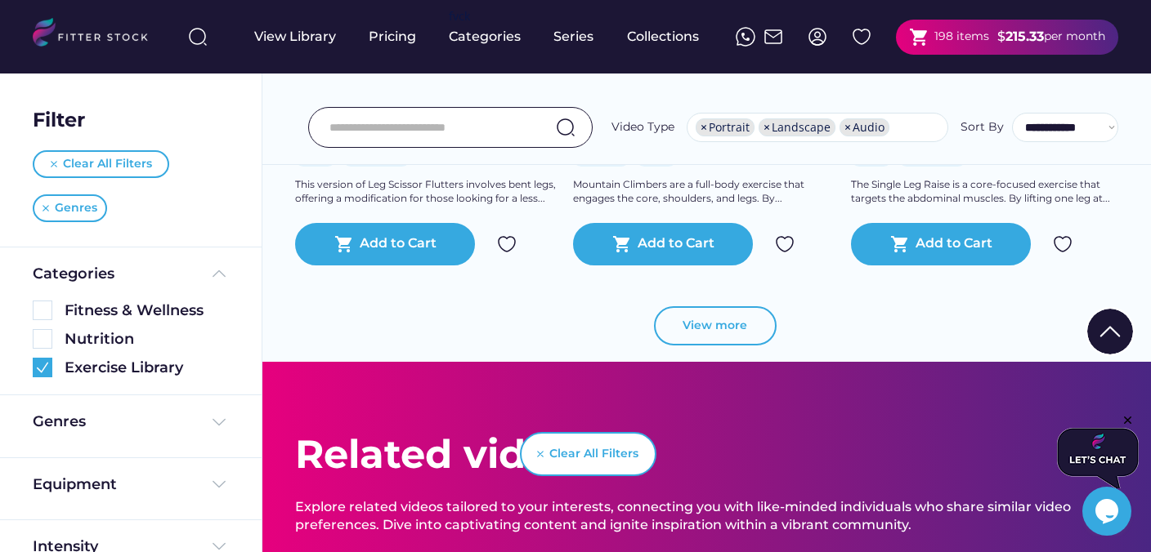
click at [729, 332] on button "View more" at bounding box center [715, 325] width 123 height 39
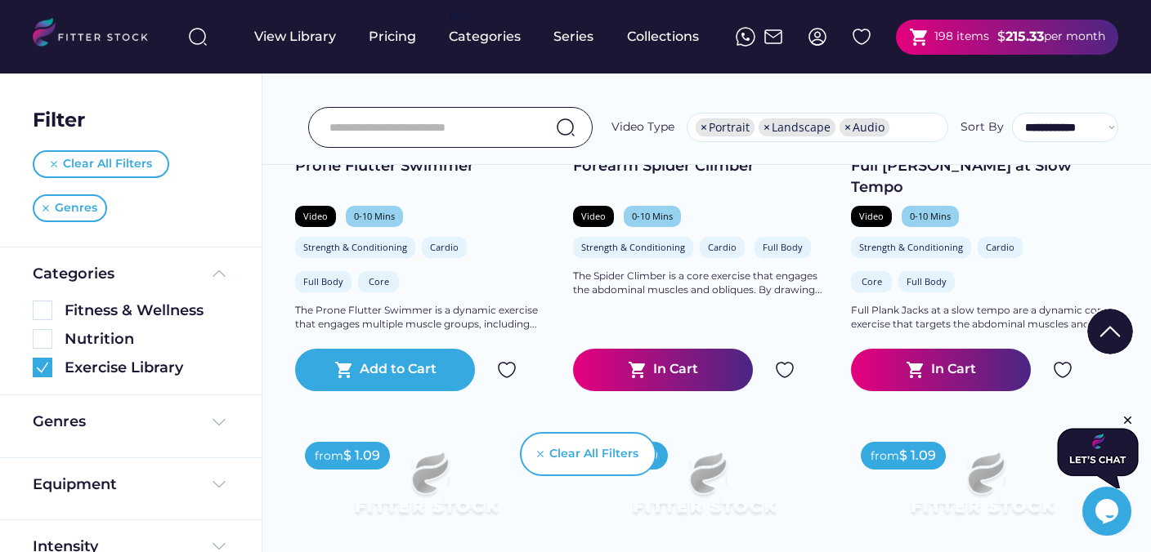
scroll to position [36894, 0]
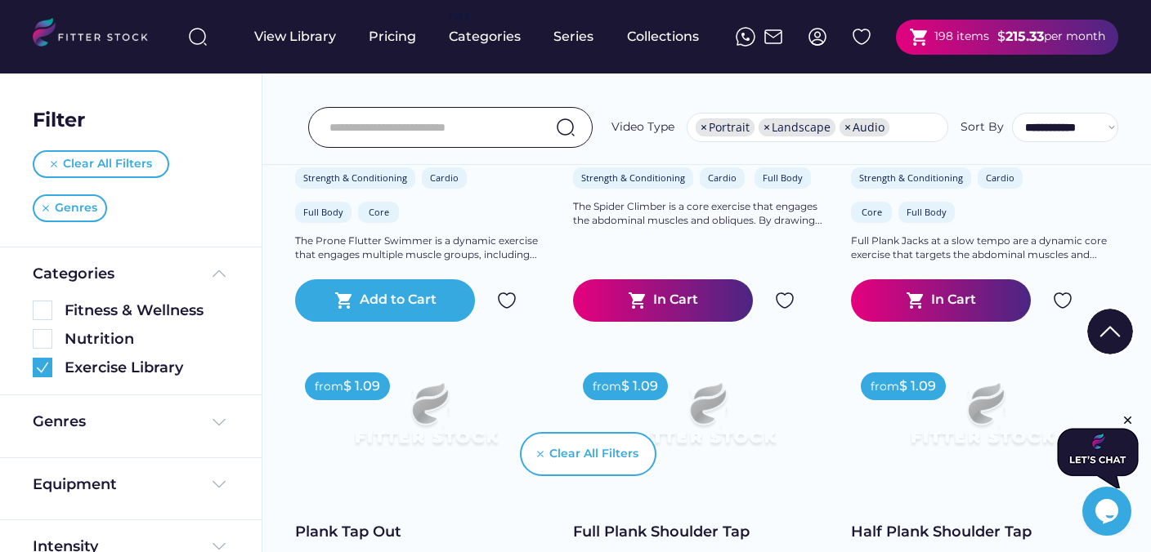
click at [785, 304] on img at bounding box center [785, 301] width 20 height 20
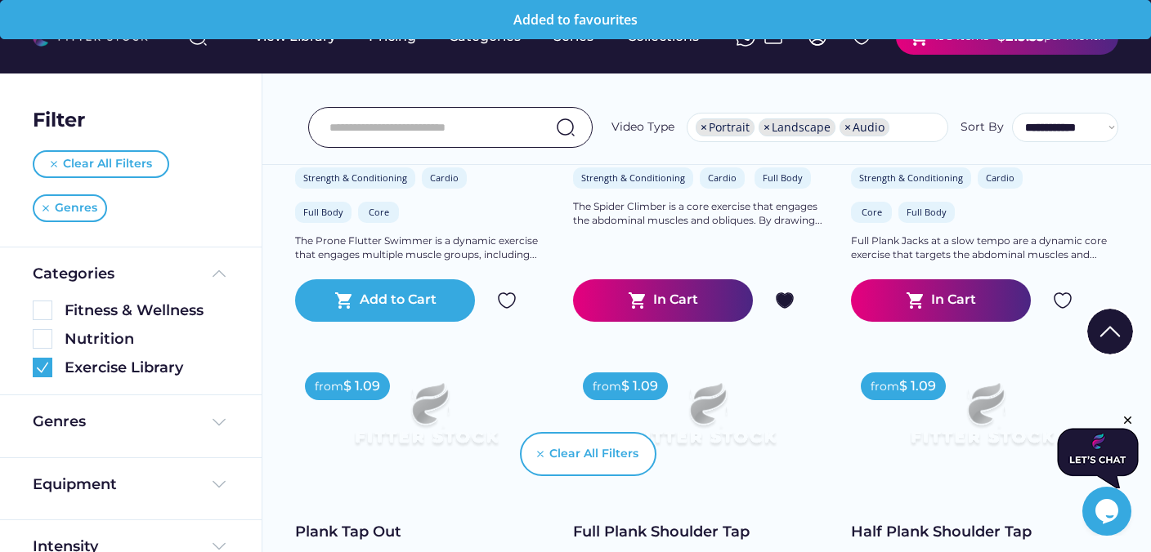
click at [1057, 302] on img at bounding box center [1063, 301] width 20 height 20
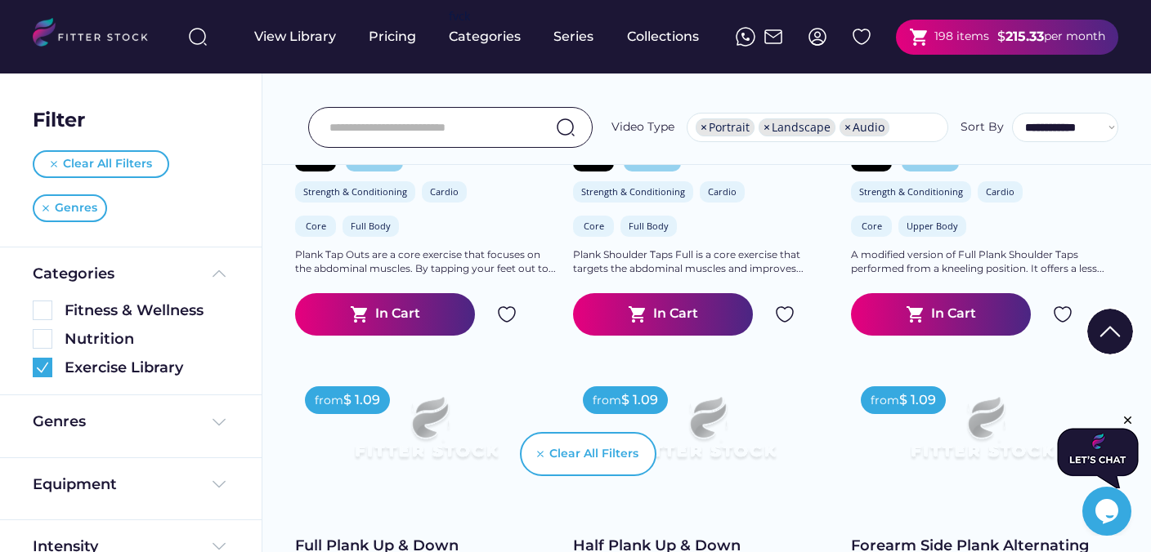
scroll to position [37311, 0]
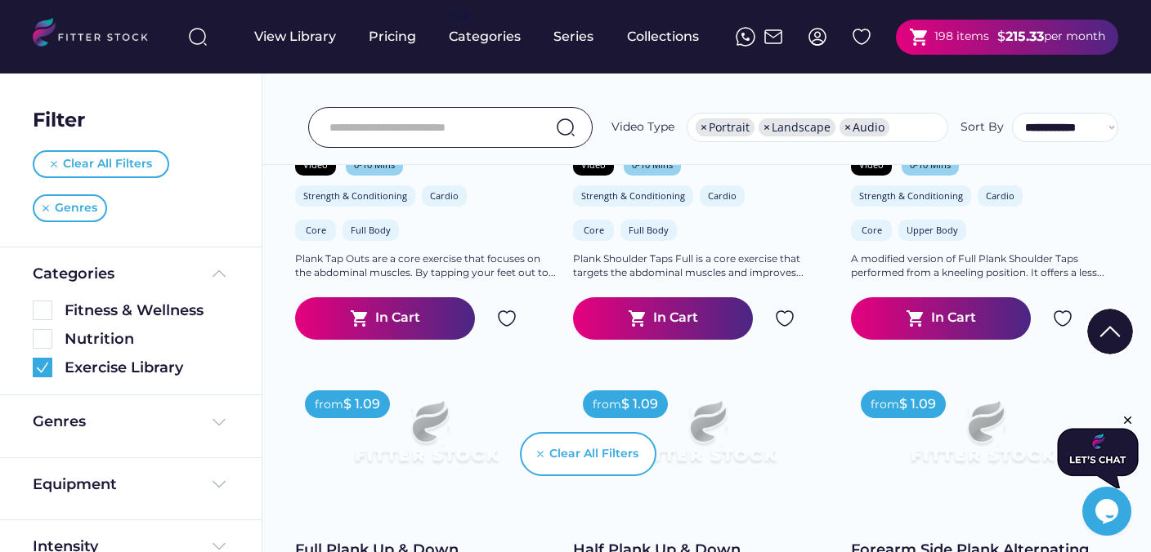
click at [1061, 320] on img at bounding box center [1063, 319] width 20 height 20
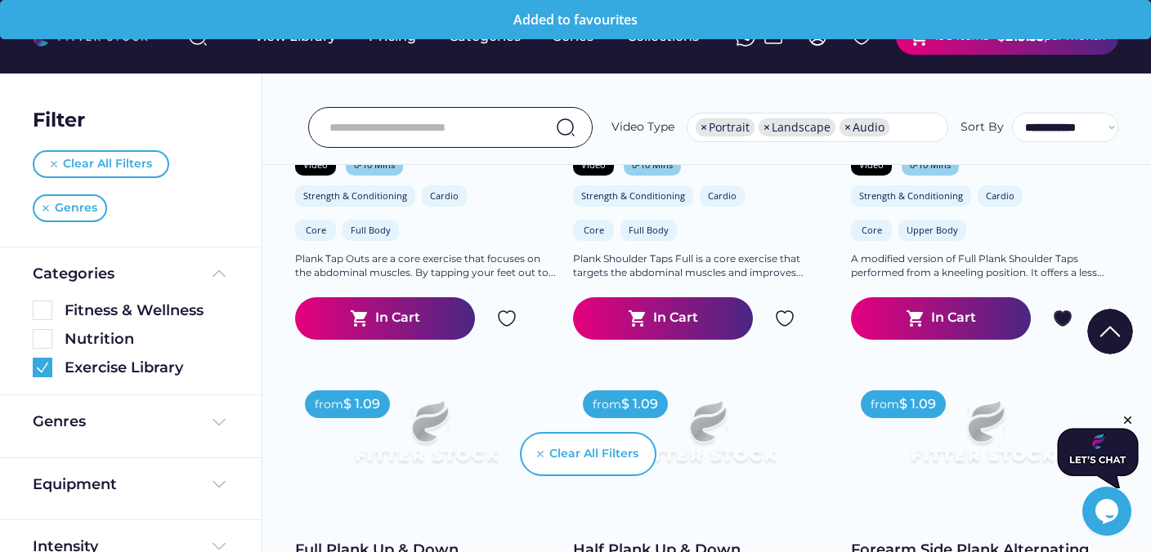
click at [780, 321] on img at bounding box center [785, 319] width 20 height 20
click at [505, 323] on img at bounding box center [507, 319] width 20 height 20
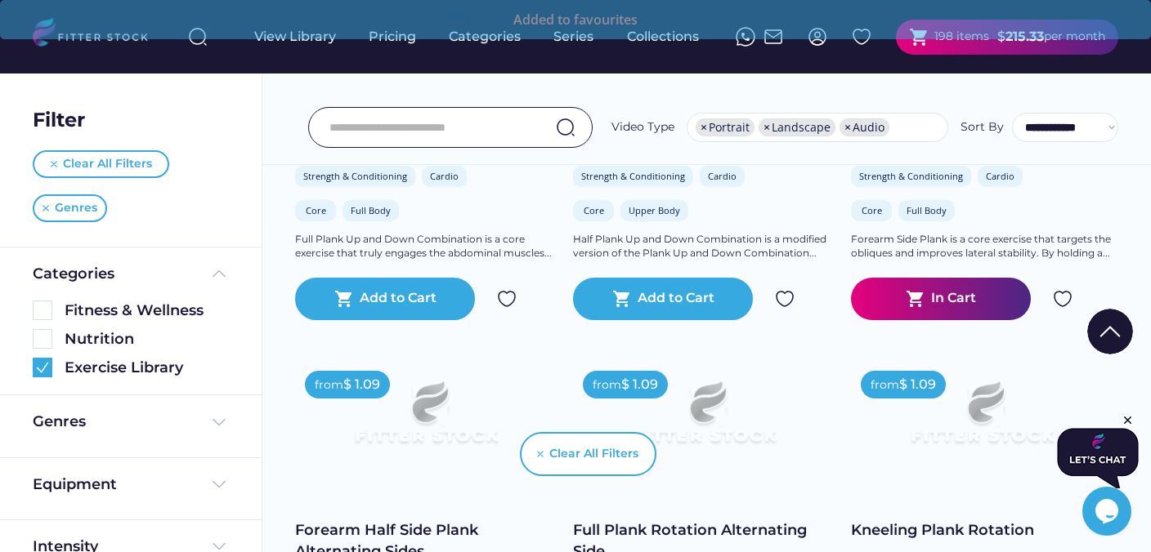
scroll to position [37767, 0]
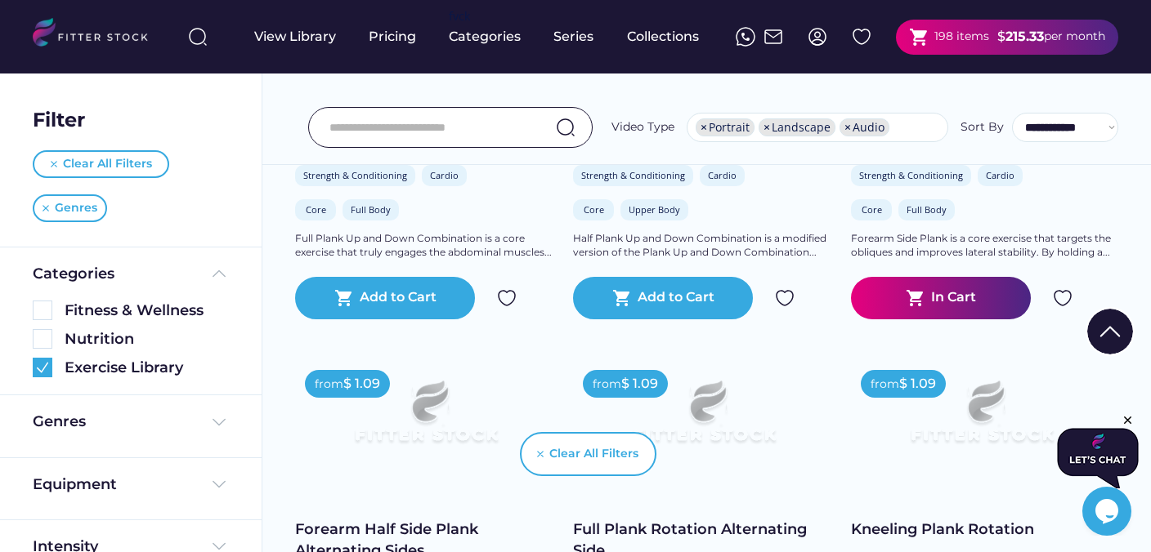
click at [1057, 298] on img at bounding box center [1063, 298] width 20 height 20
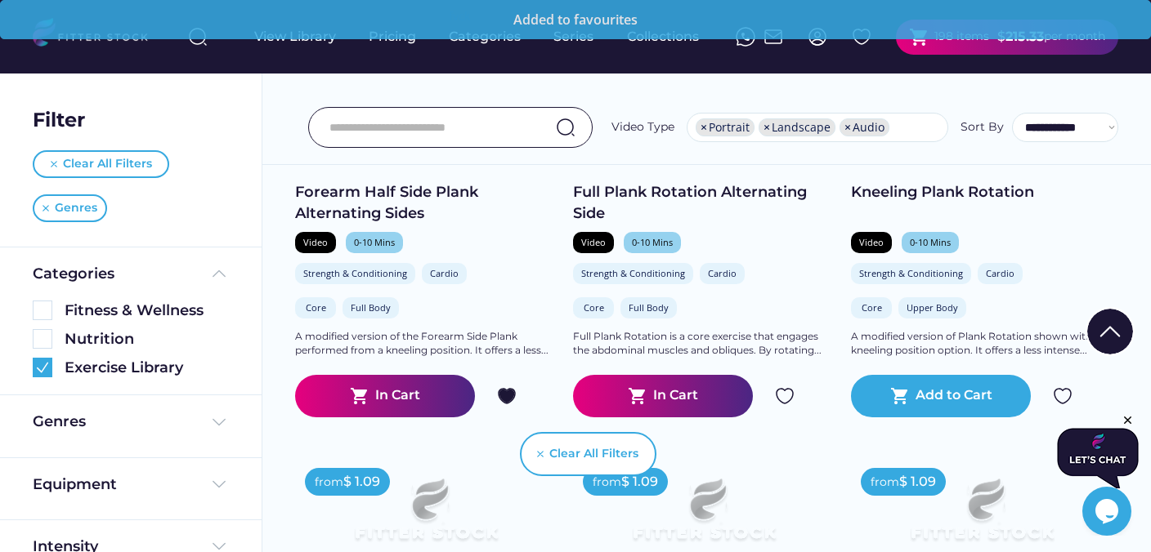
scroll to position [38202, 0]
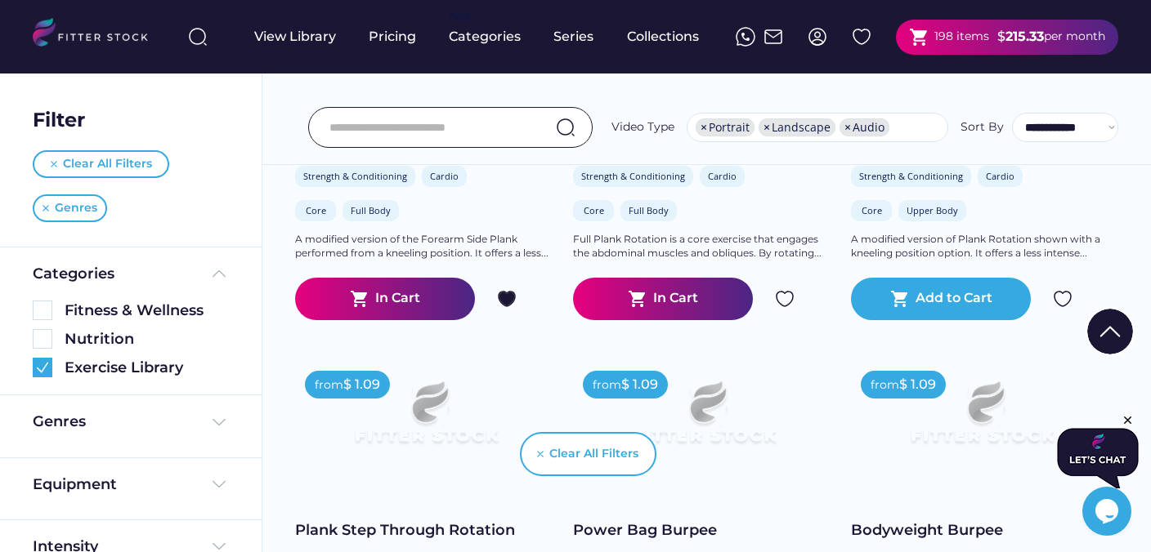
click at [785, 298] on img at bounding box center [785, 299] width 20 height 20
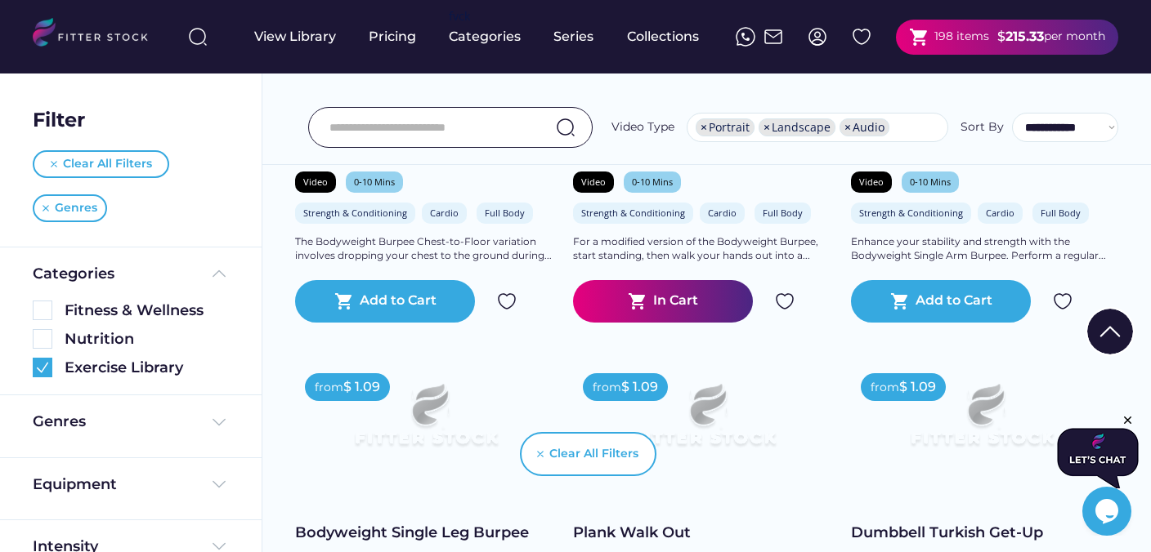
scroll to position [39037, 0]
click at [785, 298] on img at bounding box center [785, 301] width 20 height 20
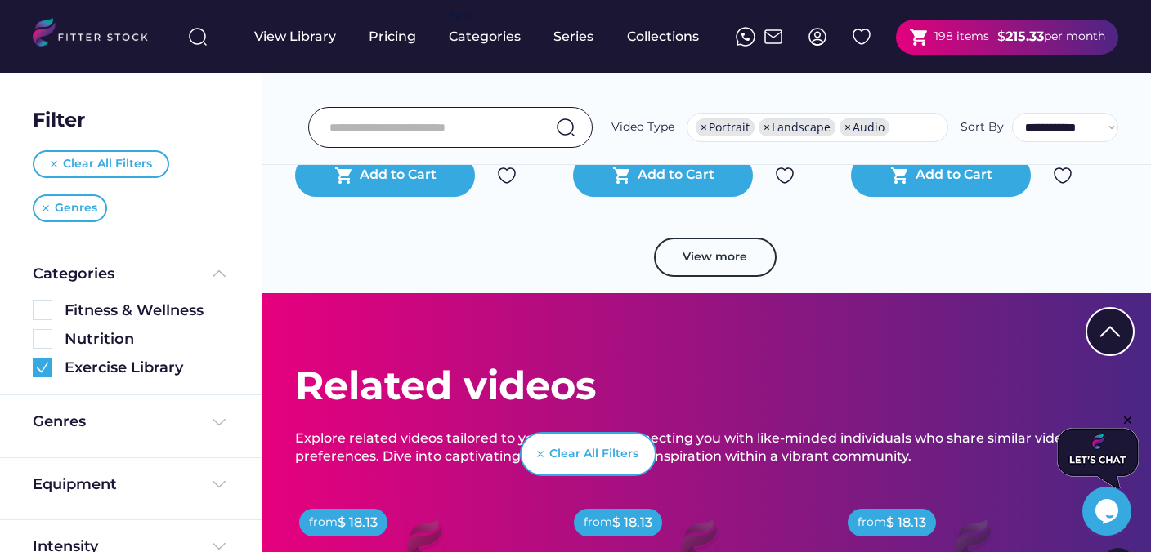
scroll to position [39603, 0]
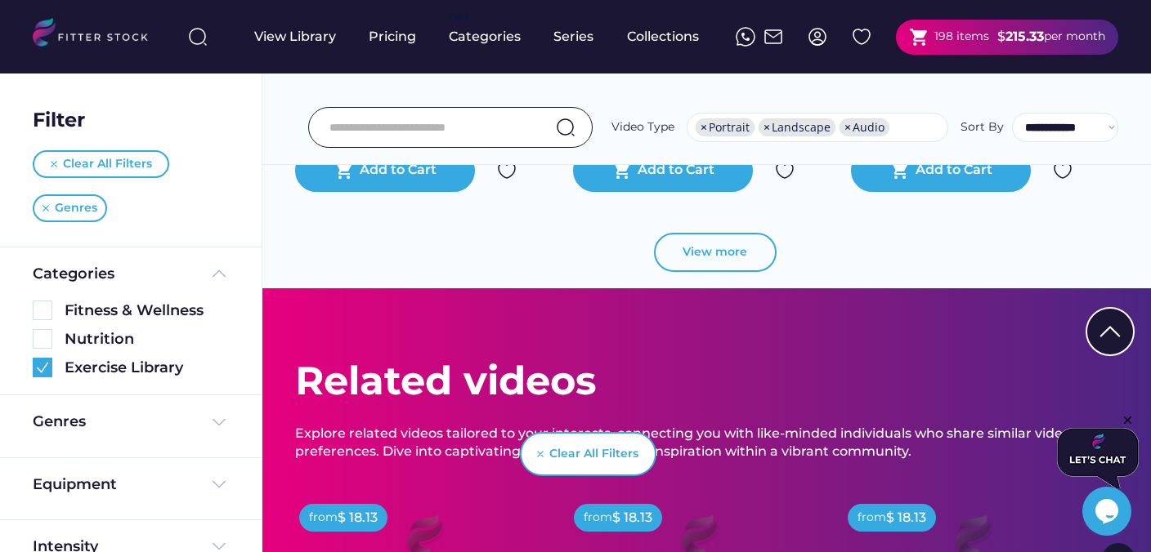
click at [739, 244] on button "View more" at bounding box center [715, 252] width 123 height 39
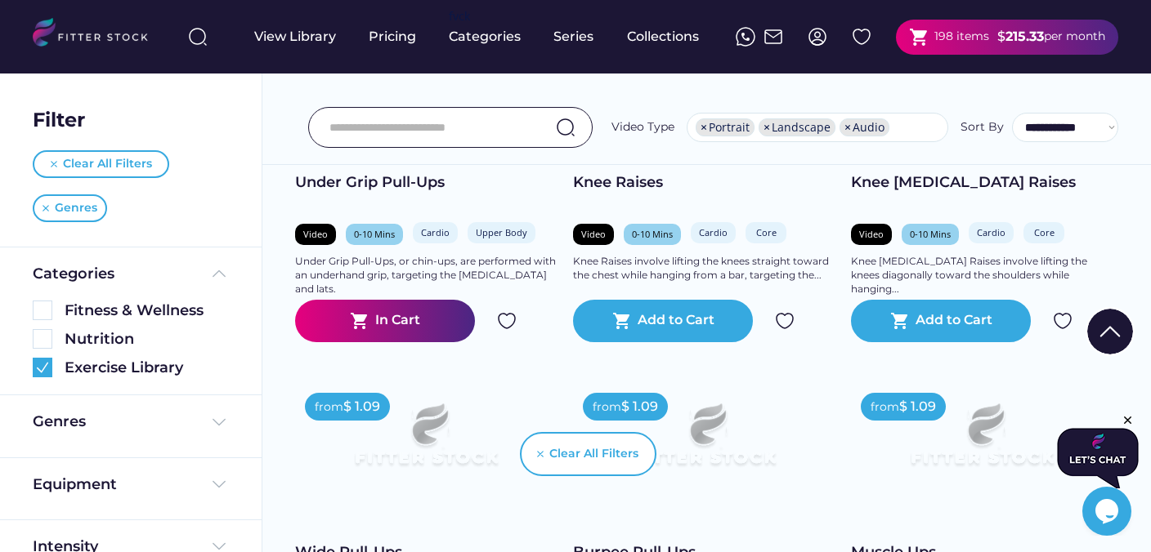
scroll to position [40215, 0]
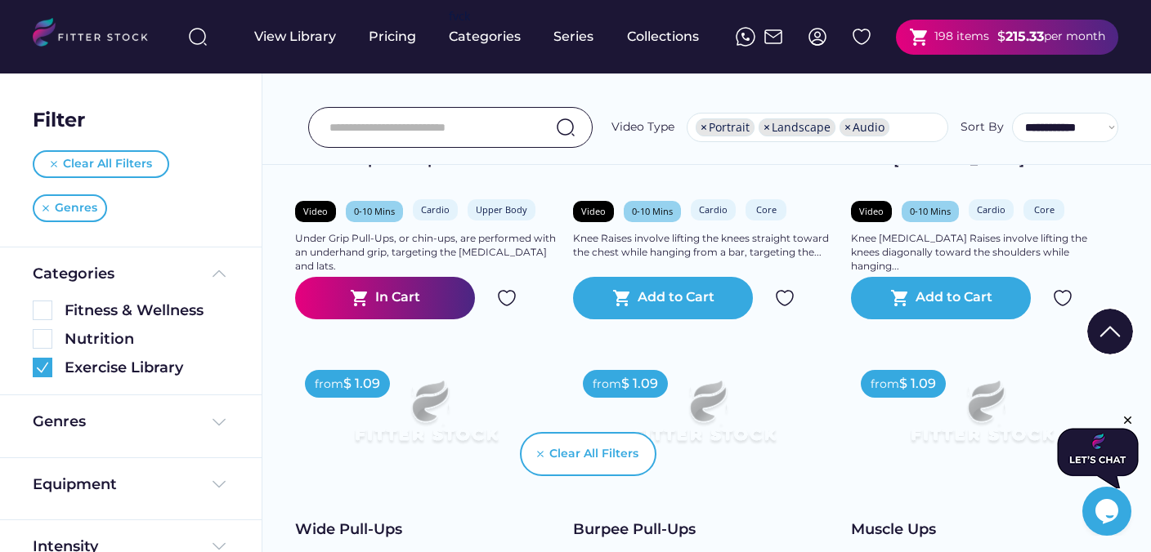
click at [512, 301] on img at bounding box center [507, 298] width 20 height 20
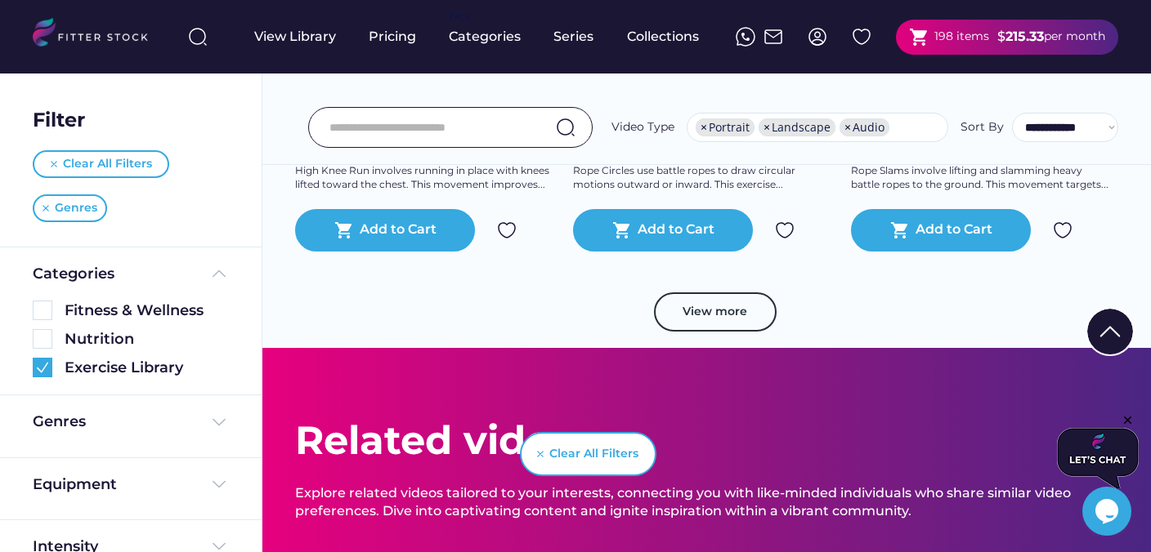
scroll to position [42141, 0]
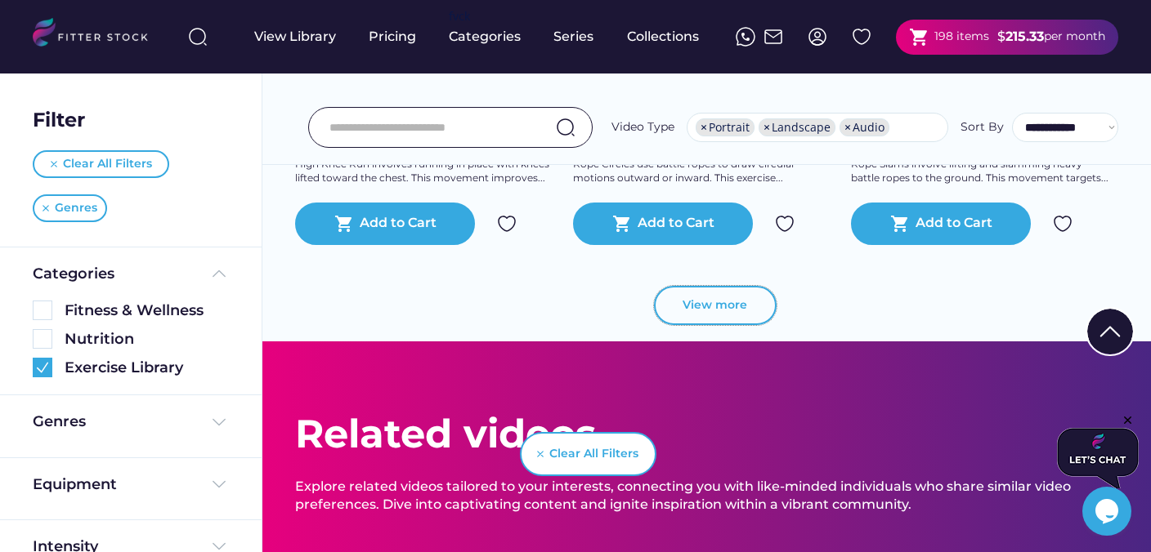
click at [731, 312] on button "View more" at bounding box center [715, 305] width 123 height 39
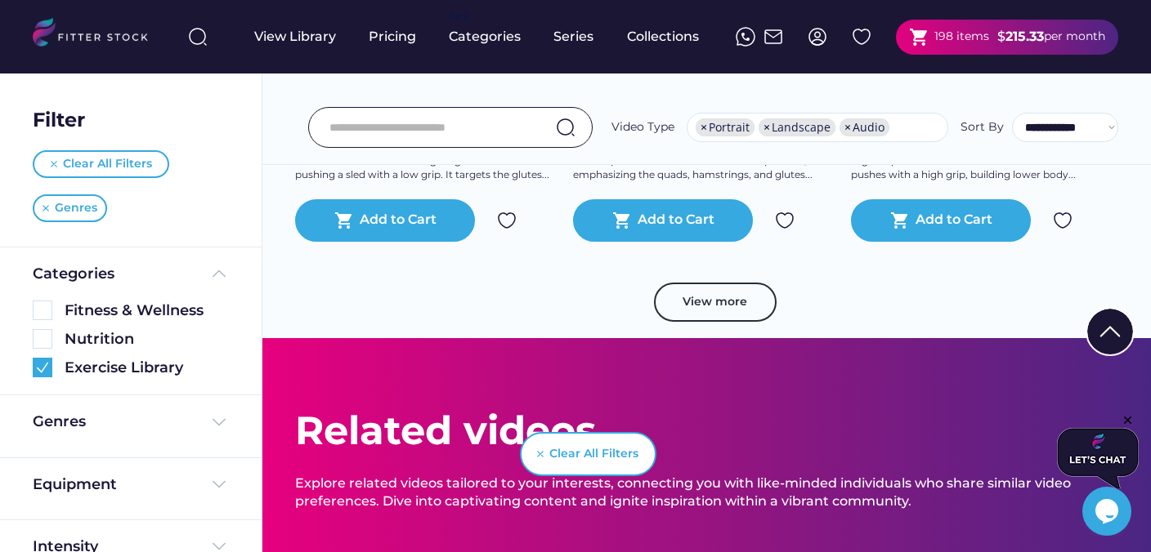
scroll to position [45002, 0]
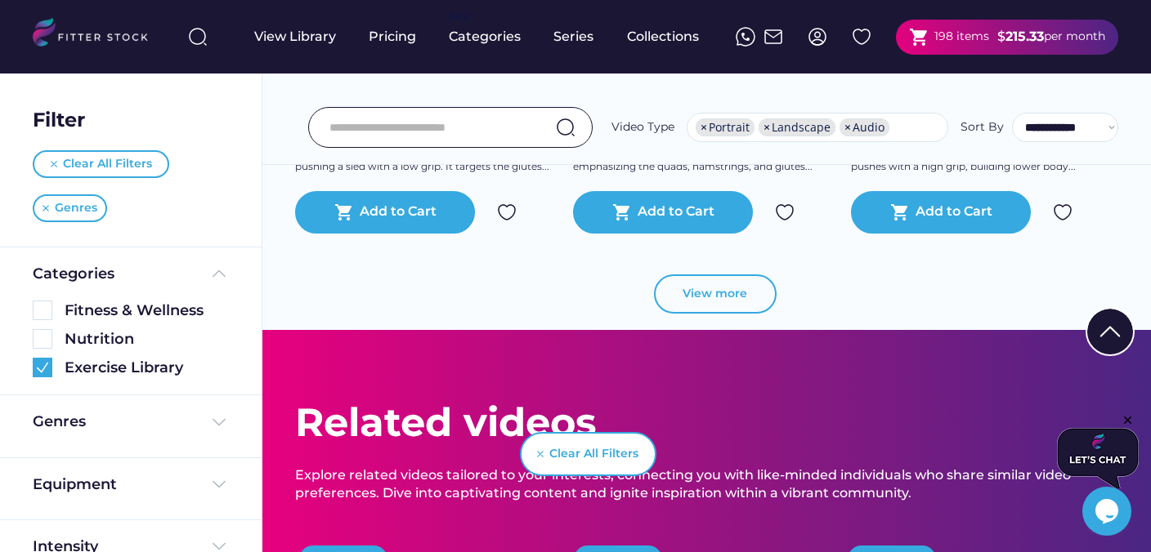
click at [714, 305] on button "View more" at bounding box center [715, 294] width 123 height 39
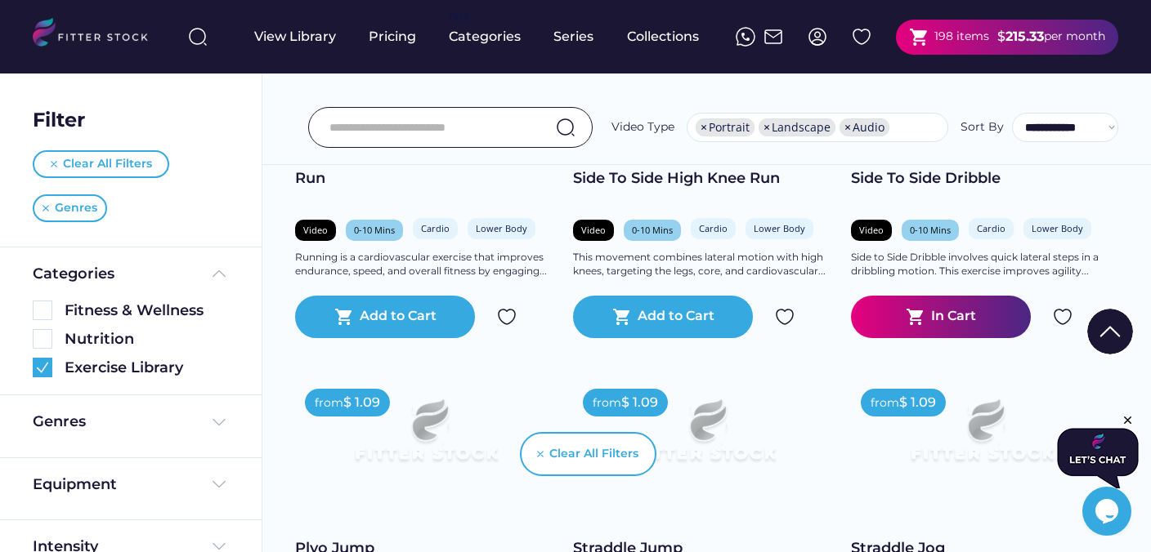
scroll to position [46010, 0]
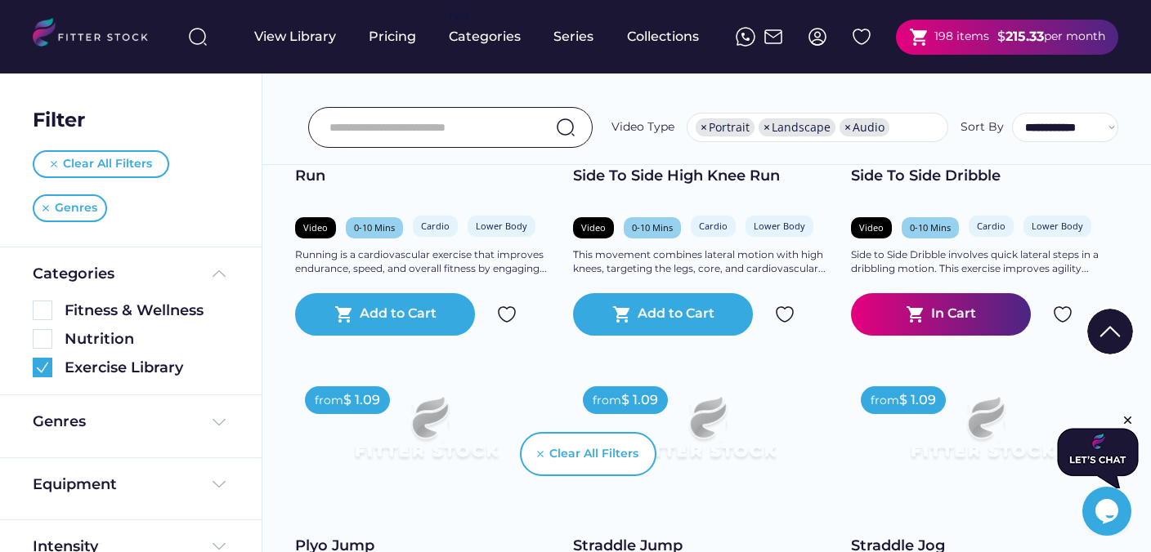
click at [1063, 315] on img at bounding box center [1063, 315] width 20 height 20
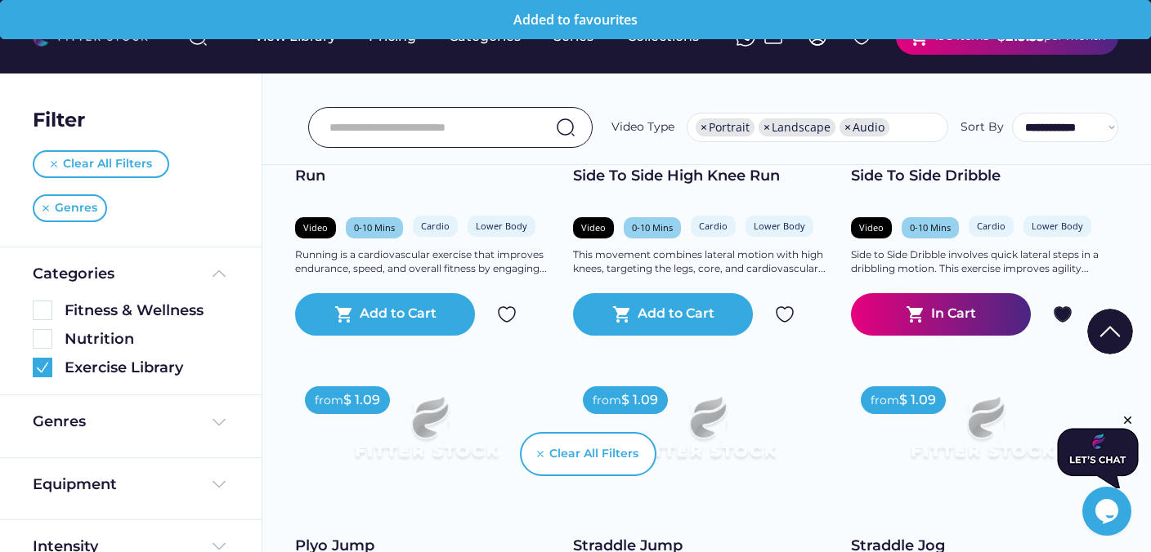
scroll to position [46324, 0]
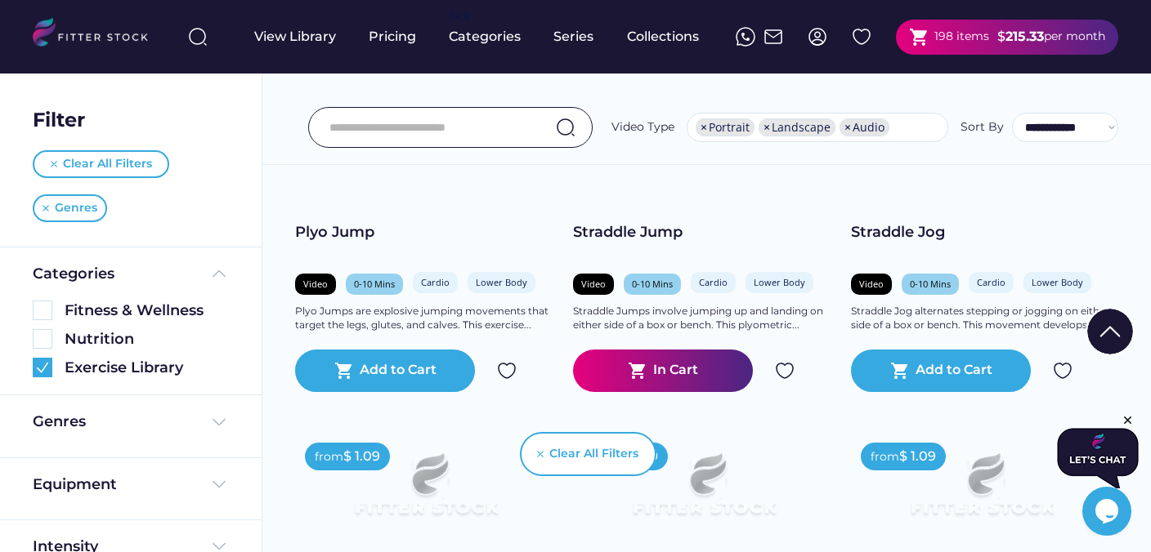
click at [785, 373] on img at bounding box center [785, 371] width 20 height 20
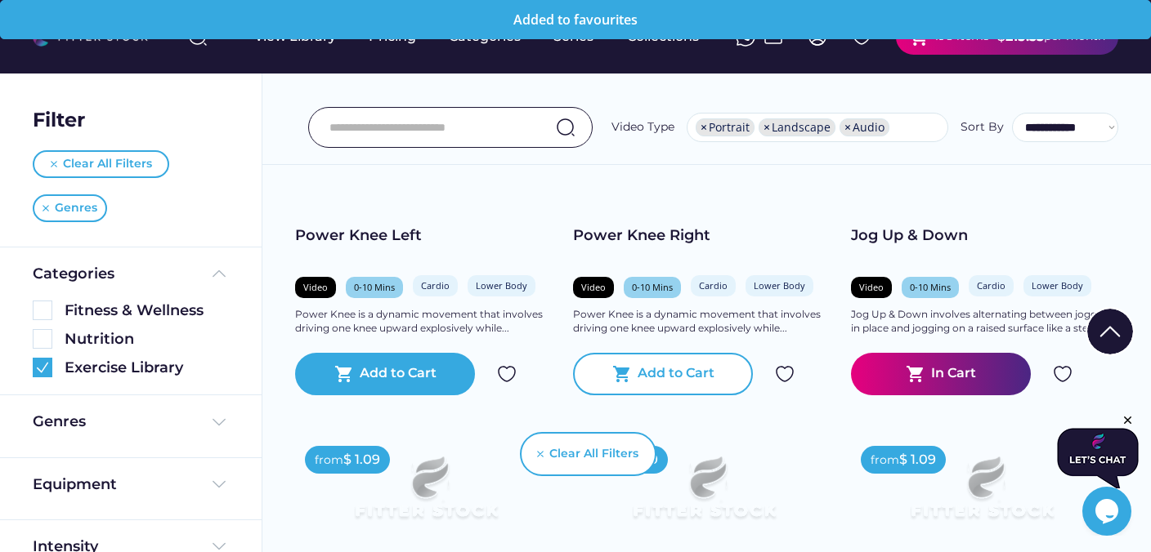
scroll to position [46757, 0]
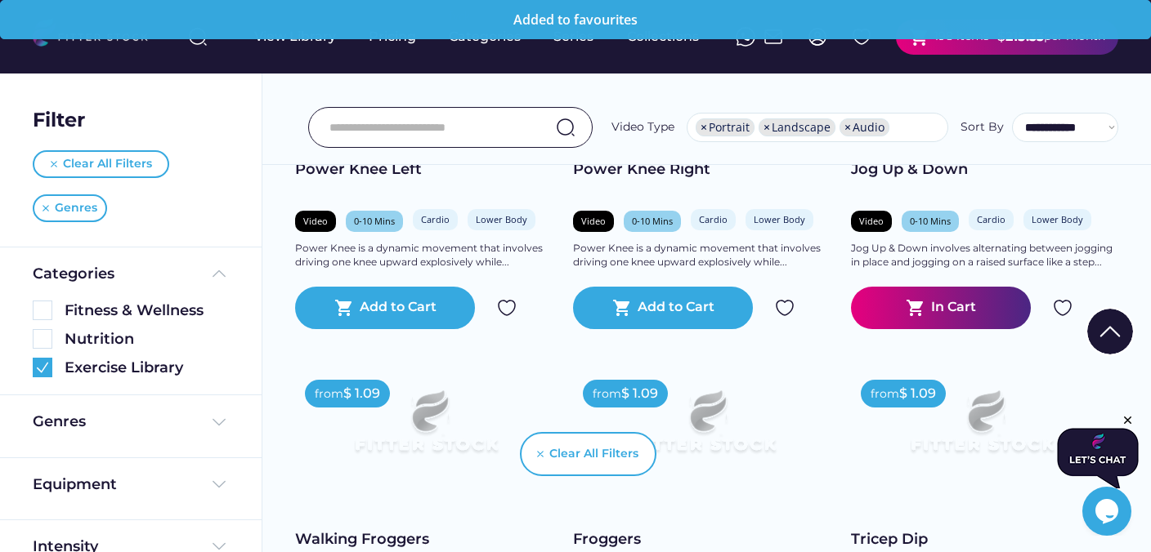
click at [1061, 306] on img at bounding box center [1063, 308] width 20 height 20
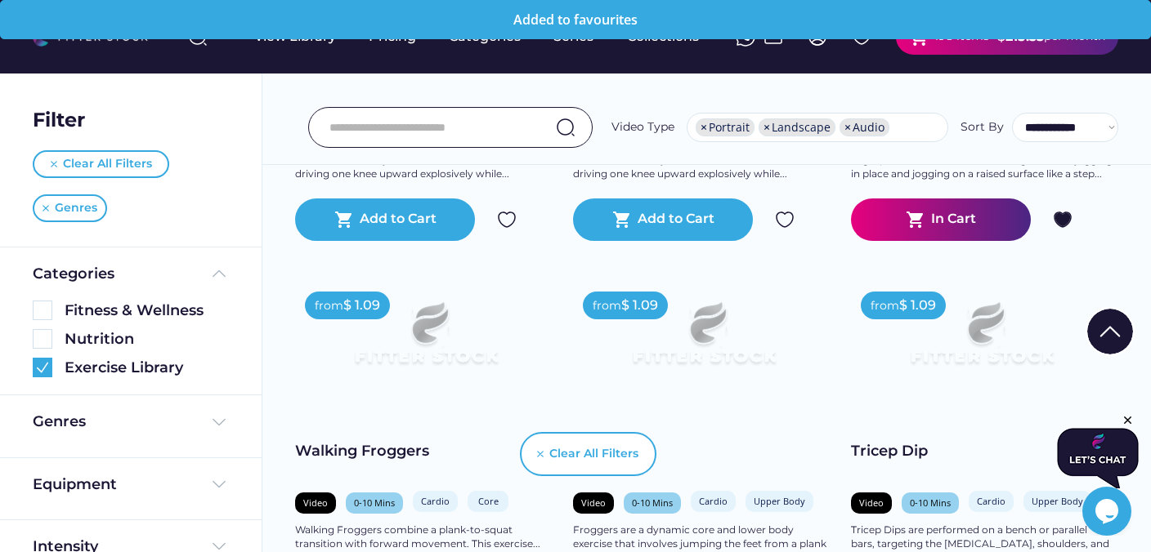
scroll to position [47064, 0]
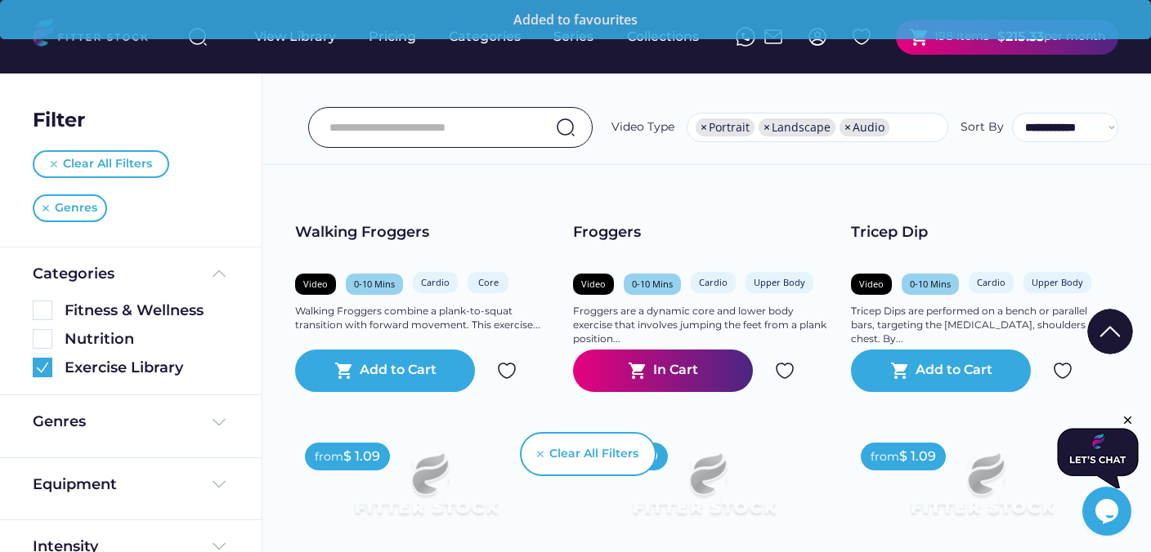
click at [790, 369] on img at bounding box center [785, 371] width 20 height 20
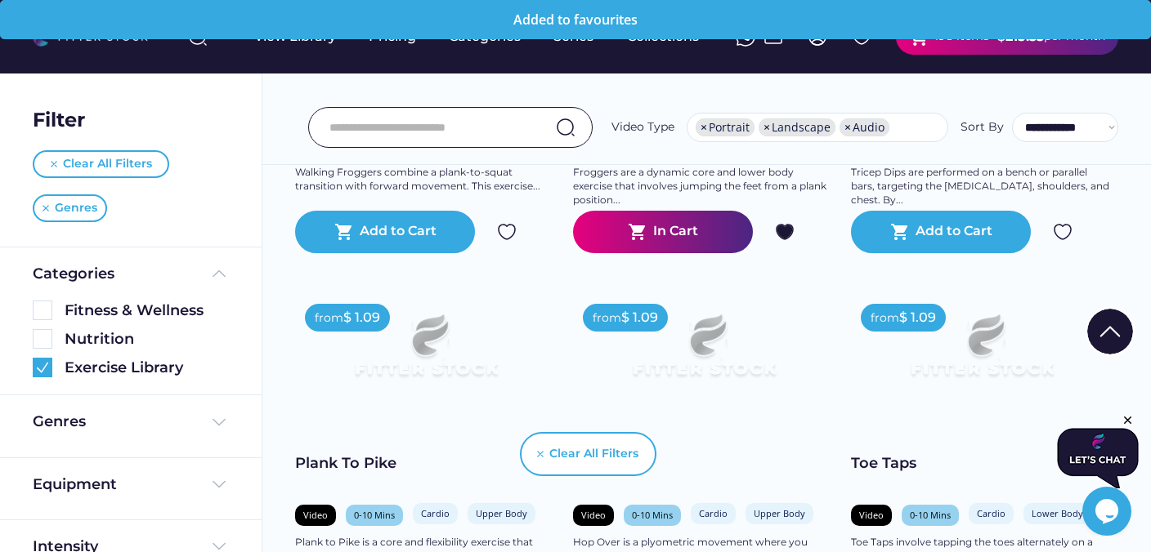
scroll to position [47431, 0]
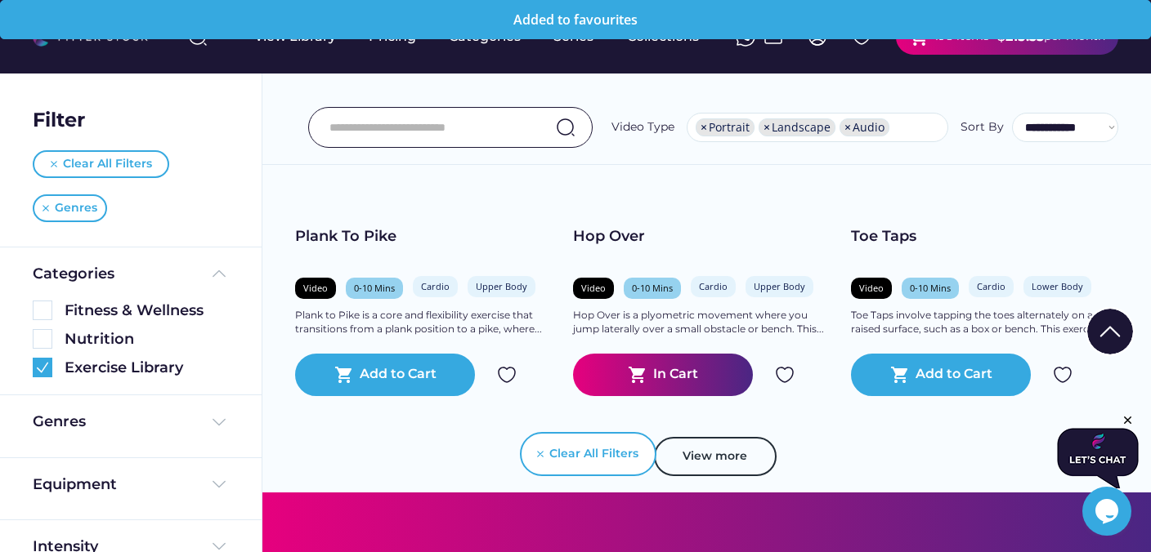
click at [787, 373] on img at bounding box center [785, 375] width 20 height 20
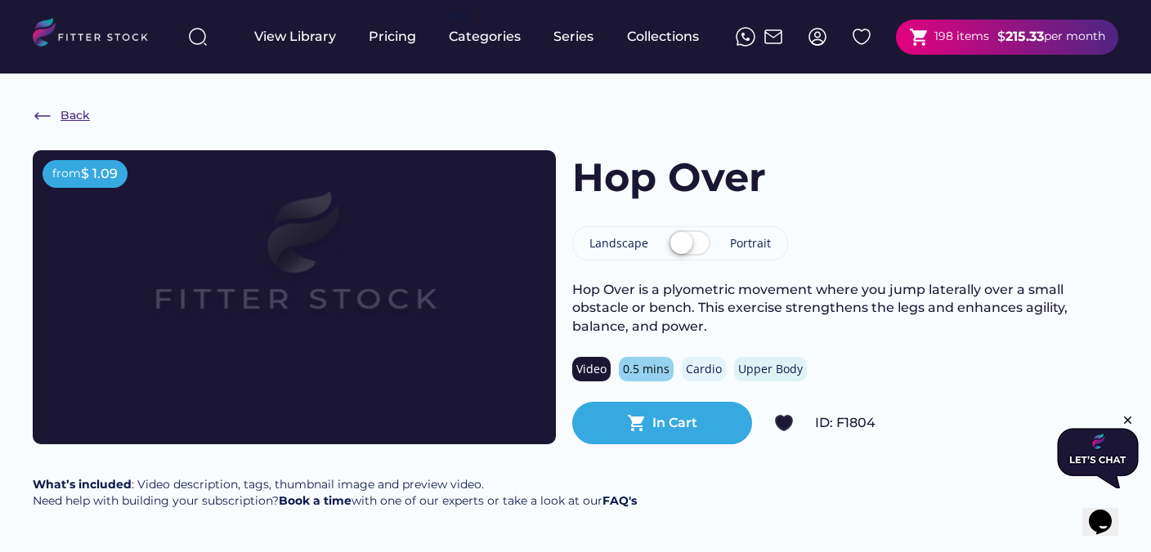
click at [49, 114] on img at bounding box center [43, 116] width 20 height 20
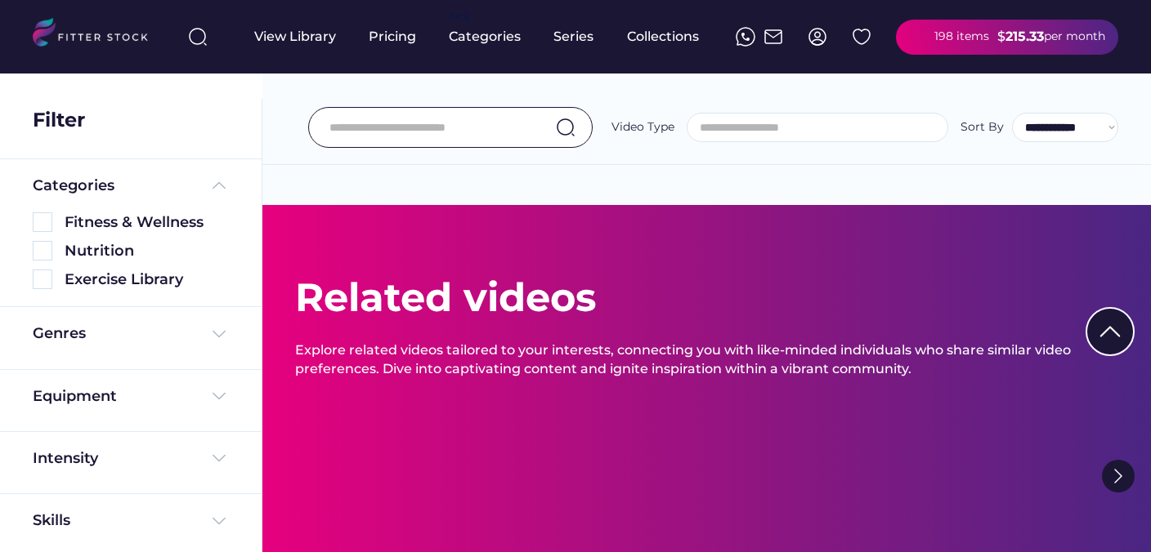
select select "**********"
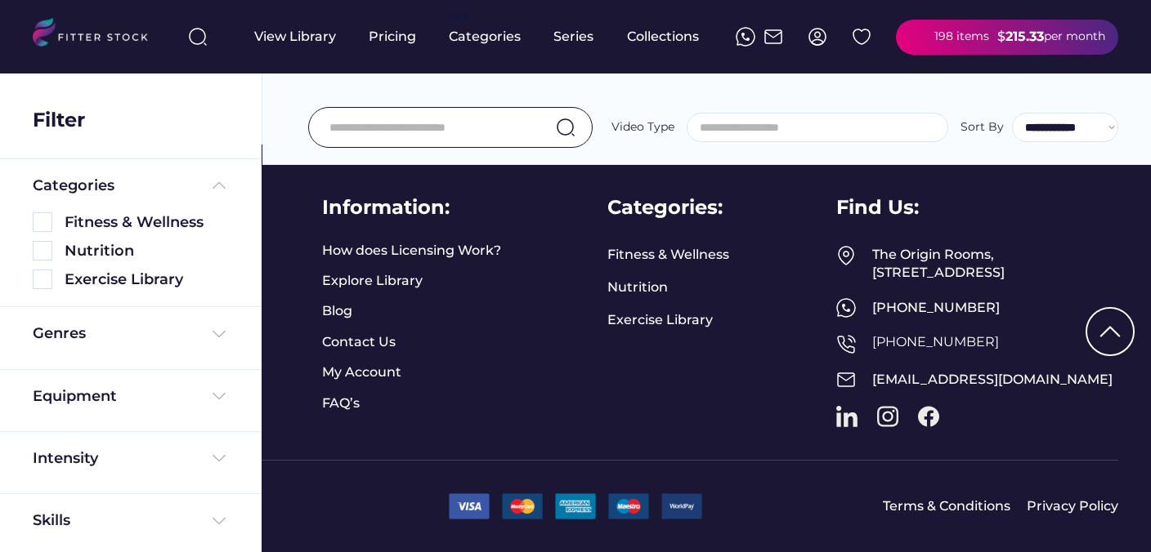
select select "**********"
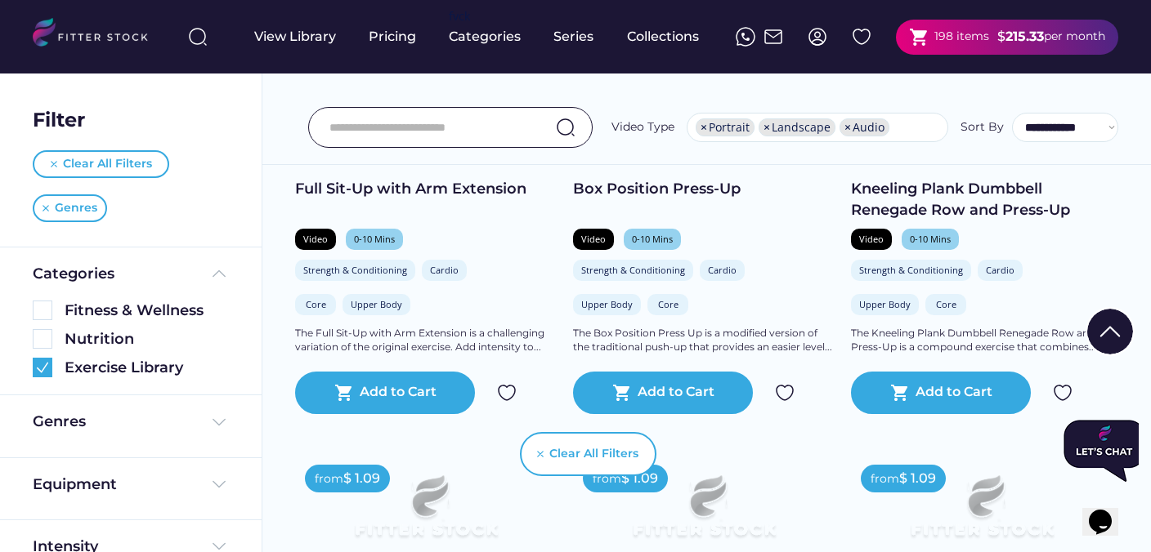
scroll to position [2261, 0]
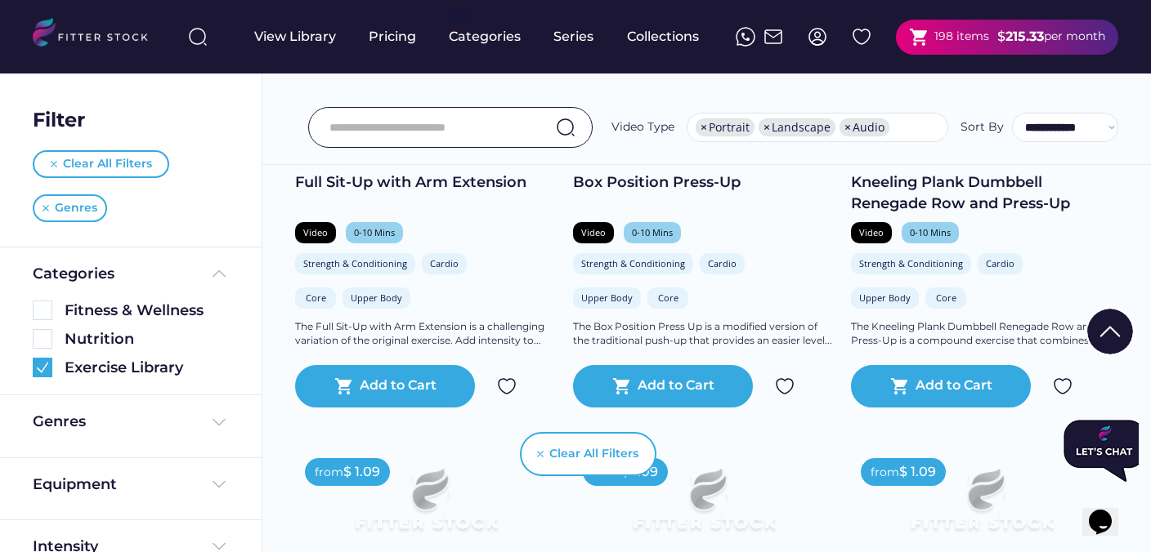
click at [505, 383] on img at bounding box center [507, 387] width 20 height 20
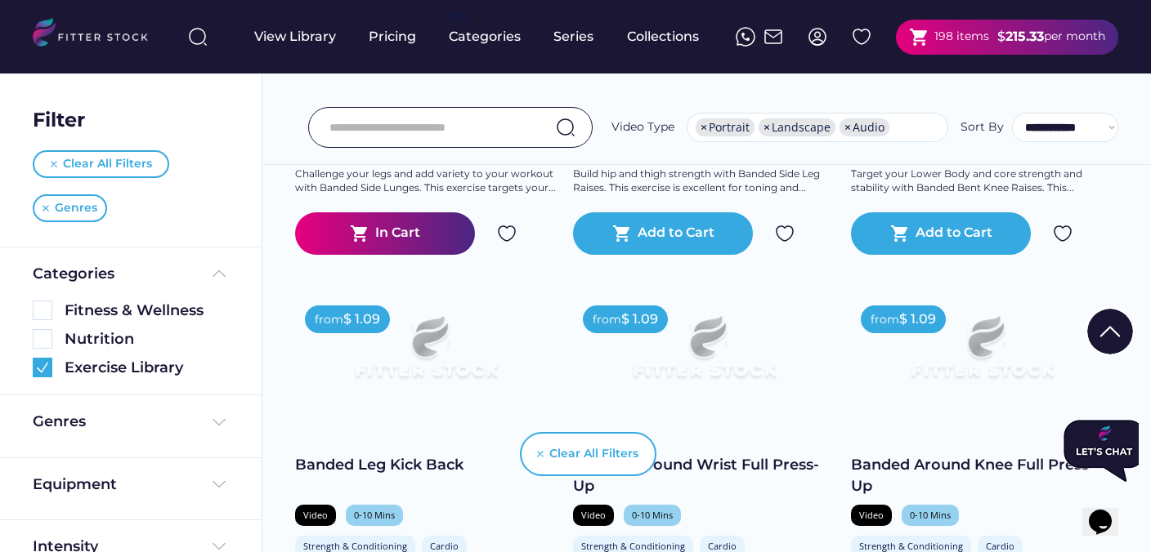
scroll to position [33918, 0]
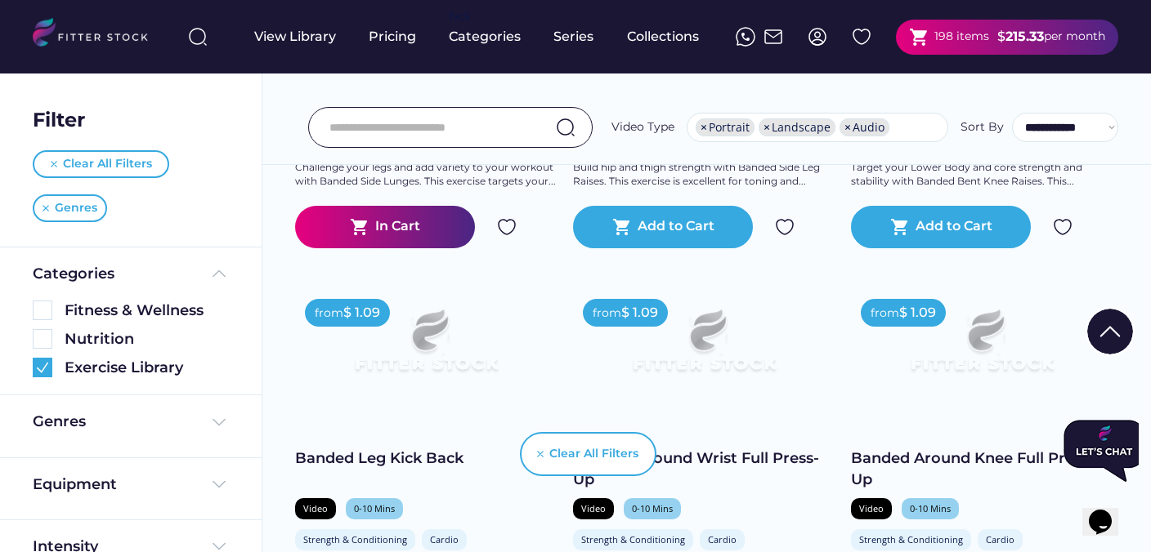
click at [508, 229] on img at bounding box center [507, 227] width 20 height 20
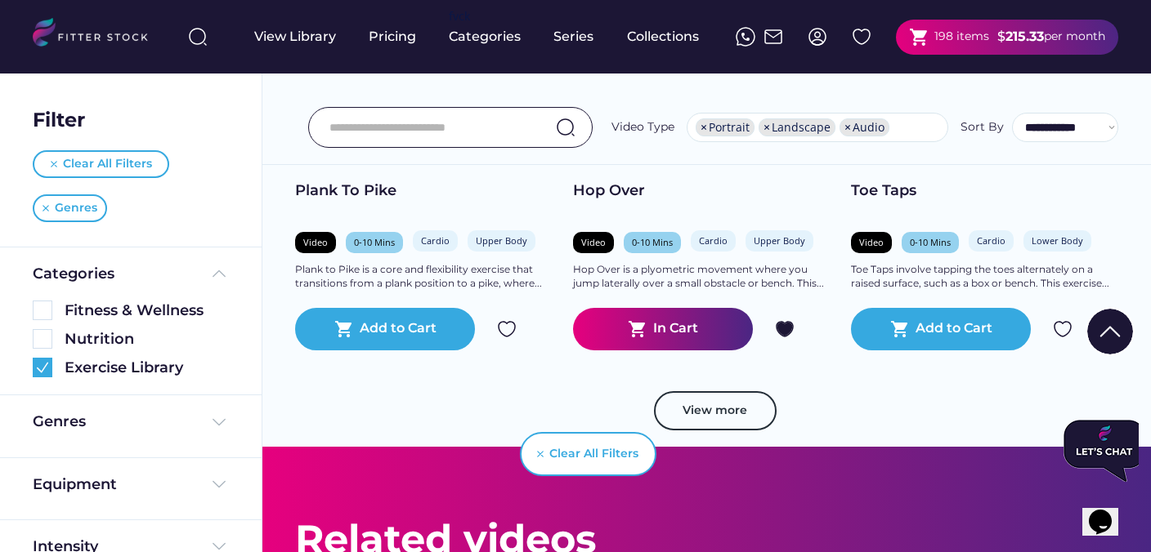
scroll to position [47478, 0]
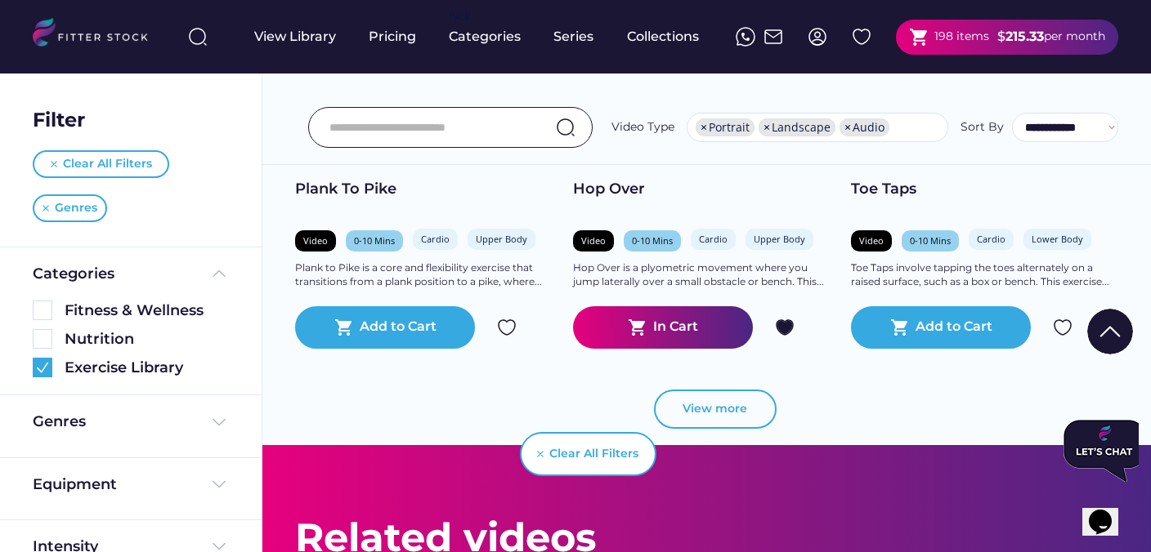
click at [687, 411] on button "View more" at bounding box center [715, 409] width 123 height 39
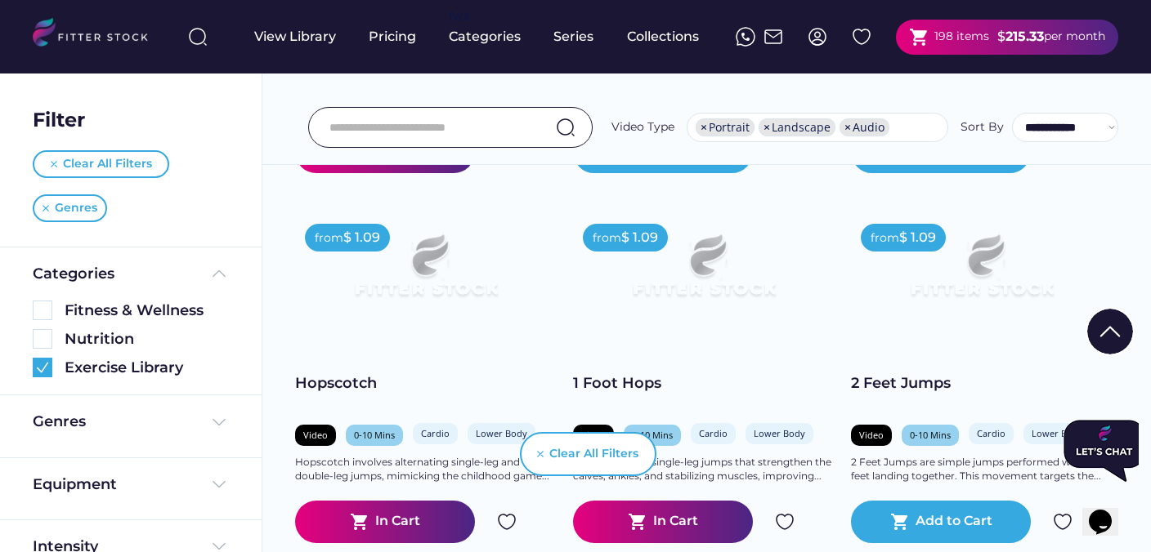
scroll to position [48658, 0]
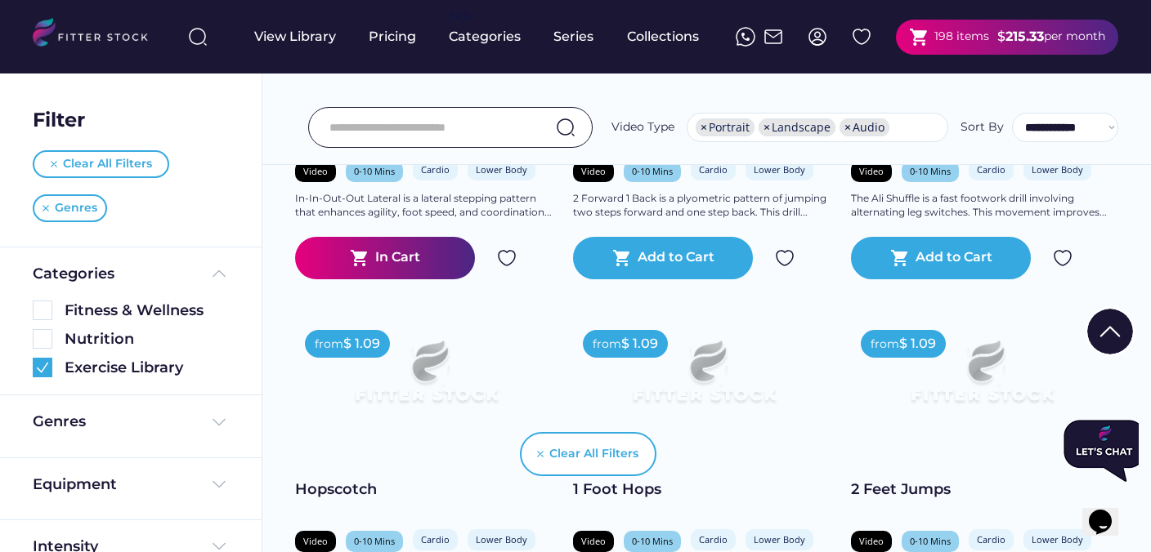
click at [507, 260] on img at bounding box center [507, 258] width 20 height 20
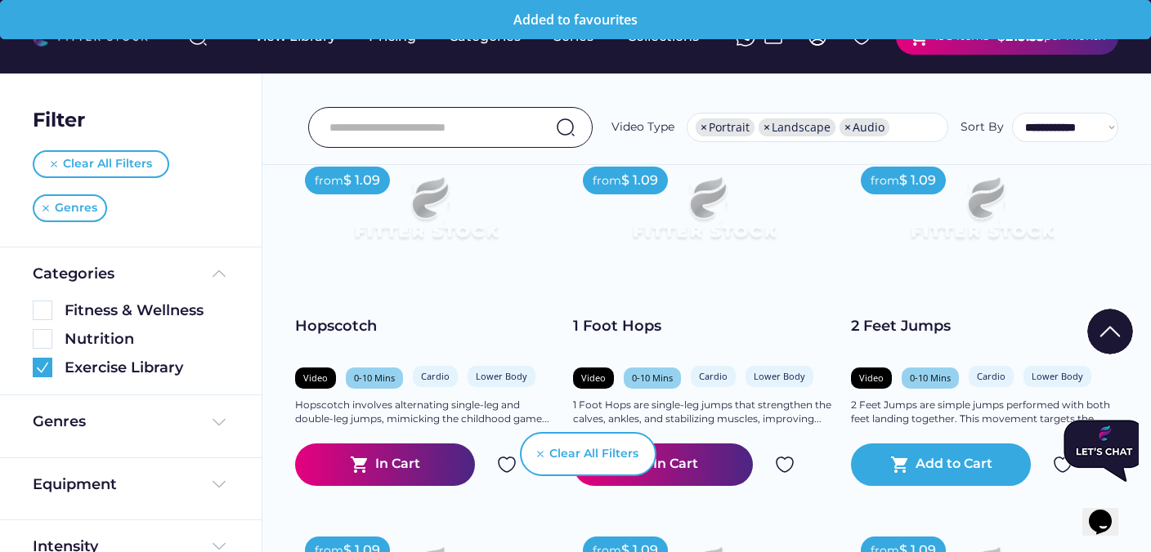
scroll to position [48843, 0]
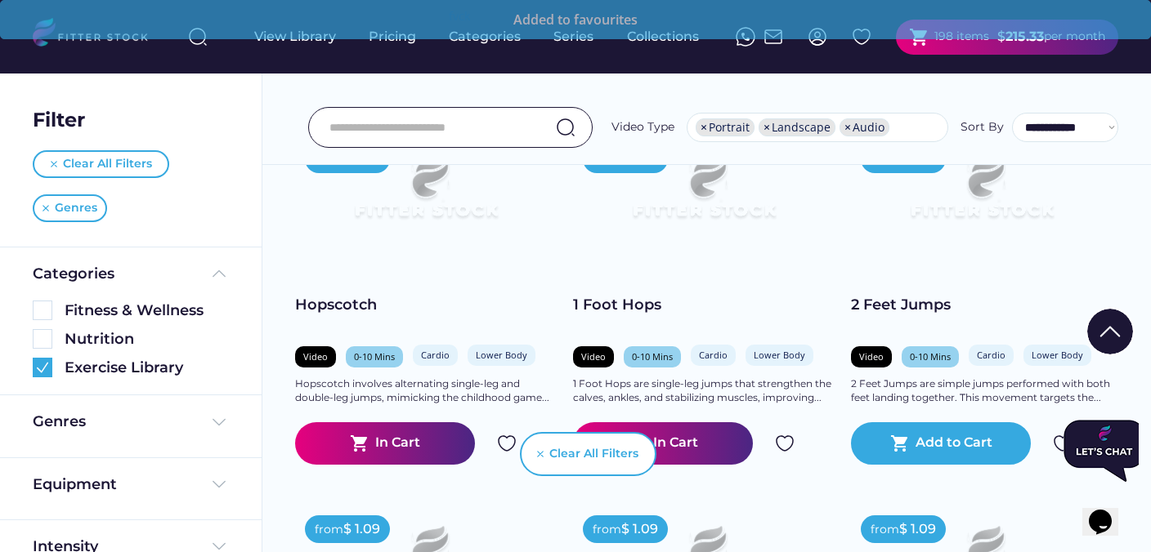
click at [506, 450] on div "Clear All Filters" at bounding box center [575, 455] width 161 height 82
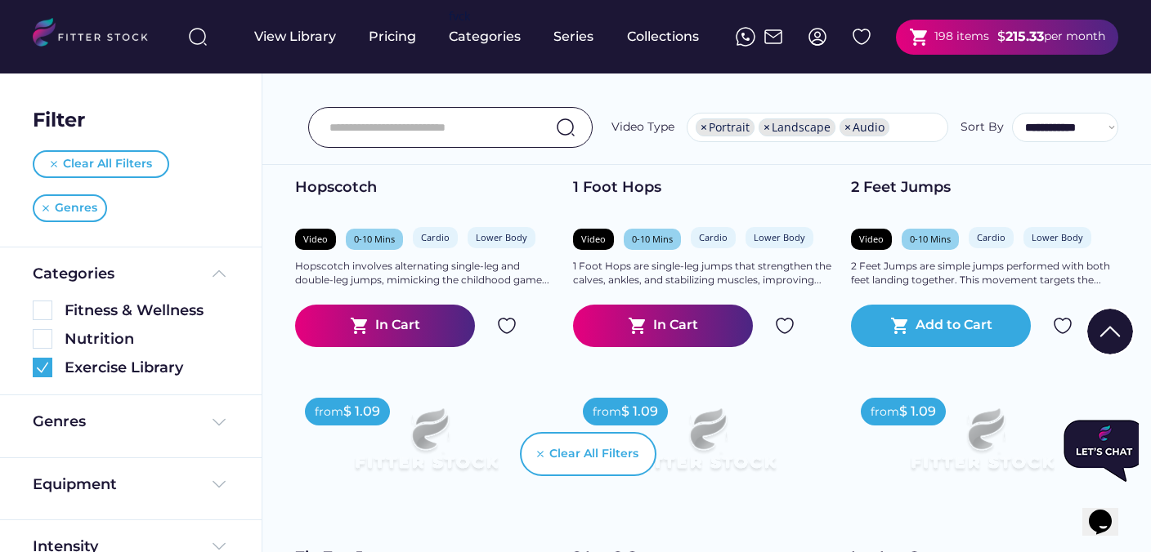
scroll to position [48963, 0]
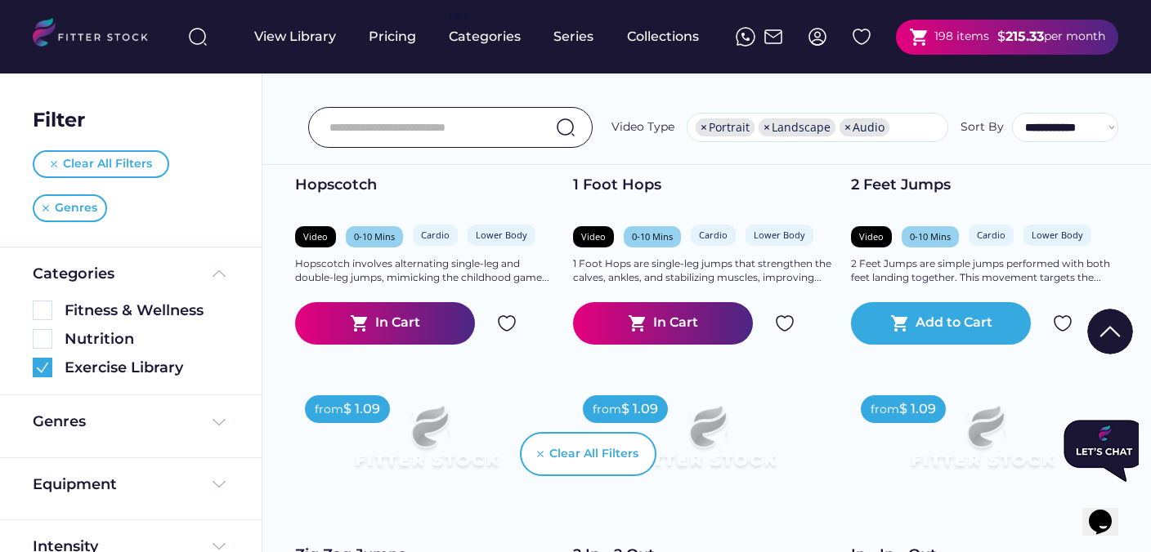
click at [506, 318] on img at bounding box center [507, 324] width 20 height 20
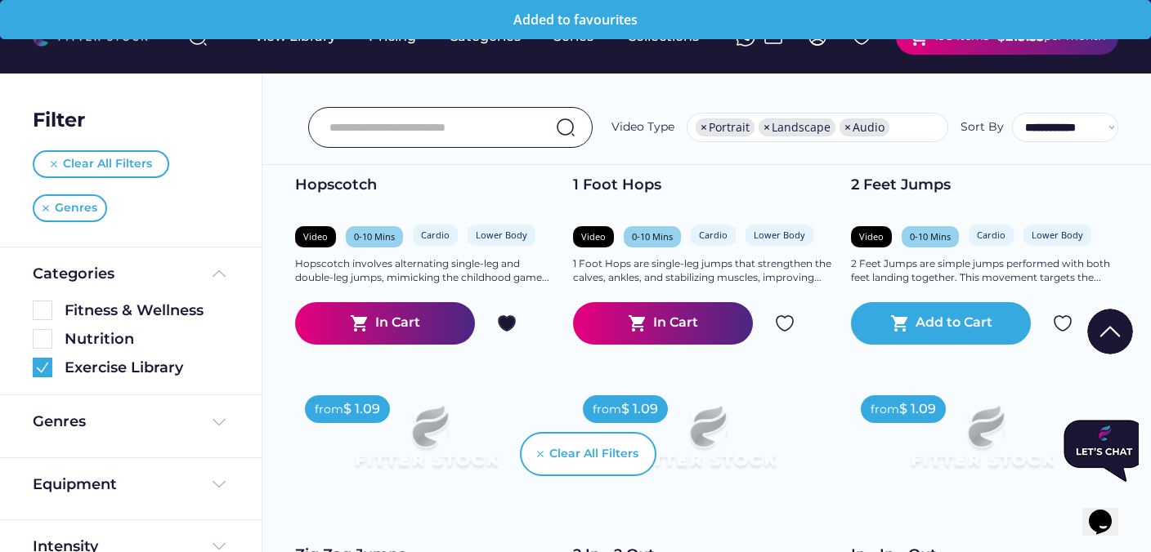
click at [784, 320] on img at bounding box center [785, 324] width 20 height 20
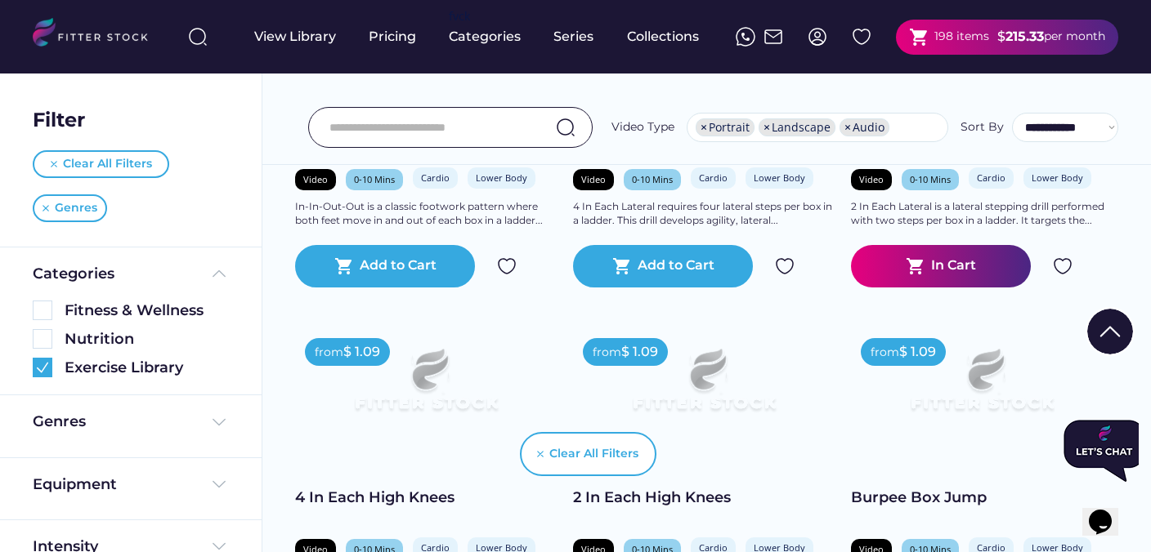
scroll to position [49777, 0]
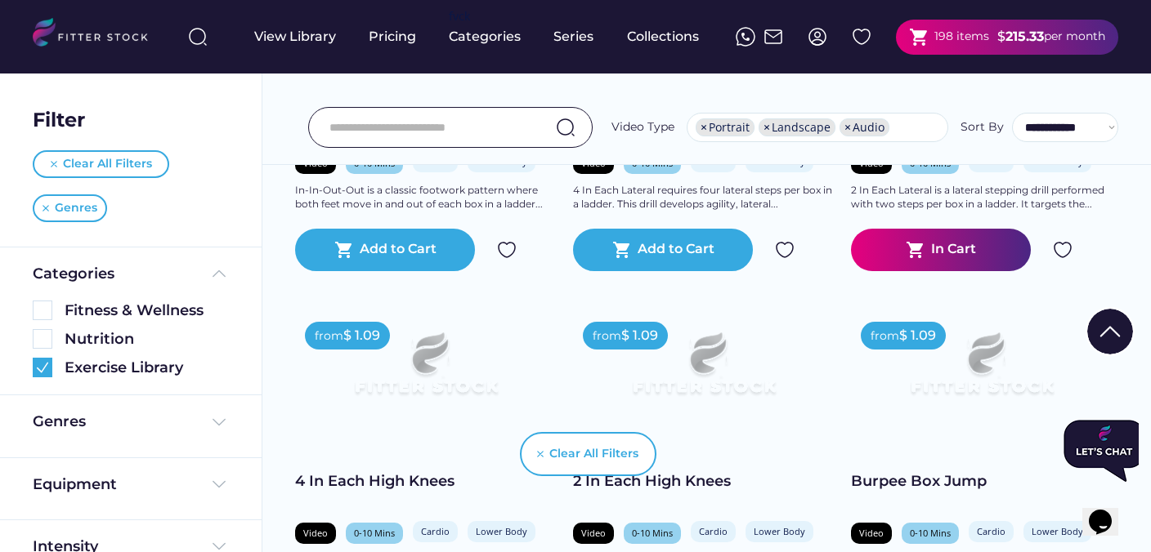
click at [1063, 251] on img at bounding box center [1063, 250] width 20 height 20
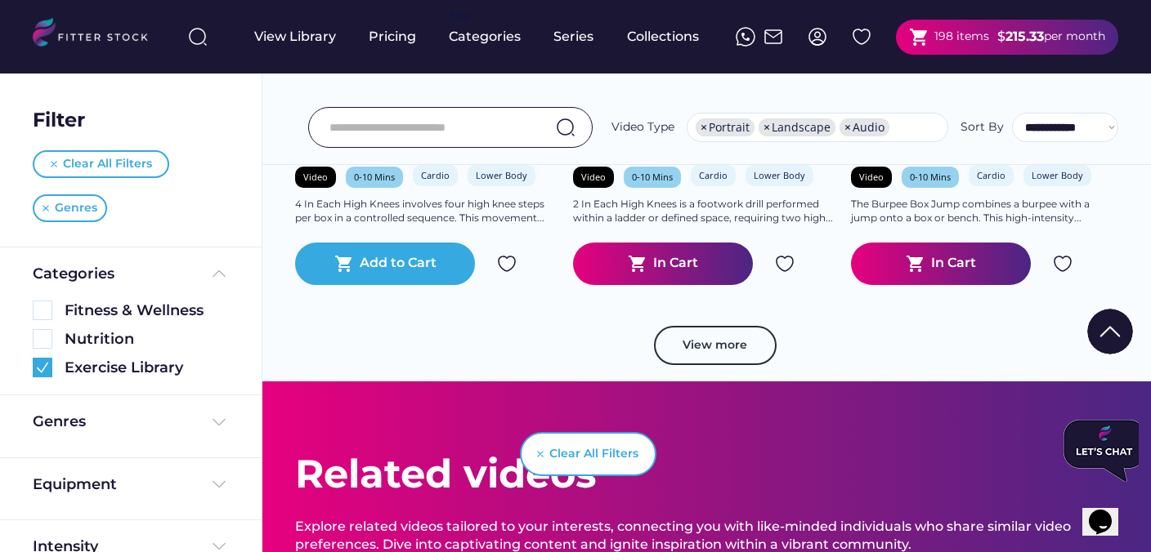
scroll to position [50138, 0]
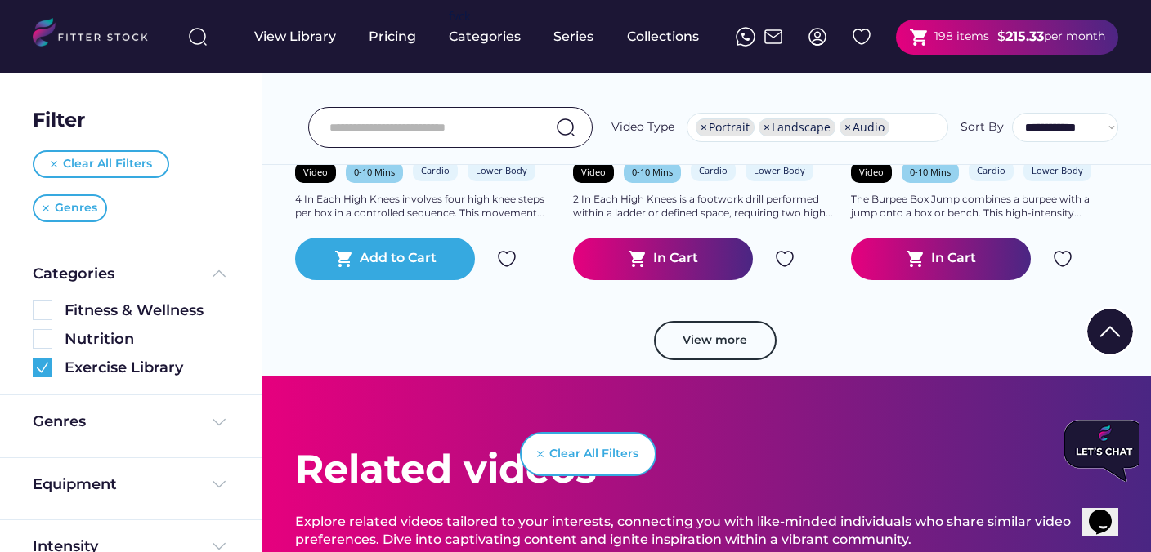
click at [788, 257] on img at bounding box center [785, 259] width 20 height 20
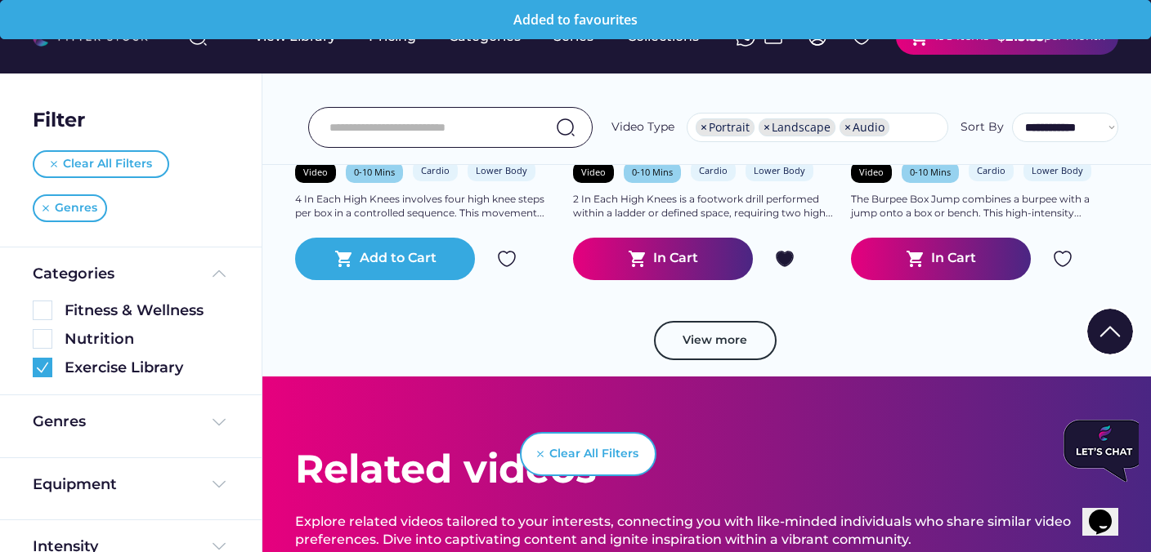
click at [1059, 262] on img at bounding box center [1063, 259] width 20 height 20
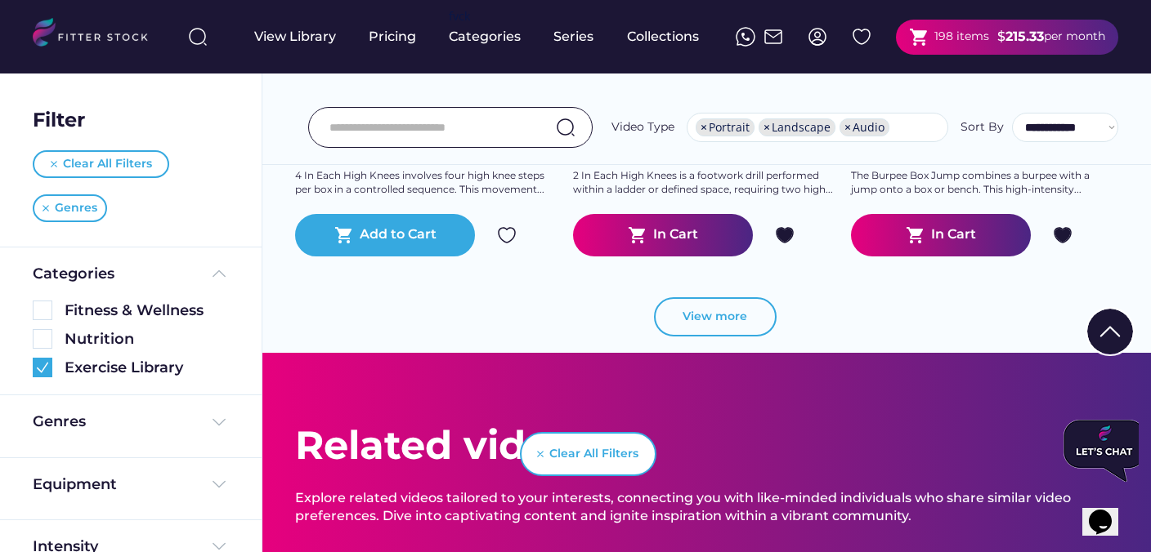
click at [687, 321] on button "View more" at bounding box center [715, 316] width 123 height 39
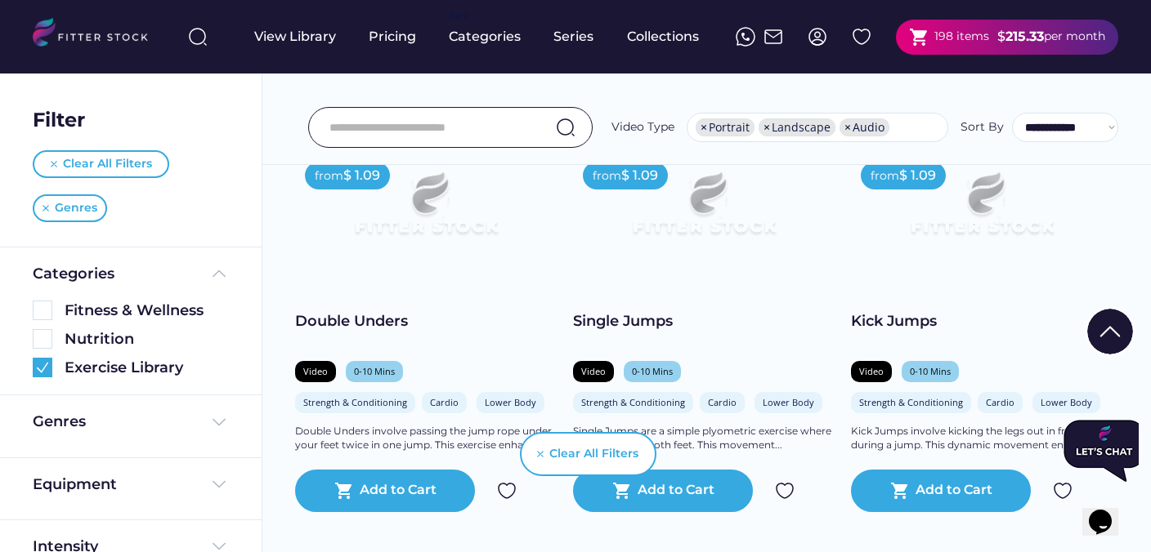
scroll to position [51515, 0]
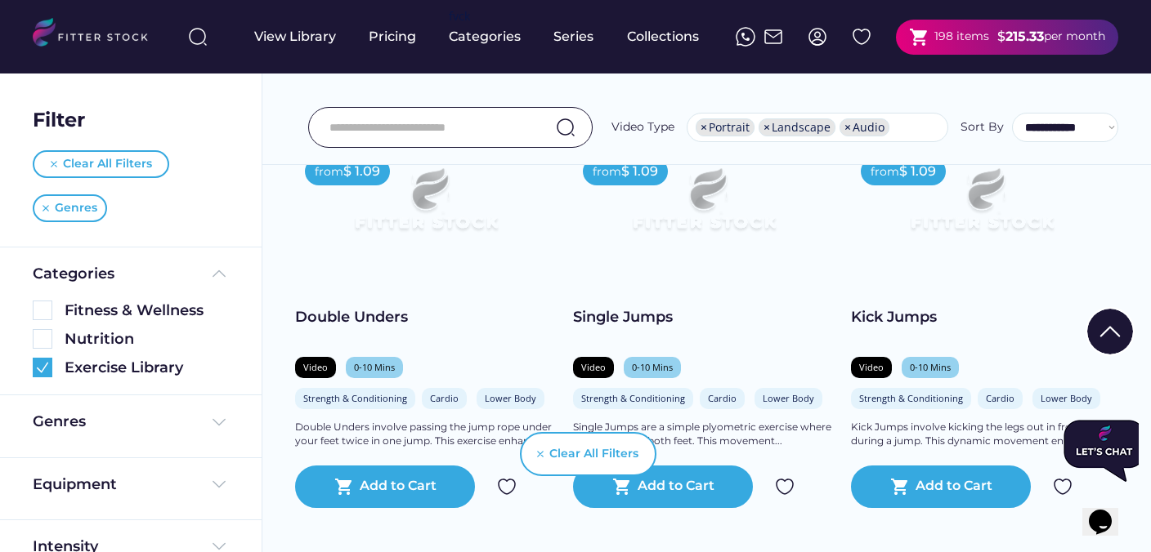
click at [784, 485] on img at bounding box center [785, 487] width 20 height 20
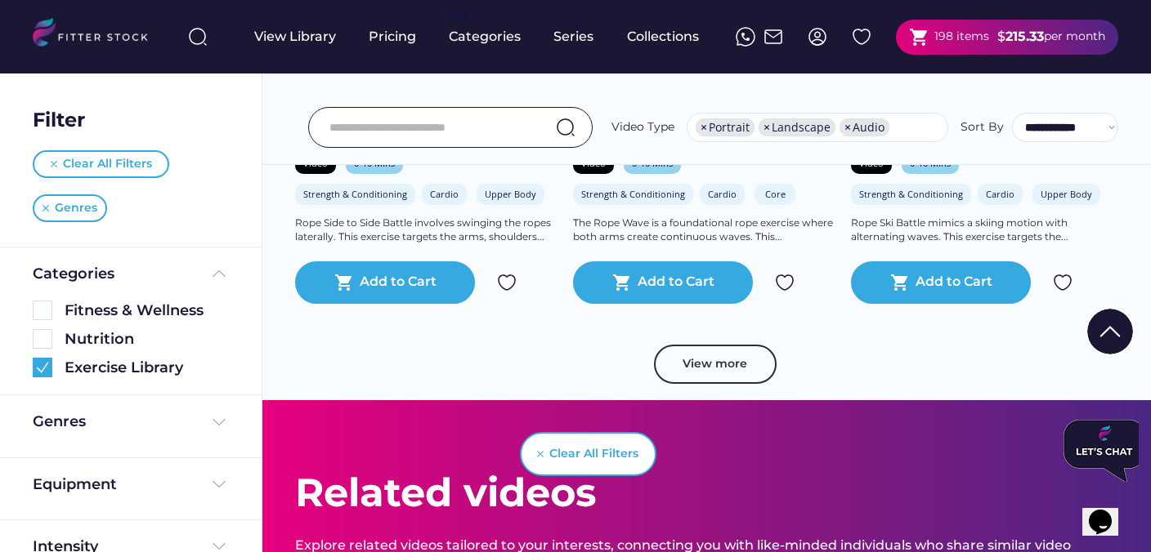
scroll to position [52924, 0]
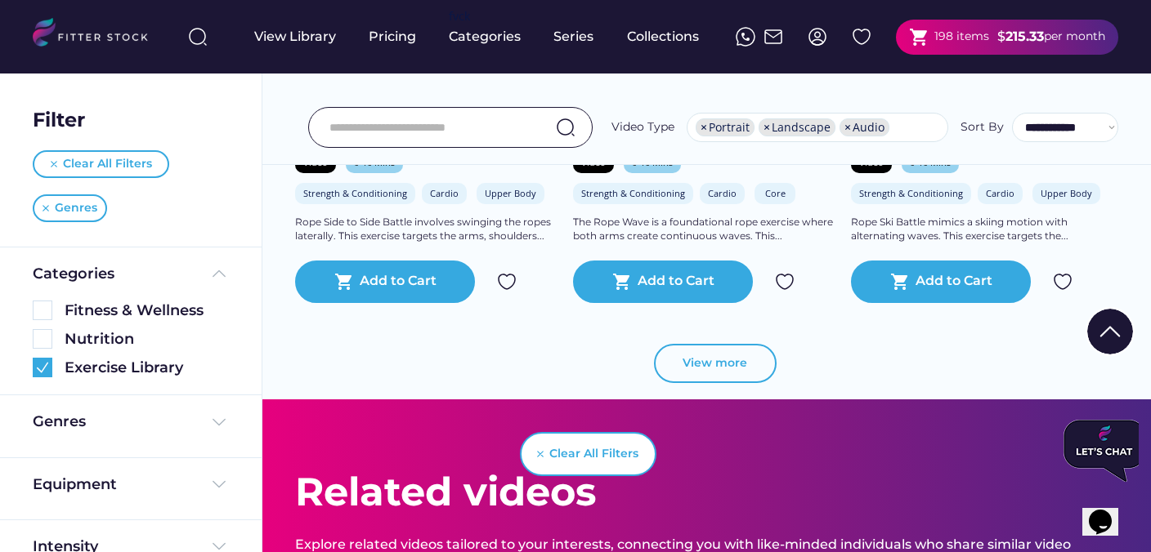
click at [713, 366] on button "View more" at bounding box center [715, 363] width 123 height 39
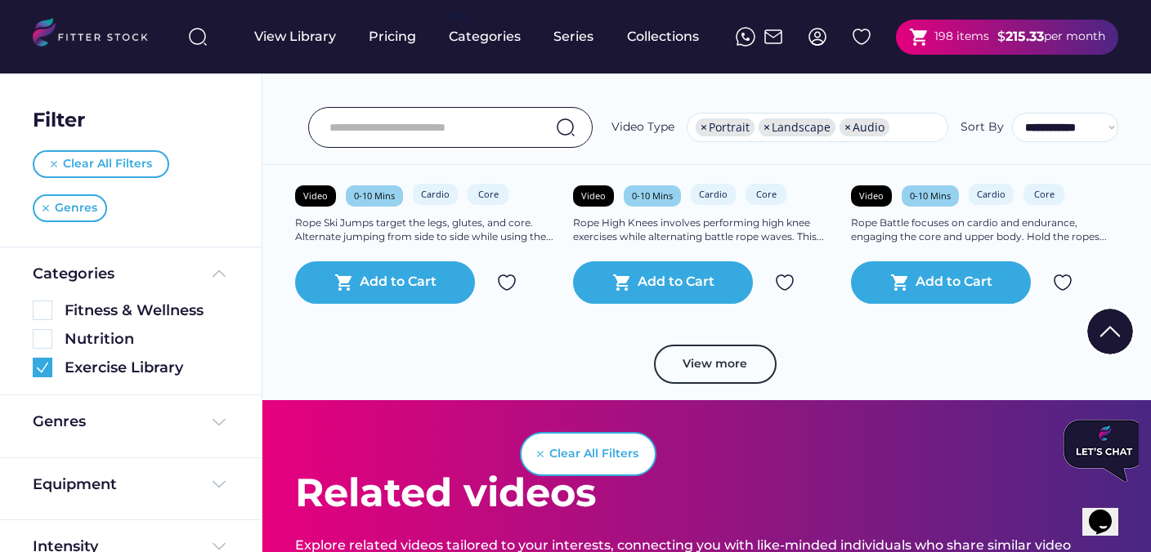
scroll to position [55639, 0]
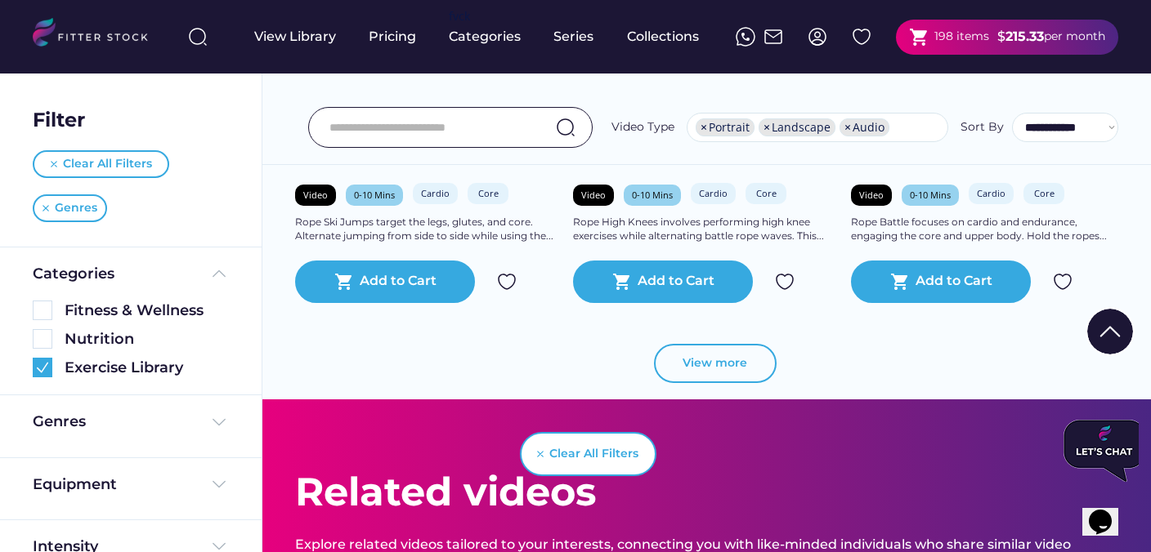
click at [732, 368] on button "View more" at bounding box center [715, 363] width 123 height 39
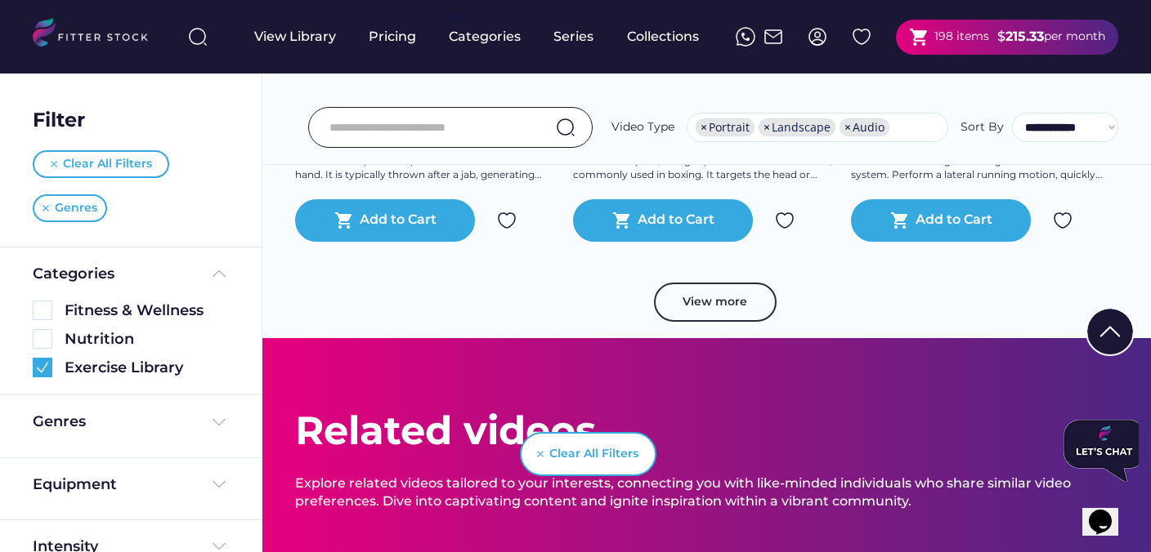
scroll to position [58293, 0]
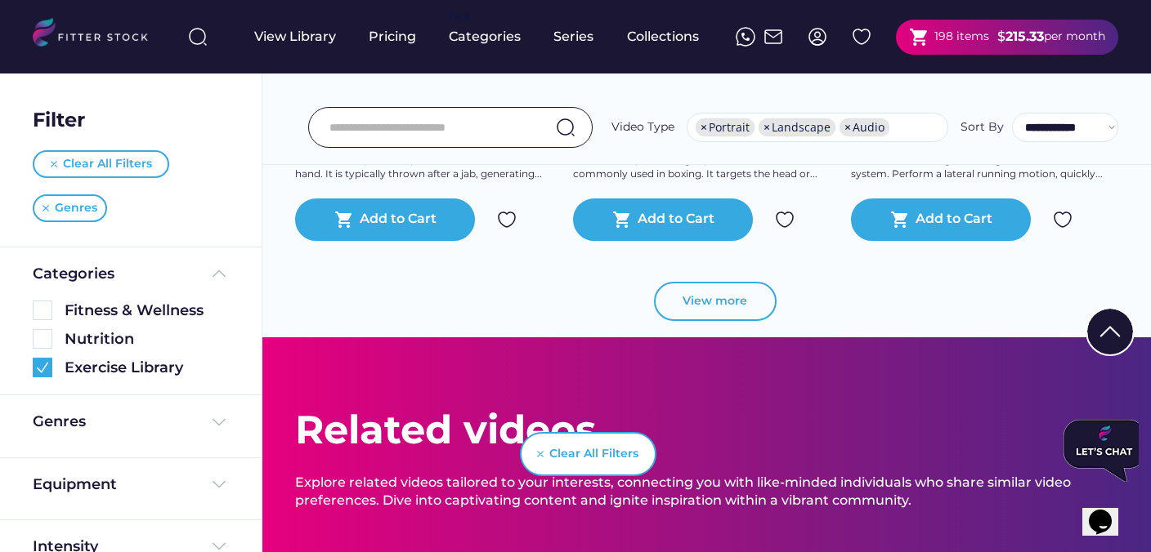
click at [735, 304] on button "View more" at bounding box center [715, 301] width 123 height 39
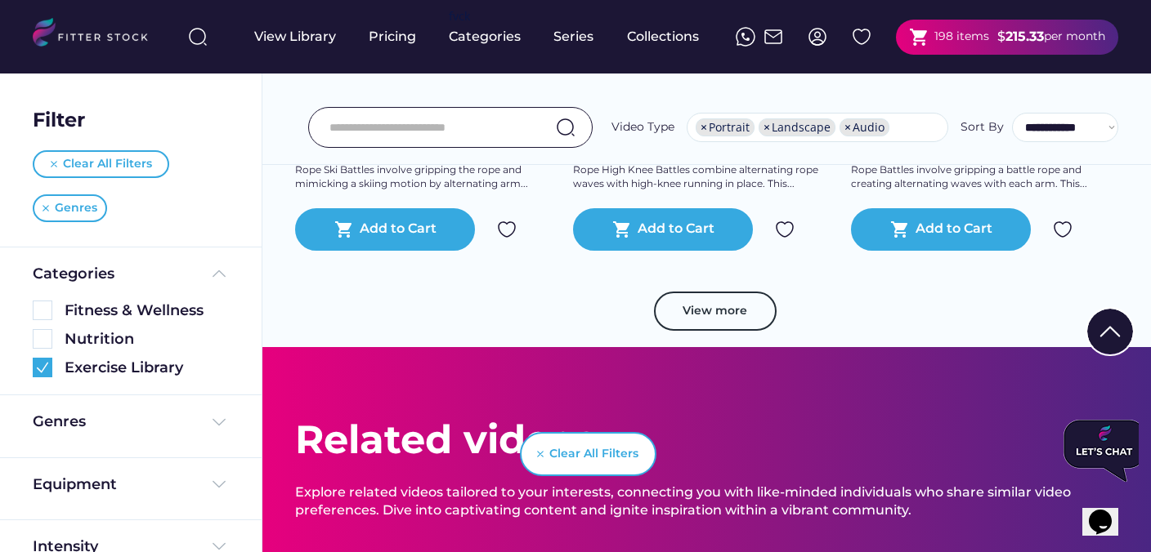
scroll to position [60880, 0]
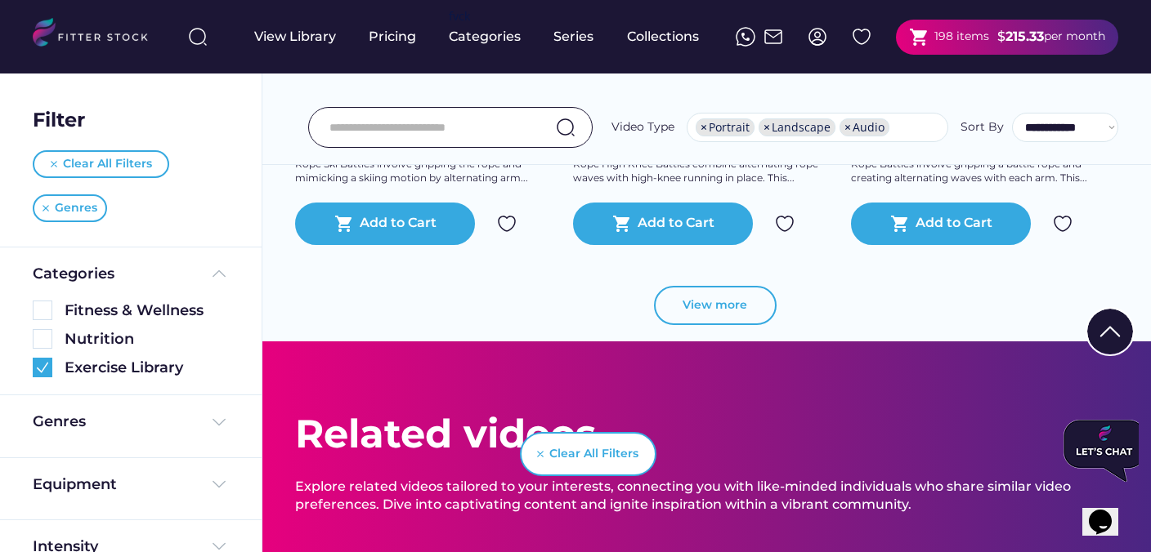
click at [690, 308] on button "View more" at bounding box center [715, 305] width 123 height 39
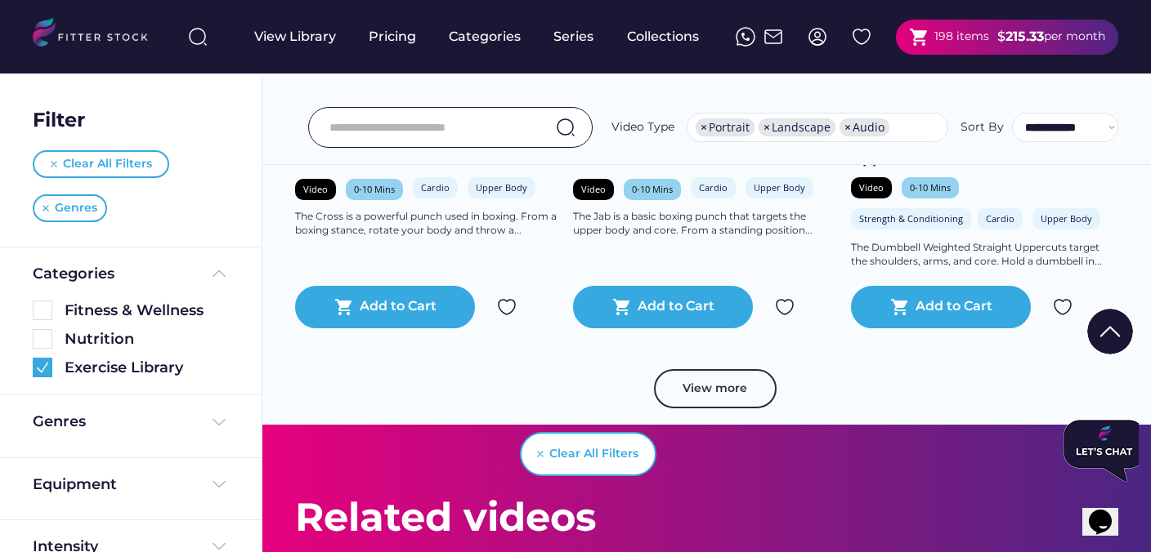
scroll to position [63423, 0]
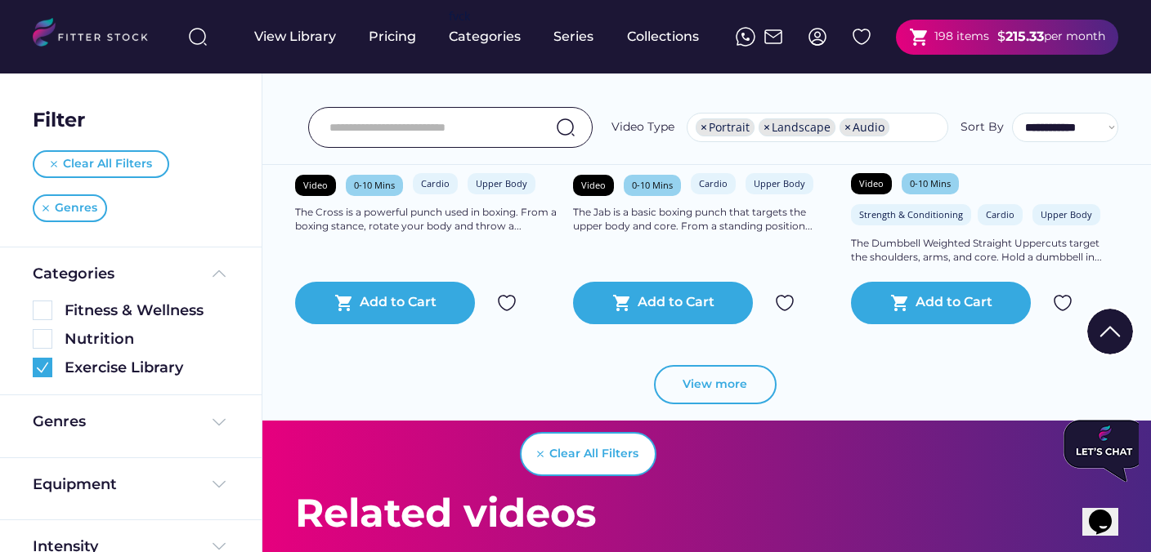
click at [673, 381] on button "View more" at bounding box center [715, 384] width 123 height 39
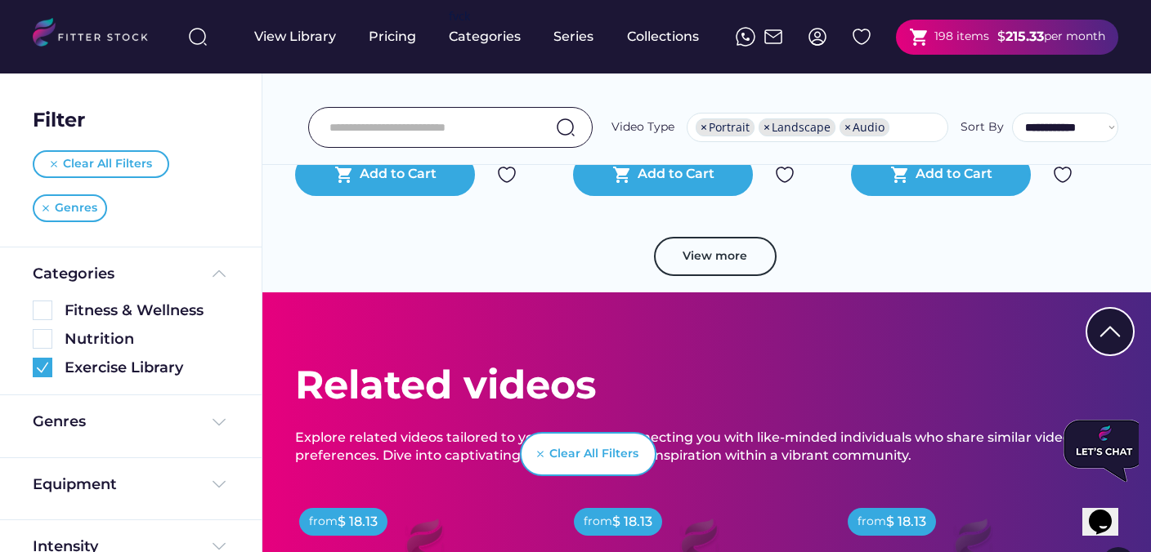
scroll to position [66181, 0]
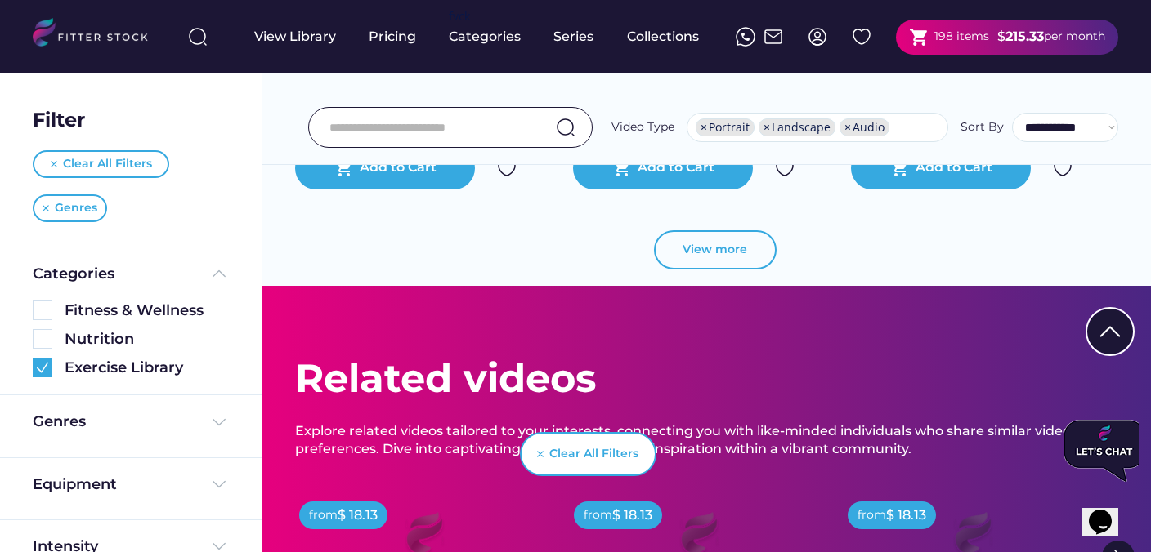
click at [721, 263] on button "View more" at bounding box center [715, 249] width 123 height 39
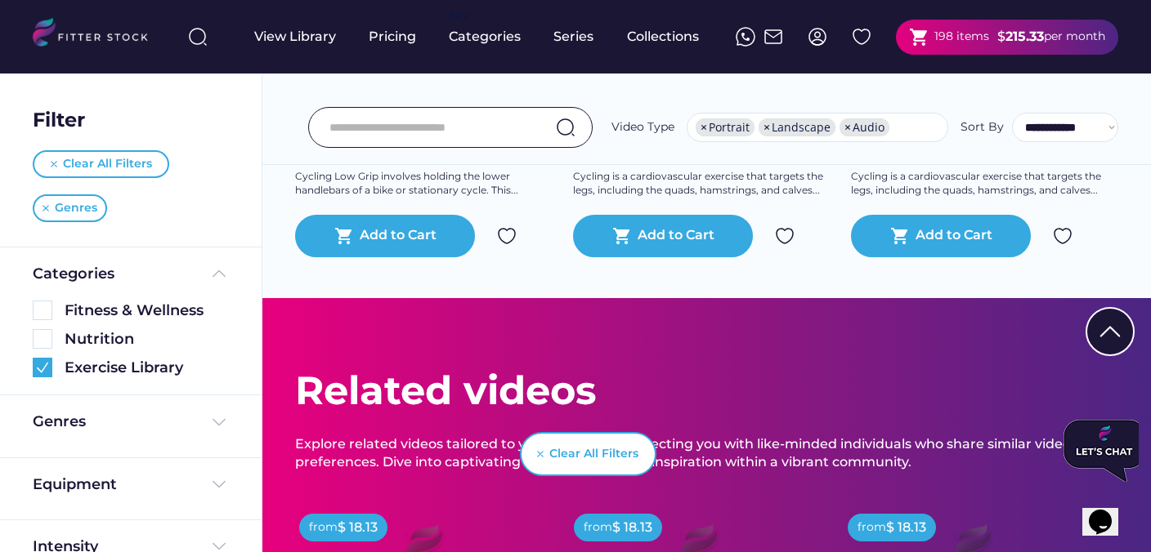
scroll to position [66854, 0]
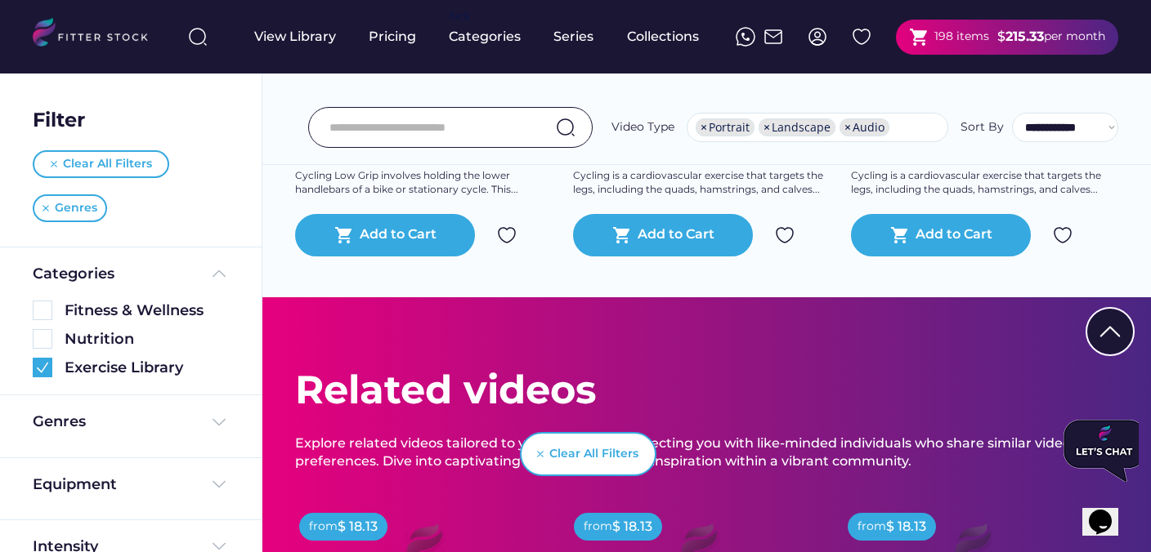
click at [853, 42] on img at bounding box center [862, 37] width 20 height 20
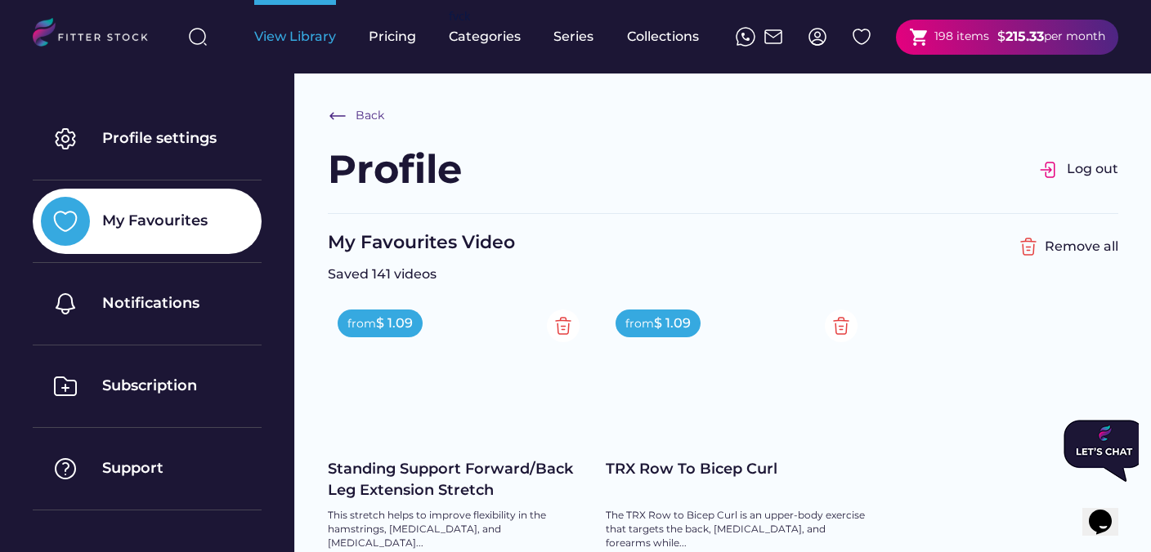
click at [320, 43] on div "View Library" at bounding box center [295, 37] width 82 height 18
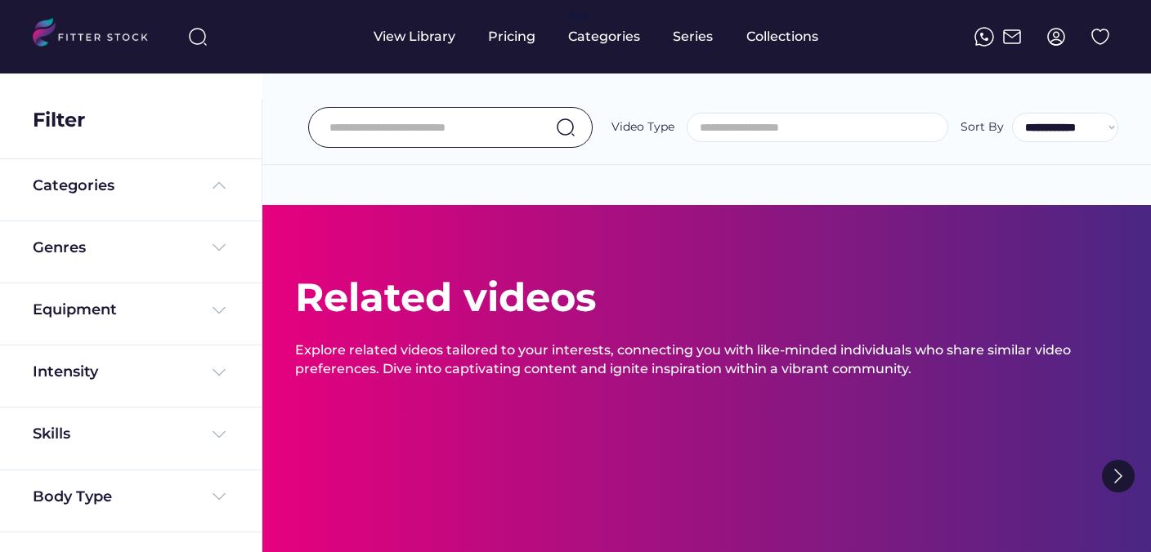
select select
select select "**********"
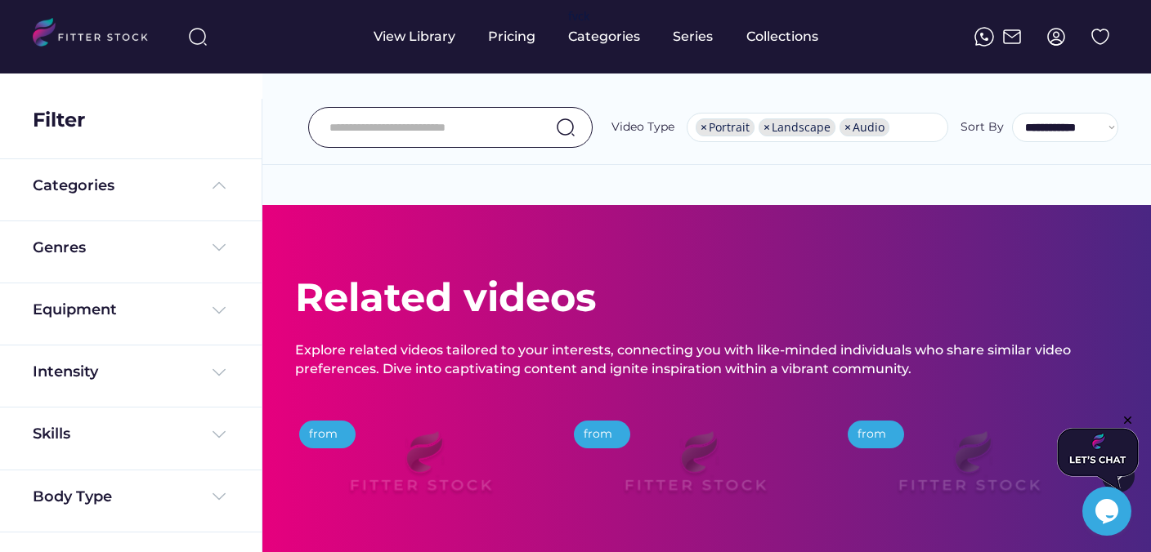
scroll to position [0, 0]
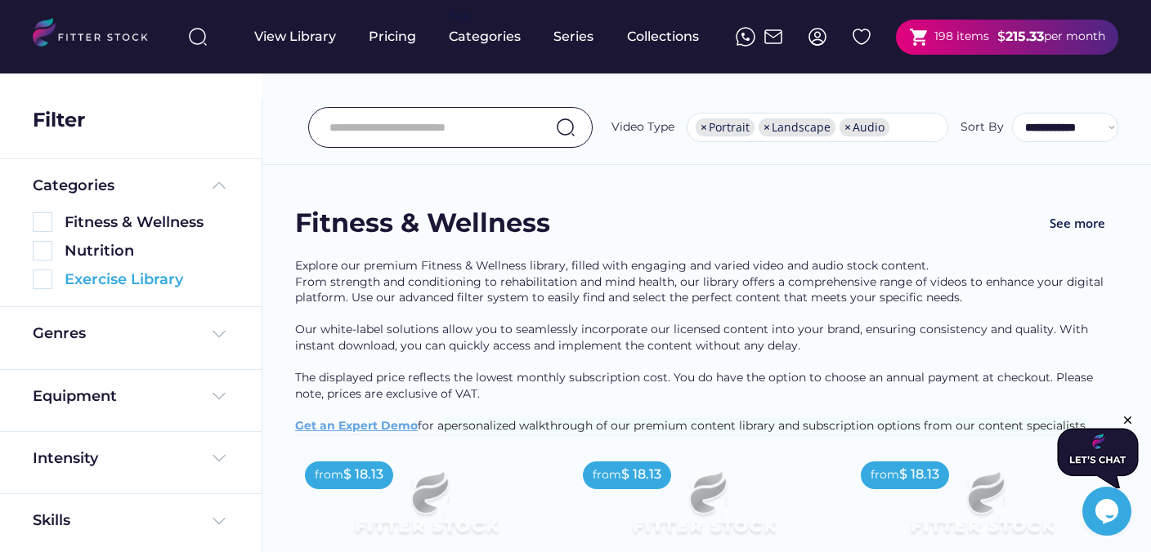
click at [46, 285] on img at bounding box center [43, 280] width 20 height 20
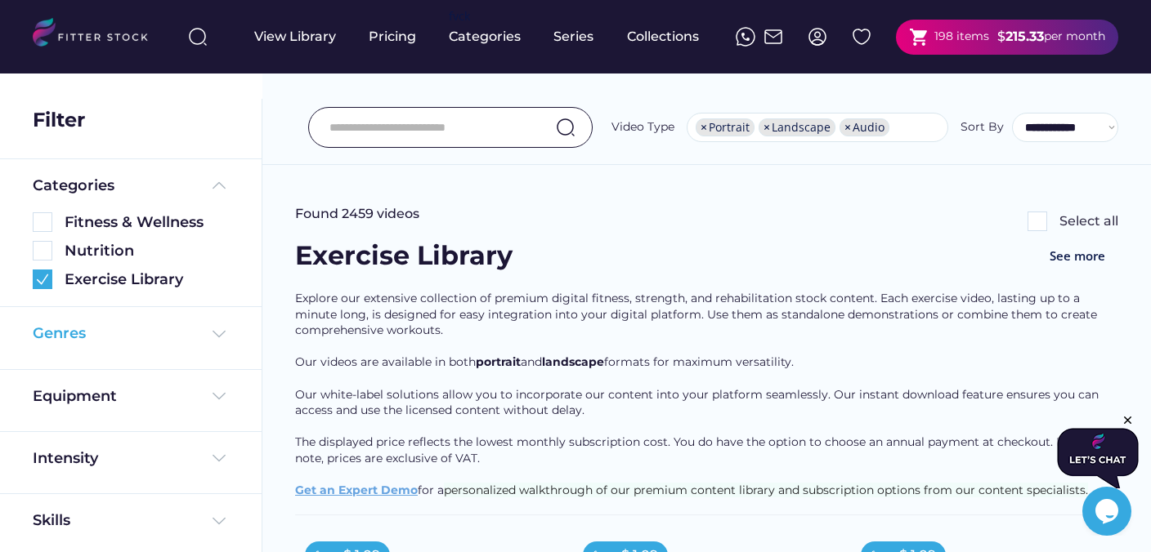
click at [217, 335] on img at bounding box center [219, 334] width 20 height 20
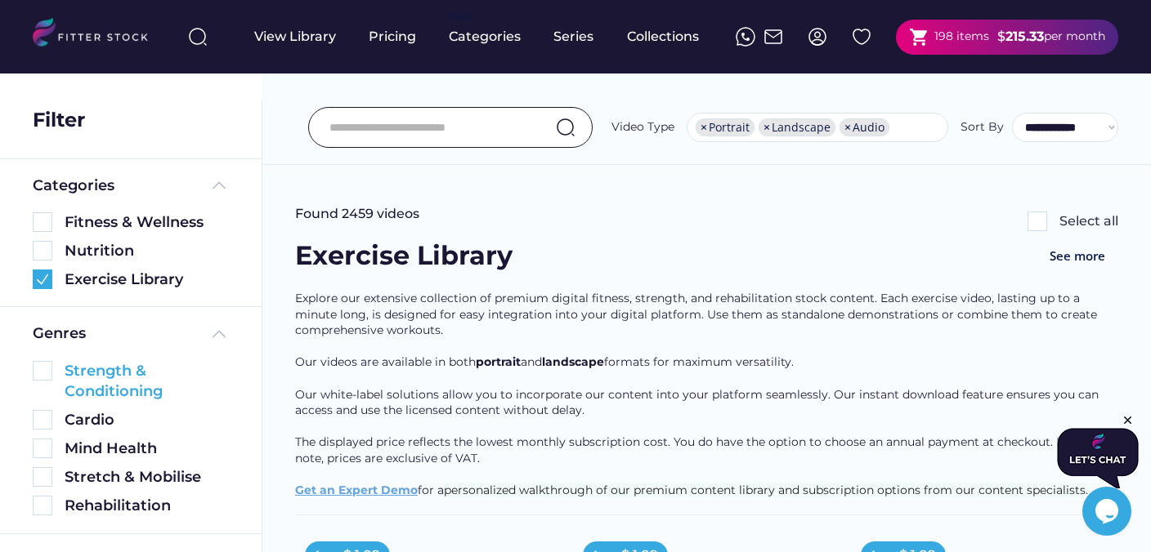
click at [44, 373] on img at bounding box center [43, 371] width 20 height 20
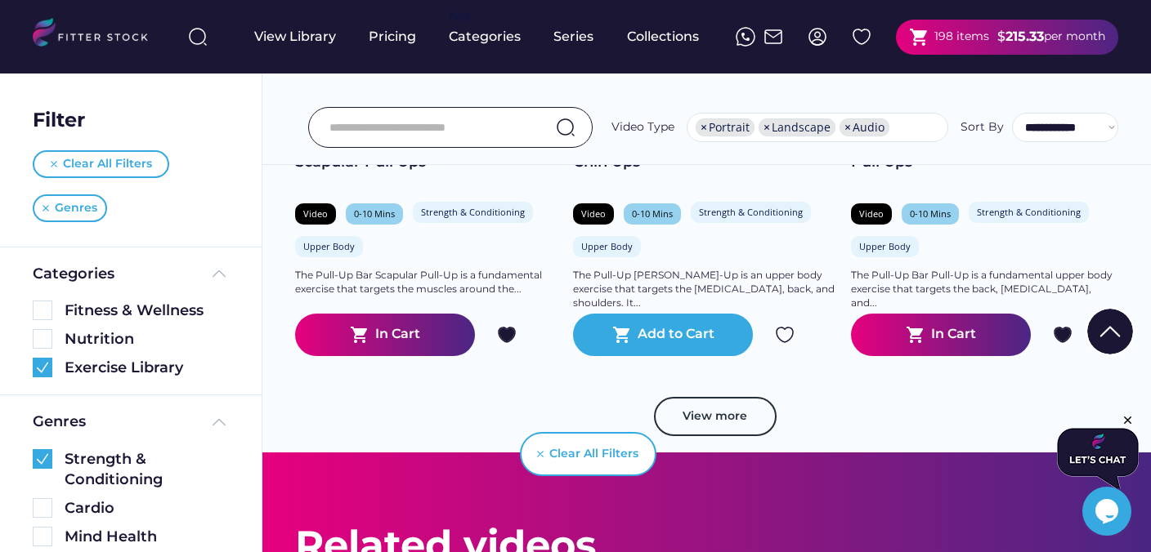
scroll to position [2967, 0]
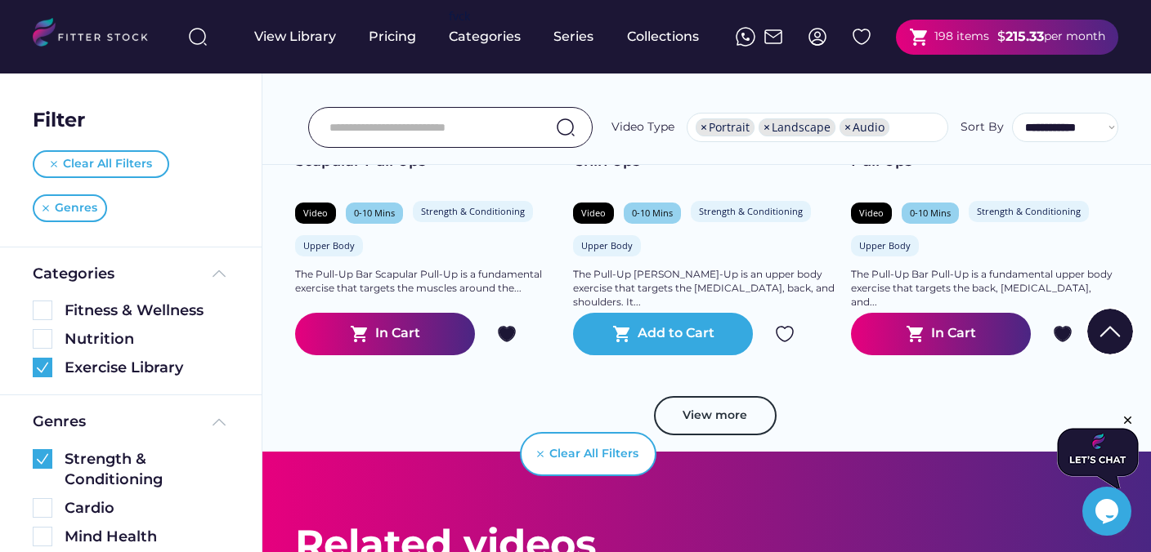
click at [925, 38] on text "shopping_cart" at bounding box center [919, 37] width 20 height 20
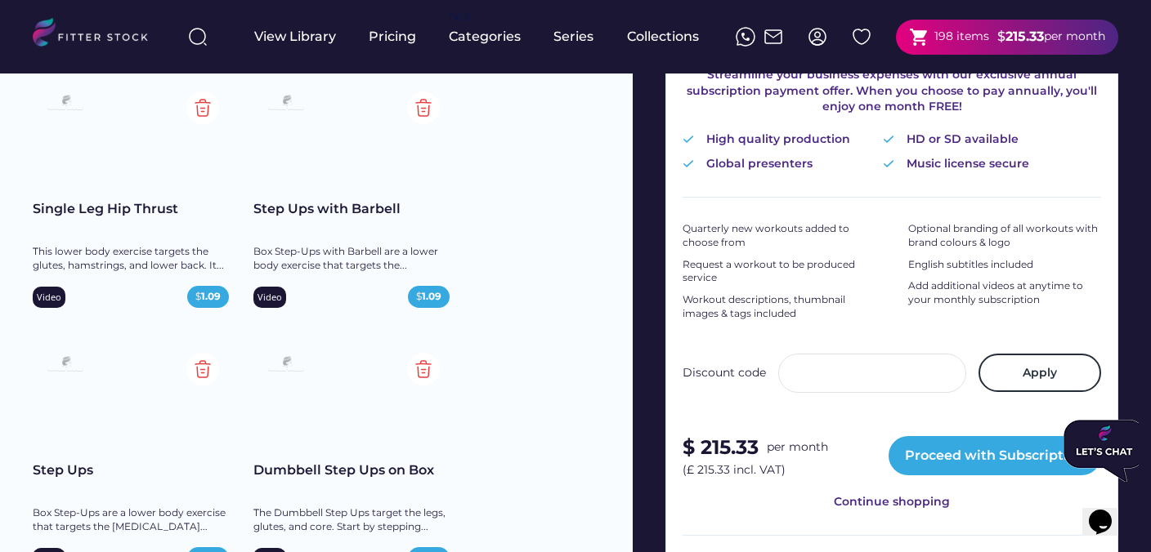
scroll to position [409, 0]
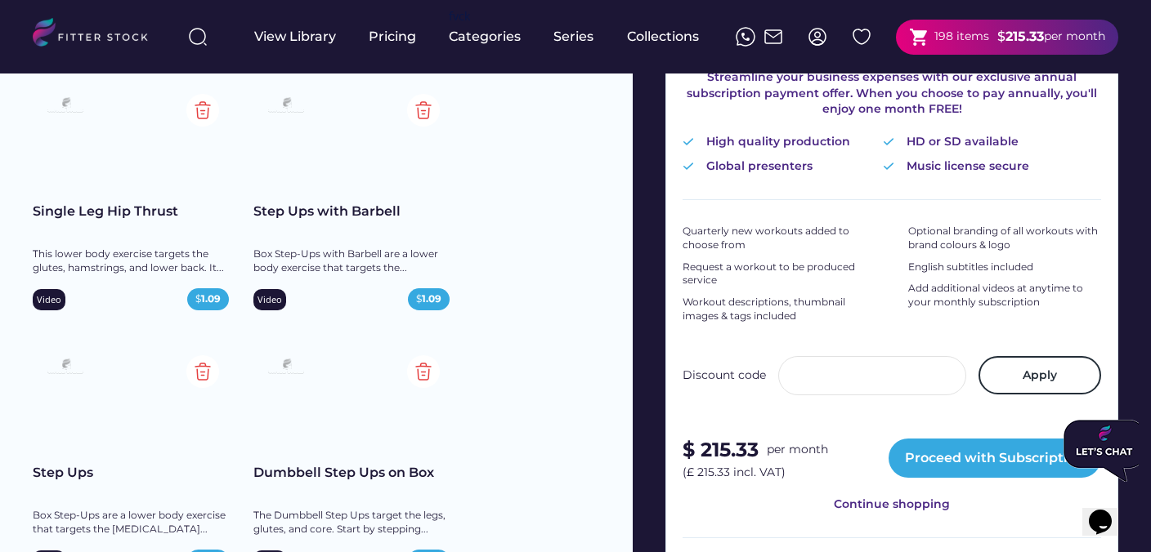
click at [132, 233] on div "Single Leg Hip Thrust" at bounding box center [131, 221] width 196 height 37
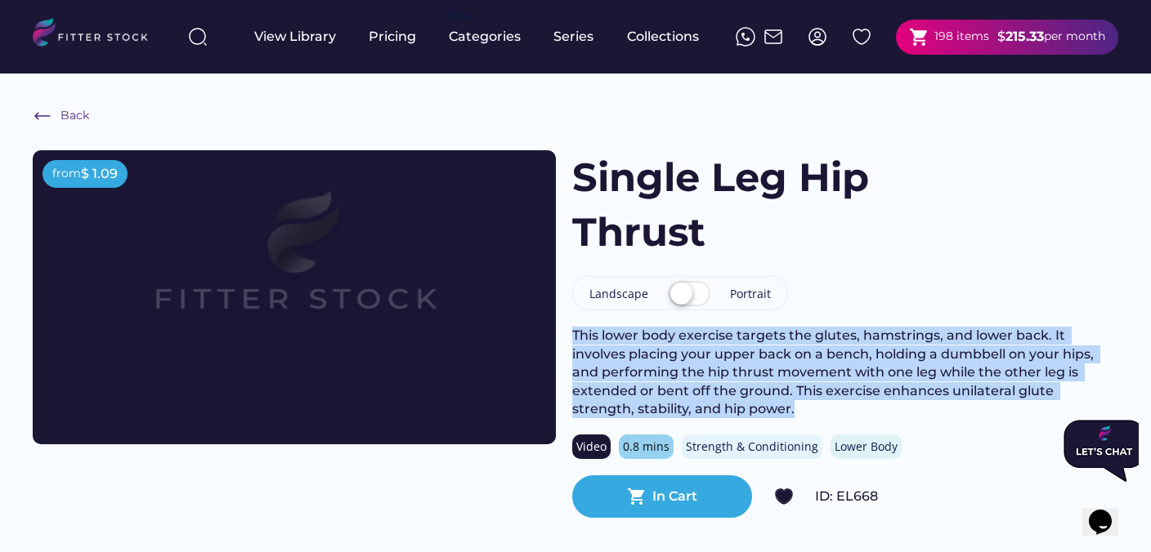
drag, startPoint x: 674, startPoint y: 409, endPoint x: 575, endPoint y: 338, distance: 121.8
click at [575, 338] on div "This lower body exercise targets the glutes, hamstrings, and lower back. It inv…" at bounding box center [845, 373] width 546 height 92
copy div "This lower body exercise targets the glutes, hamstrings, and lower back. It inv…"
click at [684, 296] on label at bounding box center [689, 295] width 50 height 36
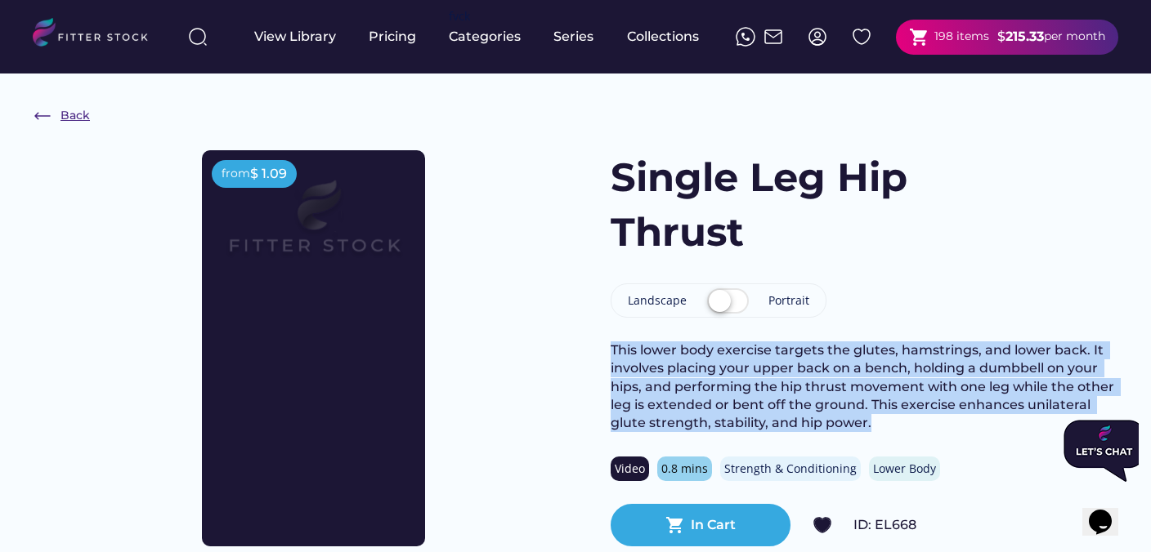
click at [78, 122] on div "Back" at bounding box center [74, 116] width 29 height 16
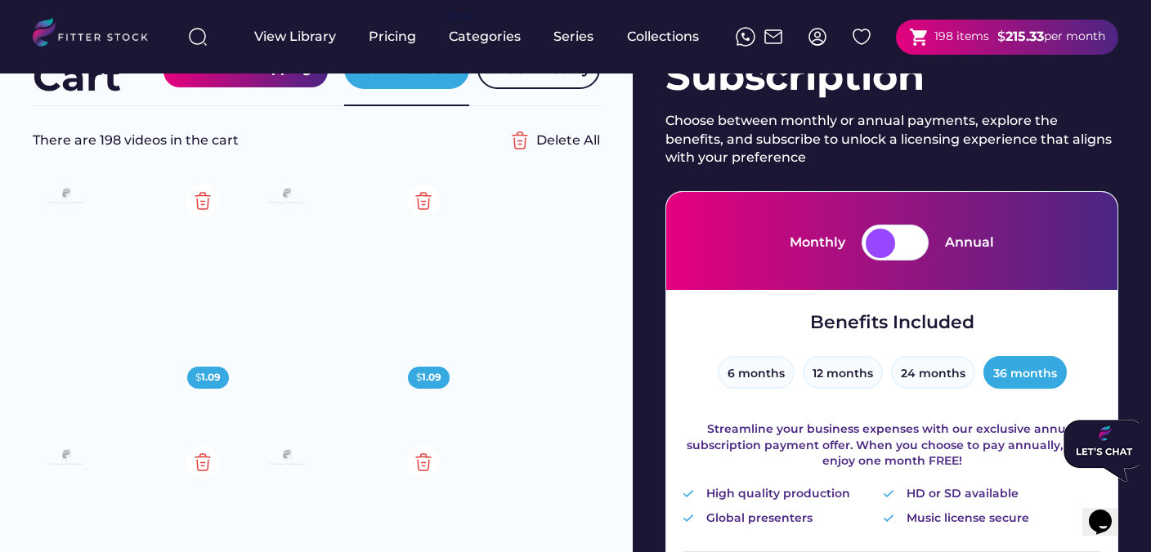
scroll to position [54, 0]
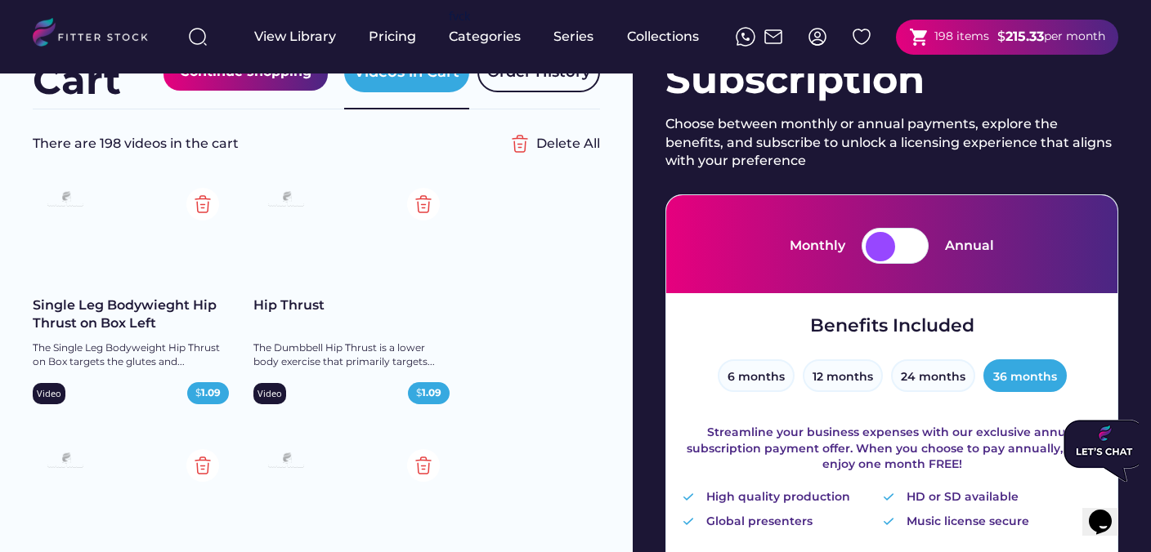
click at [116, 315] on div "Single Leg Bodywieght Hip Thrust on Box Left" at bounding box center [131, 315] width 196 height 37
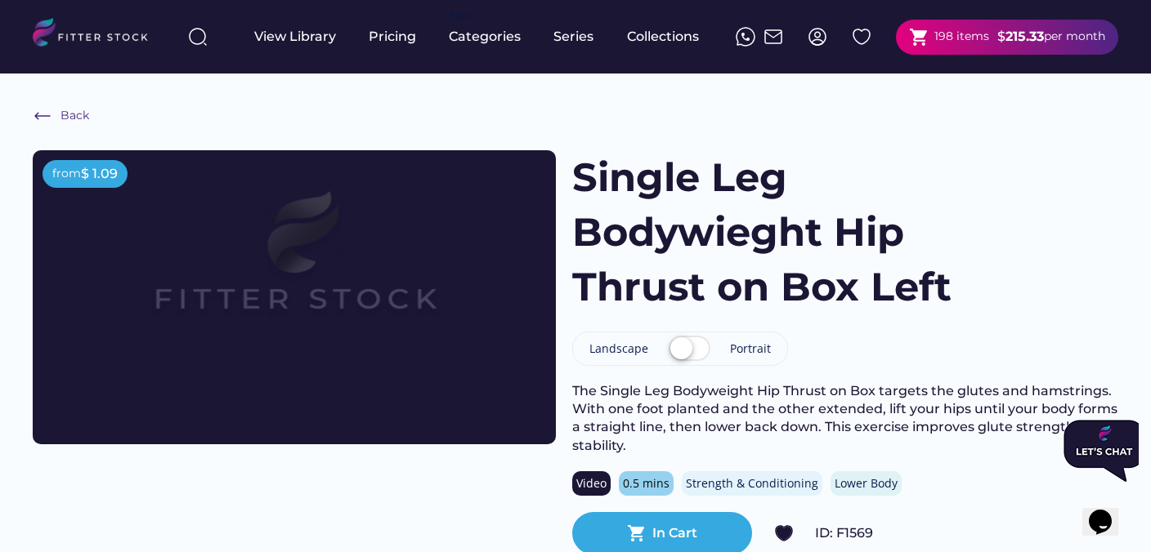
click at [680, 349] on label at bounding box center [689, 350] width 50 height 36
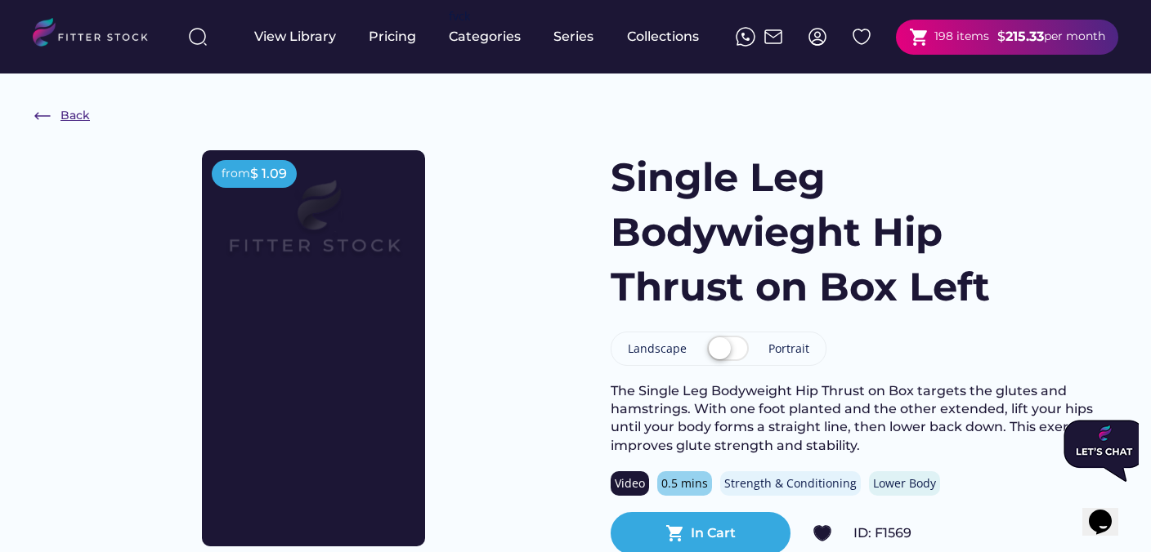
click at [66, 118] on div "Back" at bounding box center [74, 116] width 29 height 16
